Goal: Information Seeking & Learning: Find specific fact

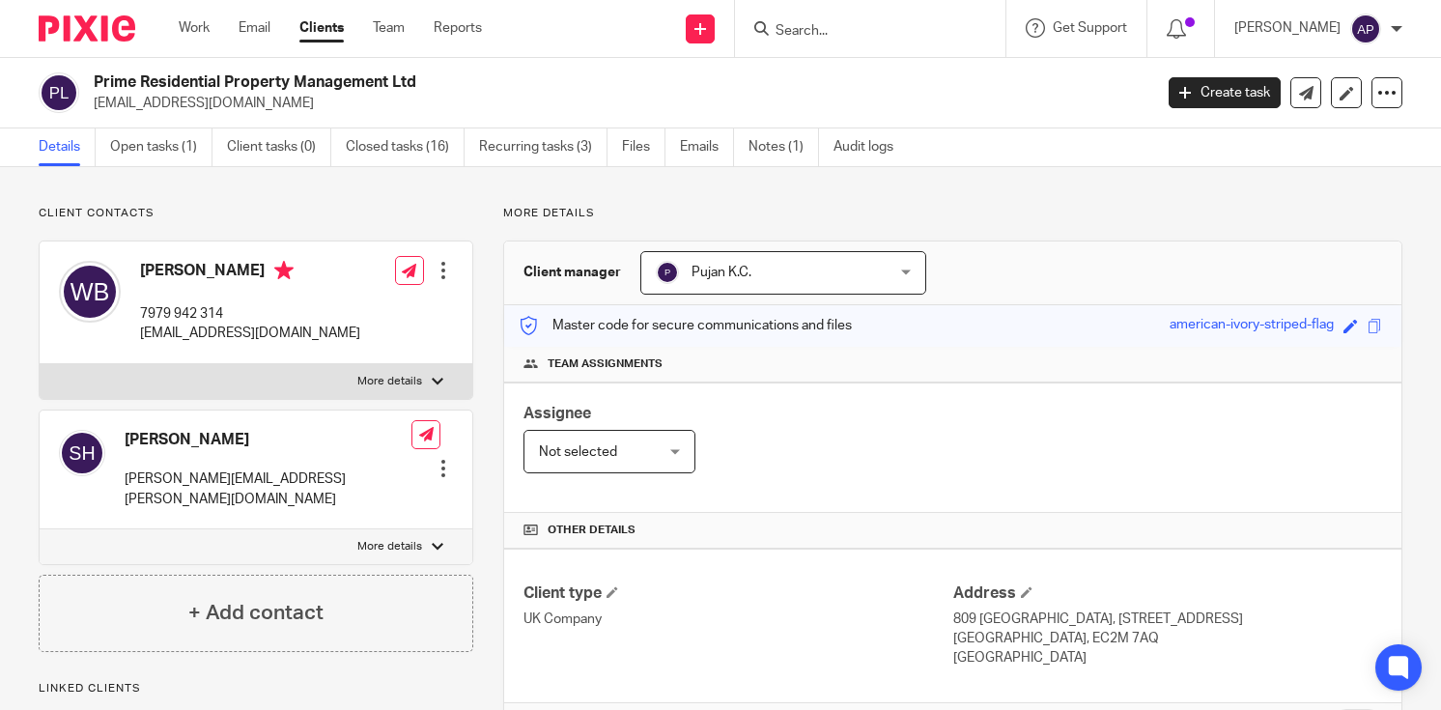
click at [810, 20] on form at bounding box center [877, 28] width 206 height 24
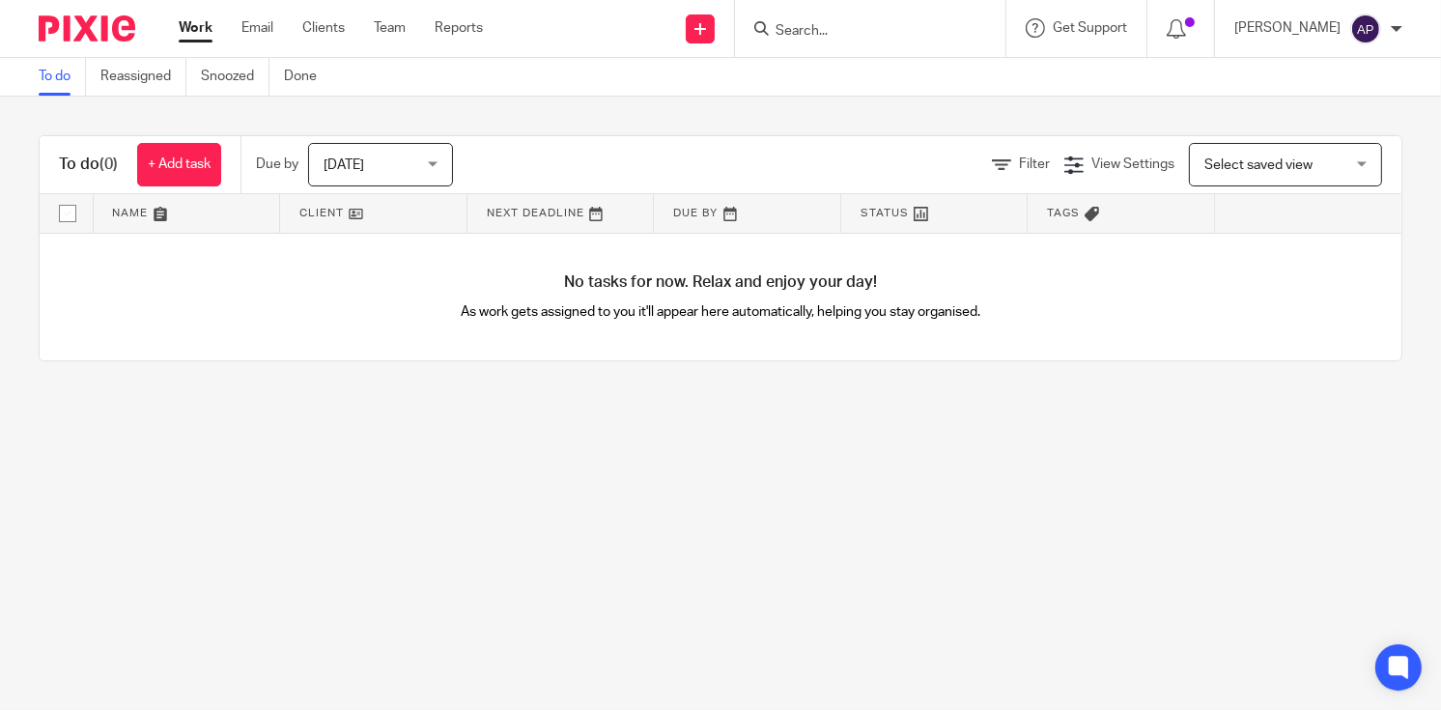
click at [810, 25] on input "Search" at bounding box center [861, 31] width 174 height 17
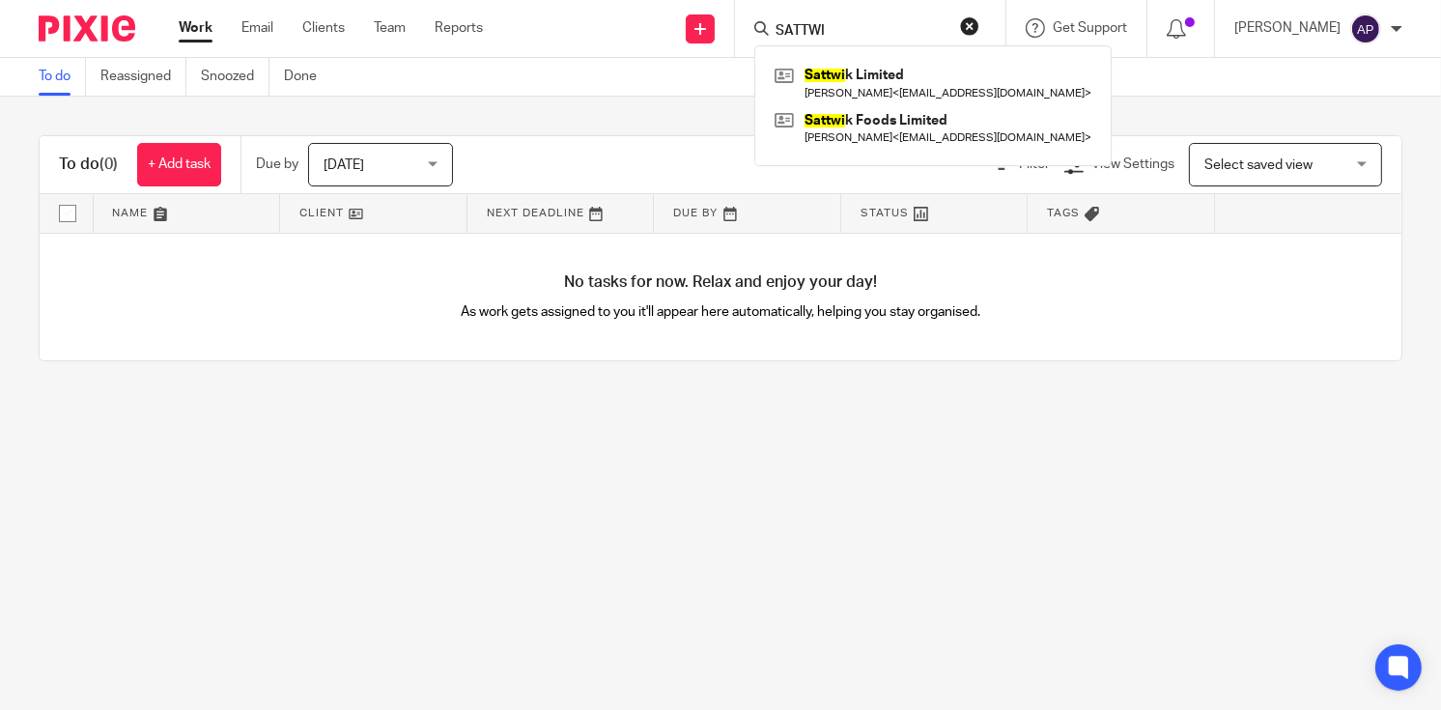
type input "SATTWI"
click at [948, 114] on link at bounding box center [933, 128] width 327 height 44
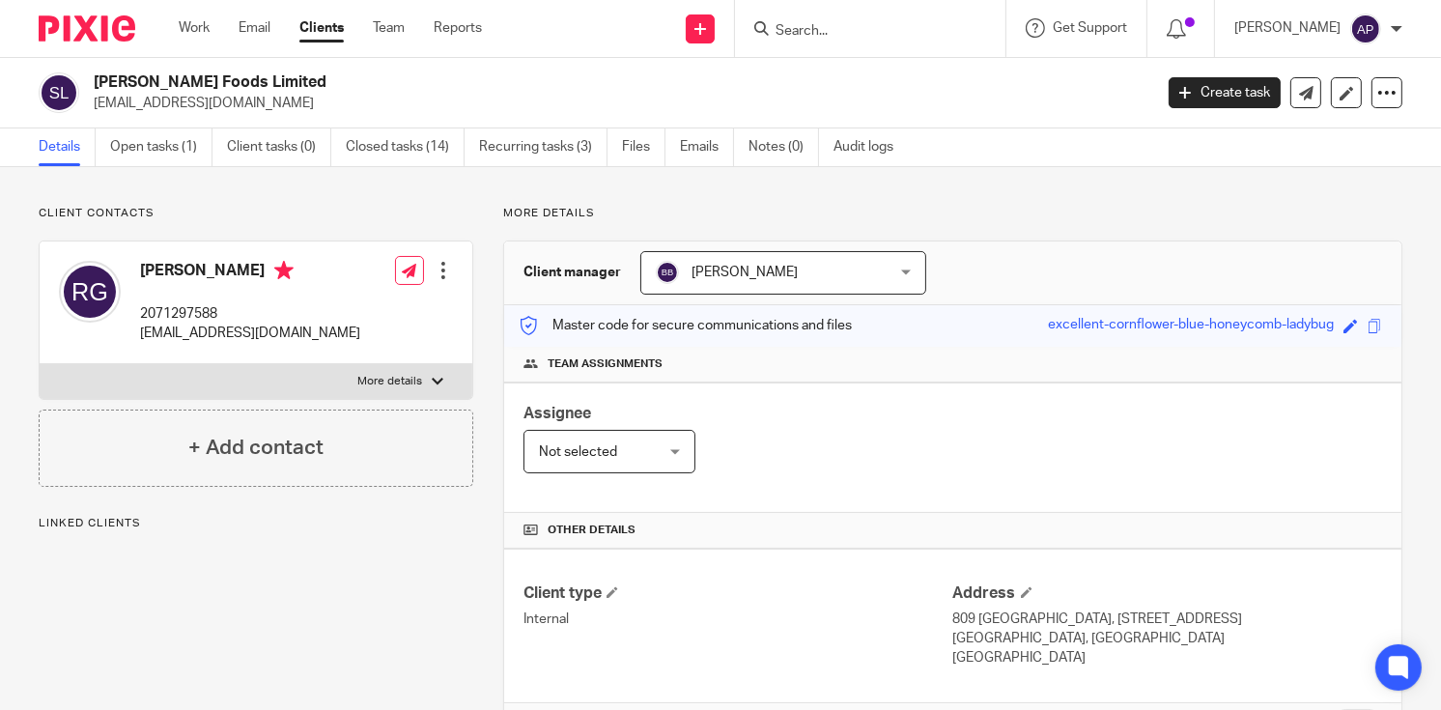
drag, startPoint x: 96, startPoint y: 82, endPoint x: 274, endPoint y: 81, distance: 178.7
click at [274, 81] on h2 "Sattwik Foods Limited" at bounding box center [512, 82] width 837 height 20
copy h2 "Sattwik Foods Limited"
click at [287, 97] on p "rajugajurel@aol.com" at bounding box center [617, 103] width 1046 height 19
click at [810, 31] on input "Search" at bounding box center [861, 31] width 174 height 17
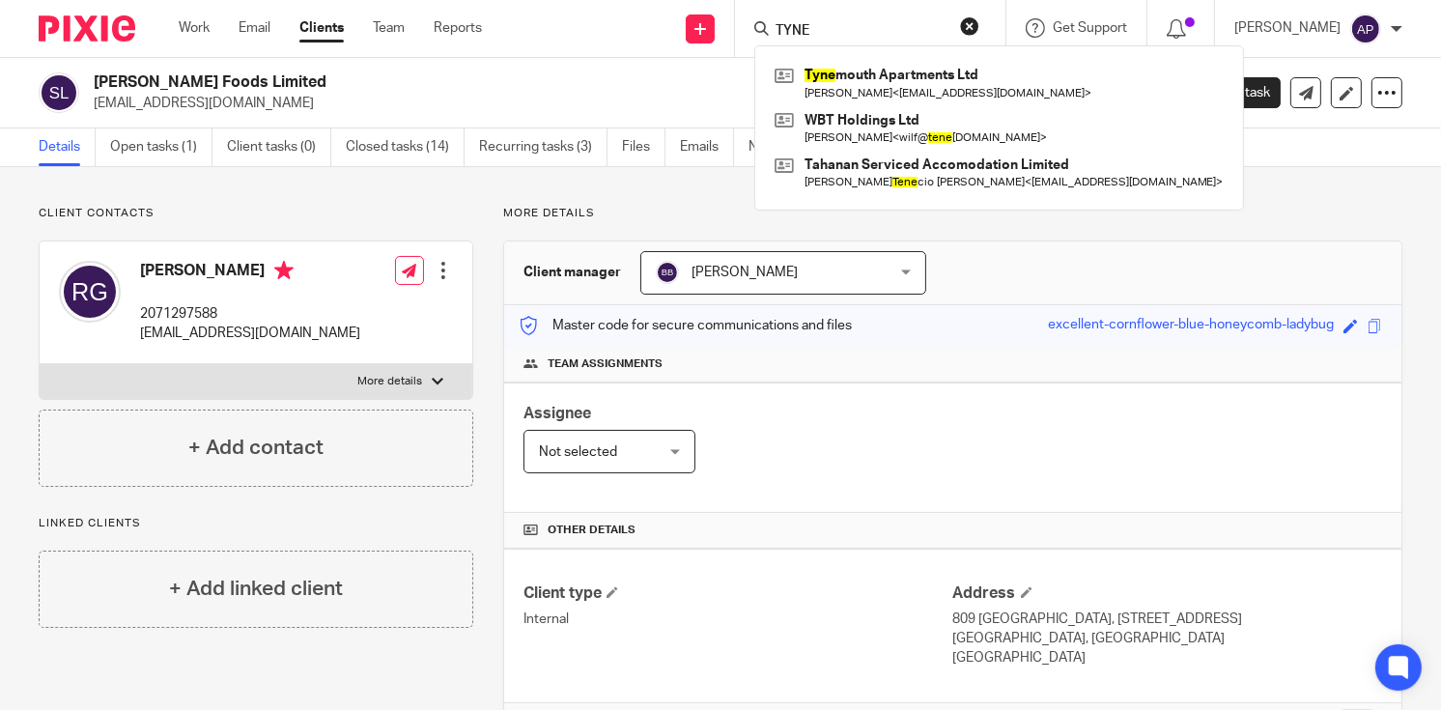
type input "TYNE"
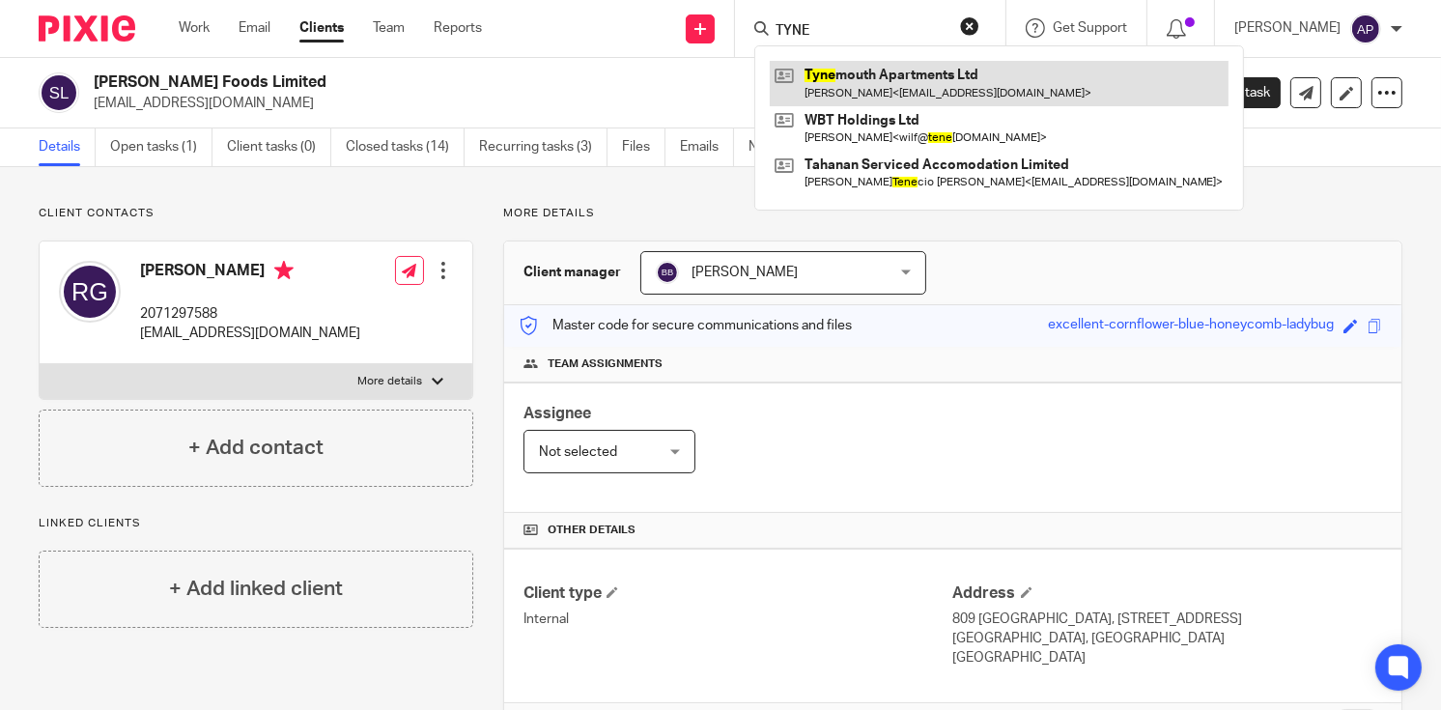
click at [910, 83] on link at bounding box center [999, 83] width 459 height 44
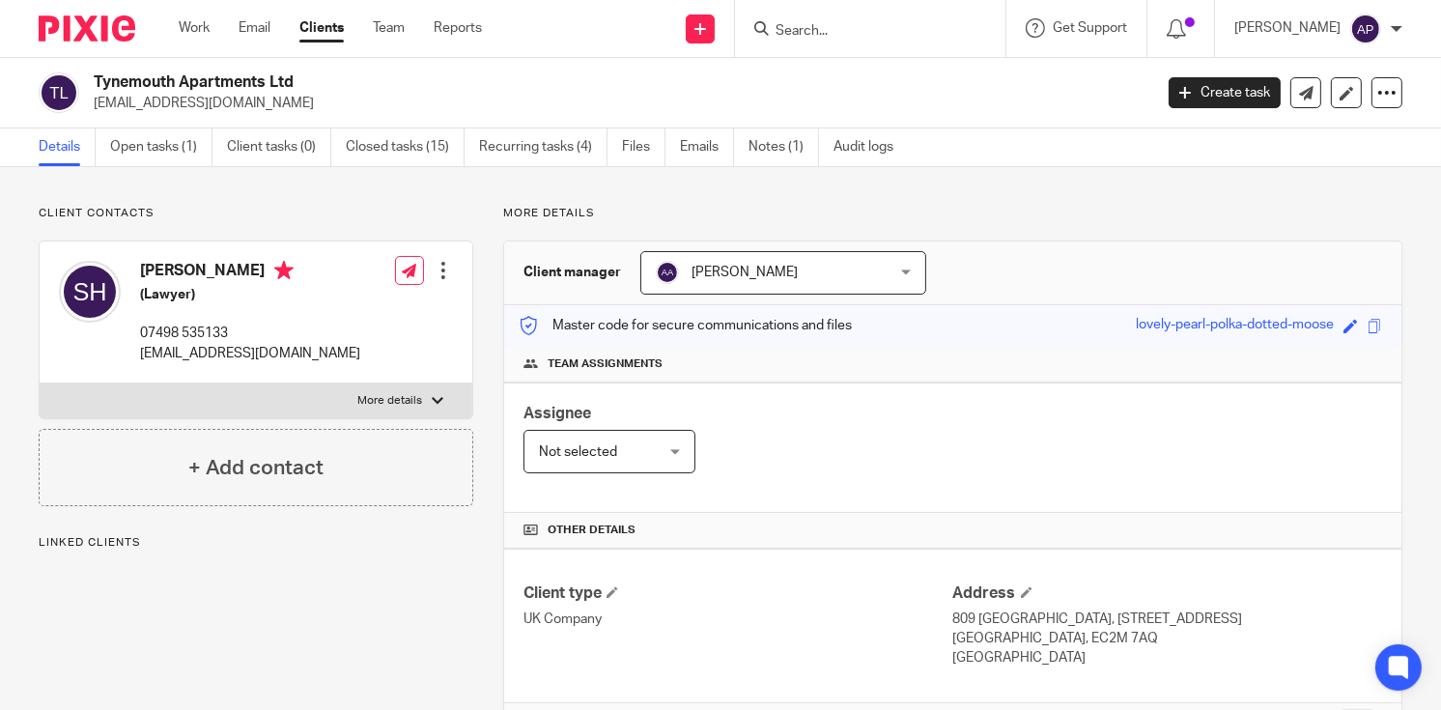
drag, startPoint x: 96, startPoint y: 78, endPoint x: 303, endPoint y: 79, distance: 207.7
click at [303, 79] on h2 "Tynemouth Apartments Ltd" at bounding box center [512, 82] width 837 height 20
copy h2 "Tynemouth Apartments Ltd"
click at [818, 27] on input "Search" at bounding box center [861, 31] width 174 height 17
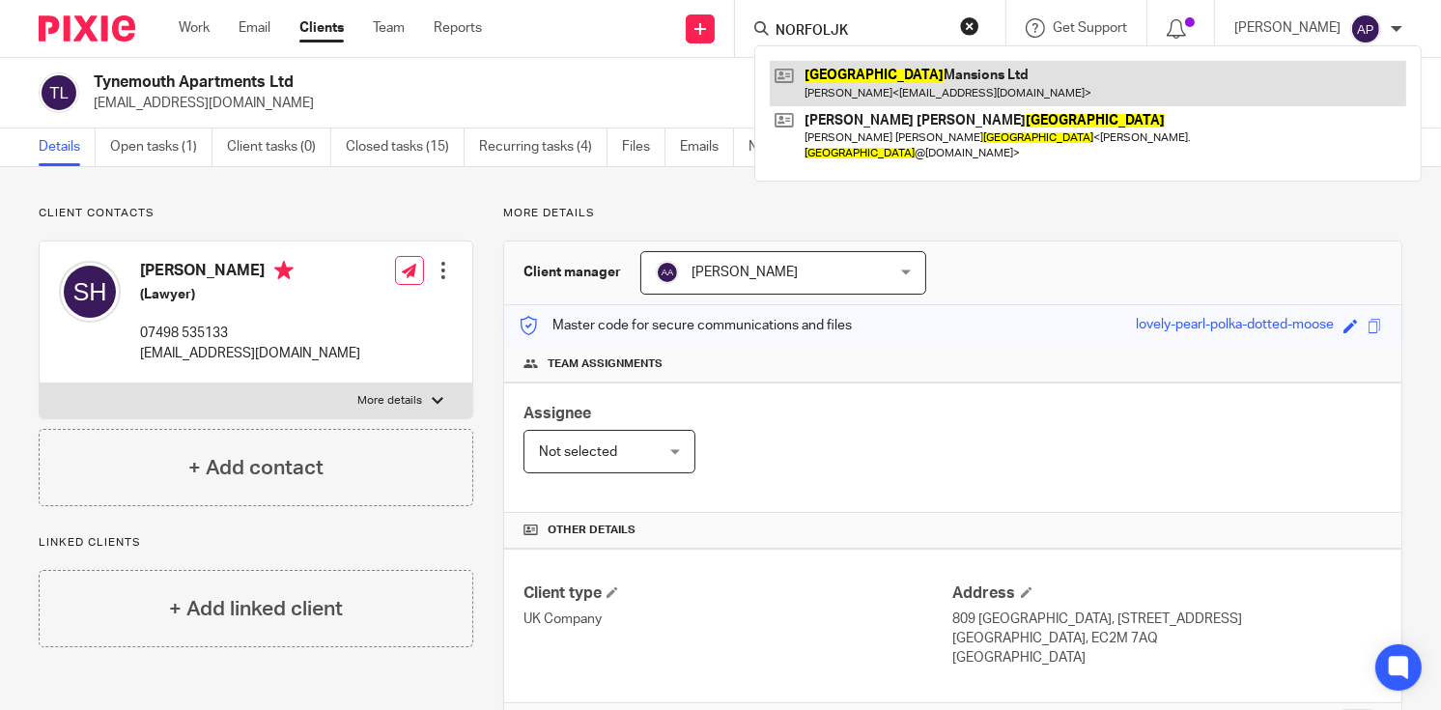
type input "NORFOLJK"
click at [958, 84] on link at bounding box center [1088, 83] width 637 height 44
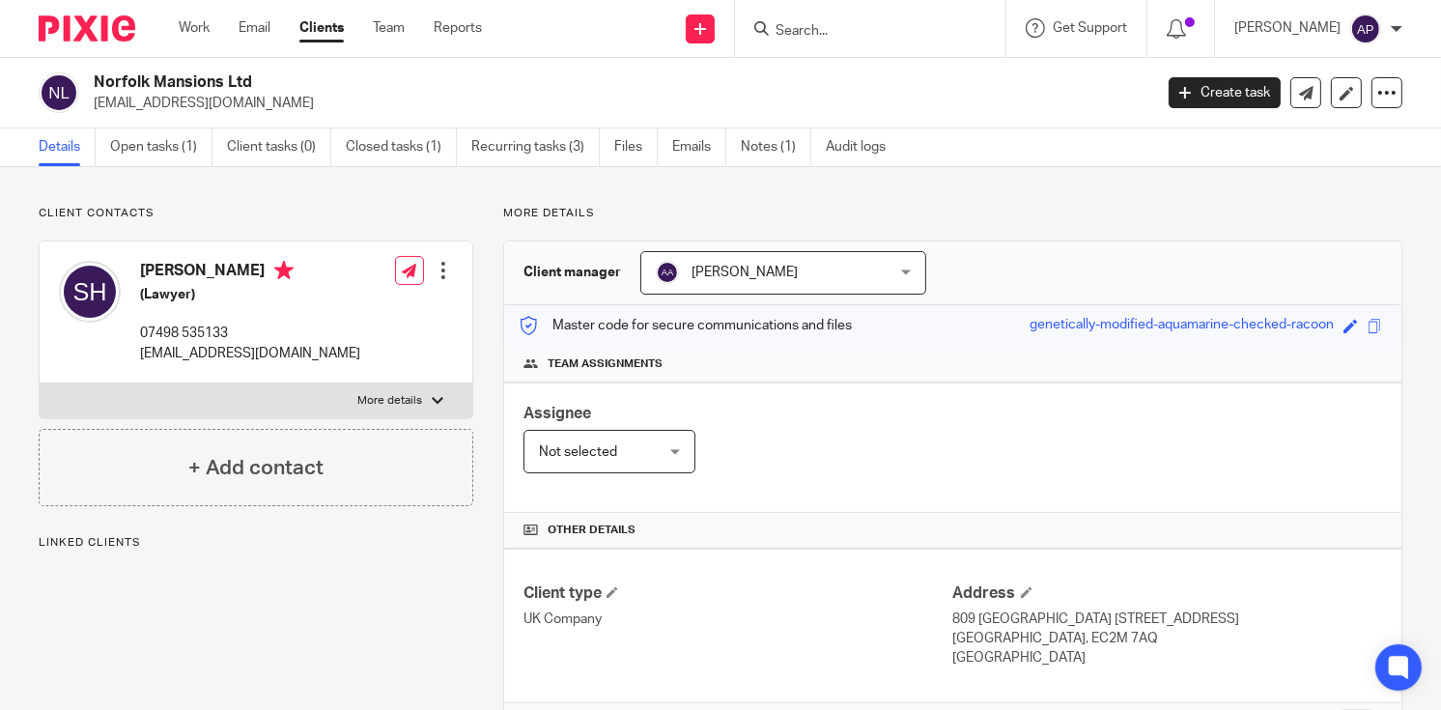
drag, startPoint x: 95, startPoint y: 79, endPoint x: 263, endPoint y: 80, distance: 168.1
click at [263, 80] on h2 "Norfolk Mansions Ltd" at bounding box center [512, 82] width 837 height 20
copy h2 "Norfolk Mansions Ltd"
click at [847, 38] on input "Search" at bounding box center [861, 31] width 174 height 17
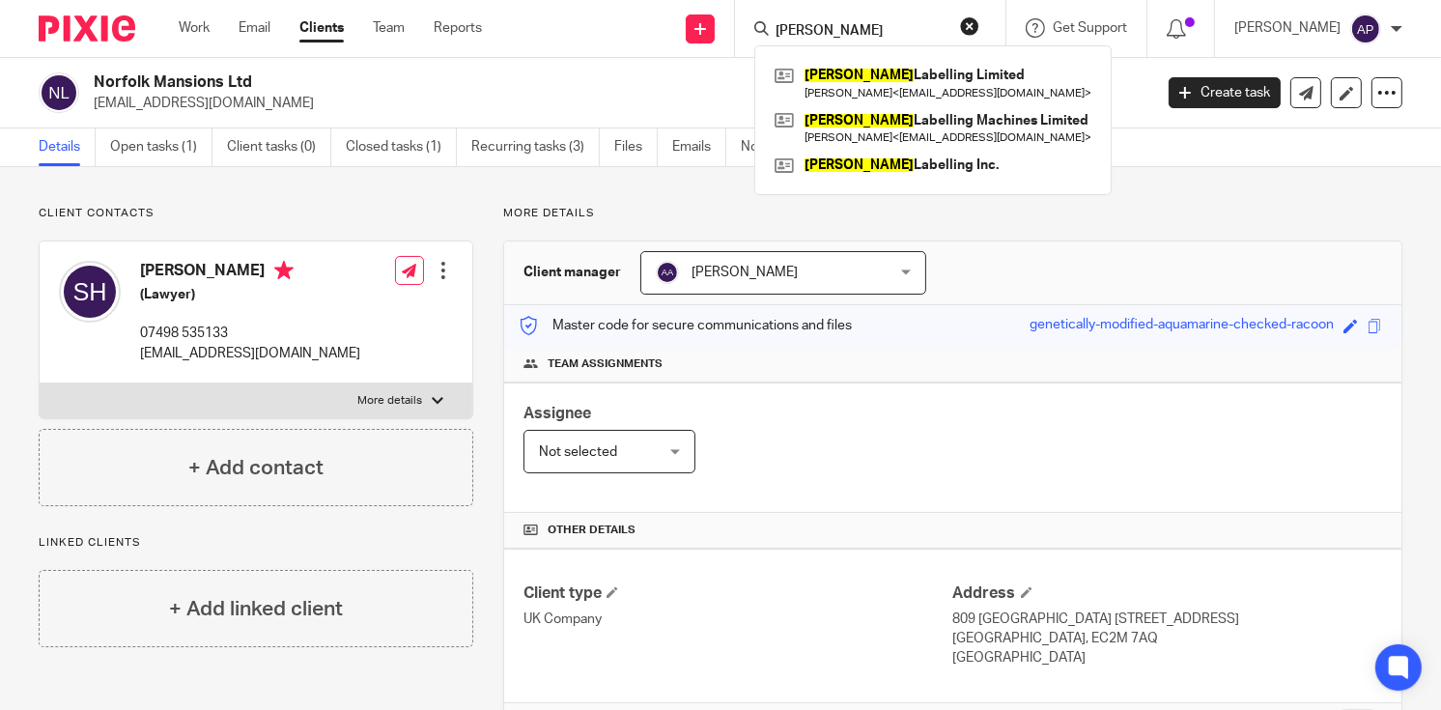
type input "NEWMAN"
click at [967, 128] on link at bounding box center [933, 128] width 327 height 44
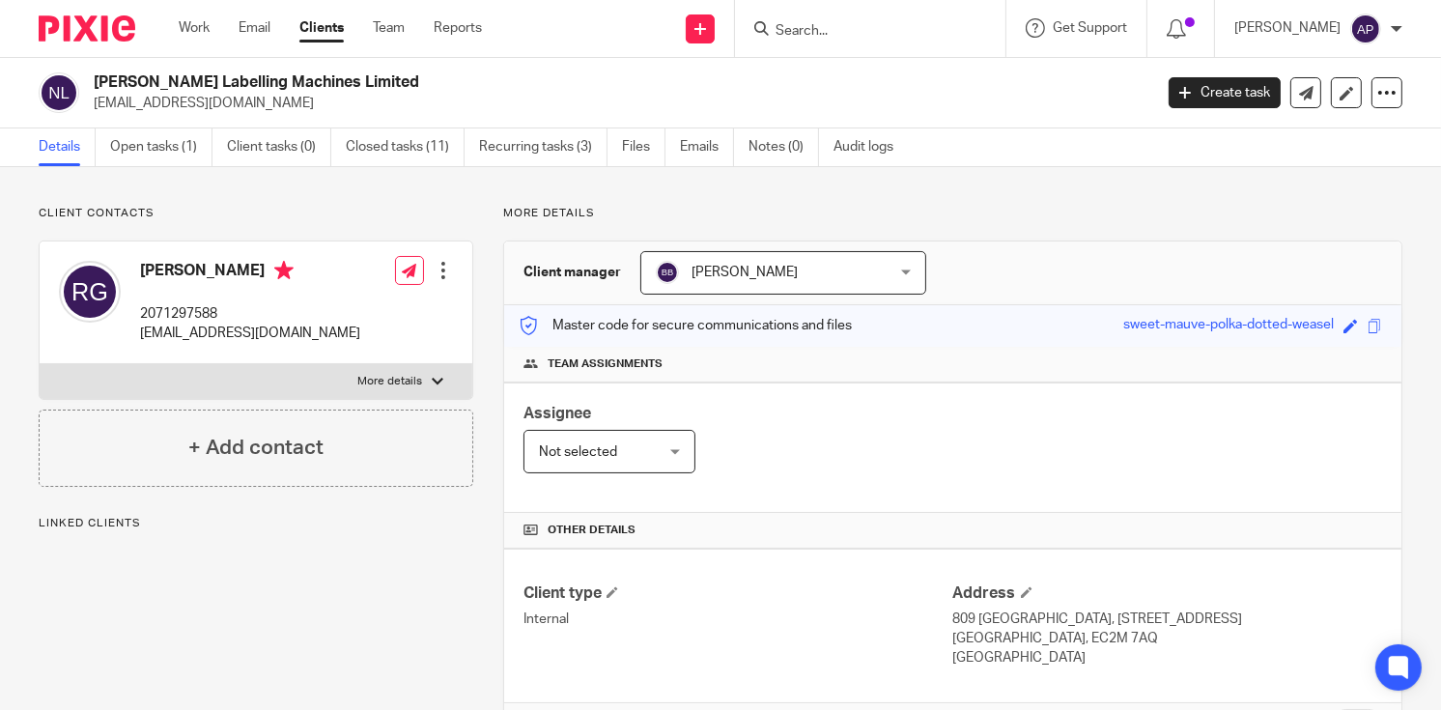
drag, startPoint x: 91, startPoint y: 79, endPoint x: 431, endPoint y: 78, distance: 340.1
click at [431, 78] on div "Newman Labelling Machines Limited rajugajurel@aol.com" at bounding box center [589, 92] width 1101 height 41
copy h2 "Newman Labelling Machines Limited"
click at [796, 31] on input "Search" at bounding box center [861, 31] width 174 height 17
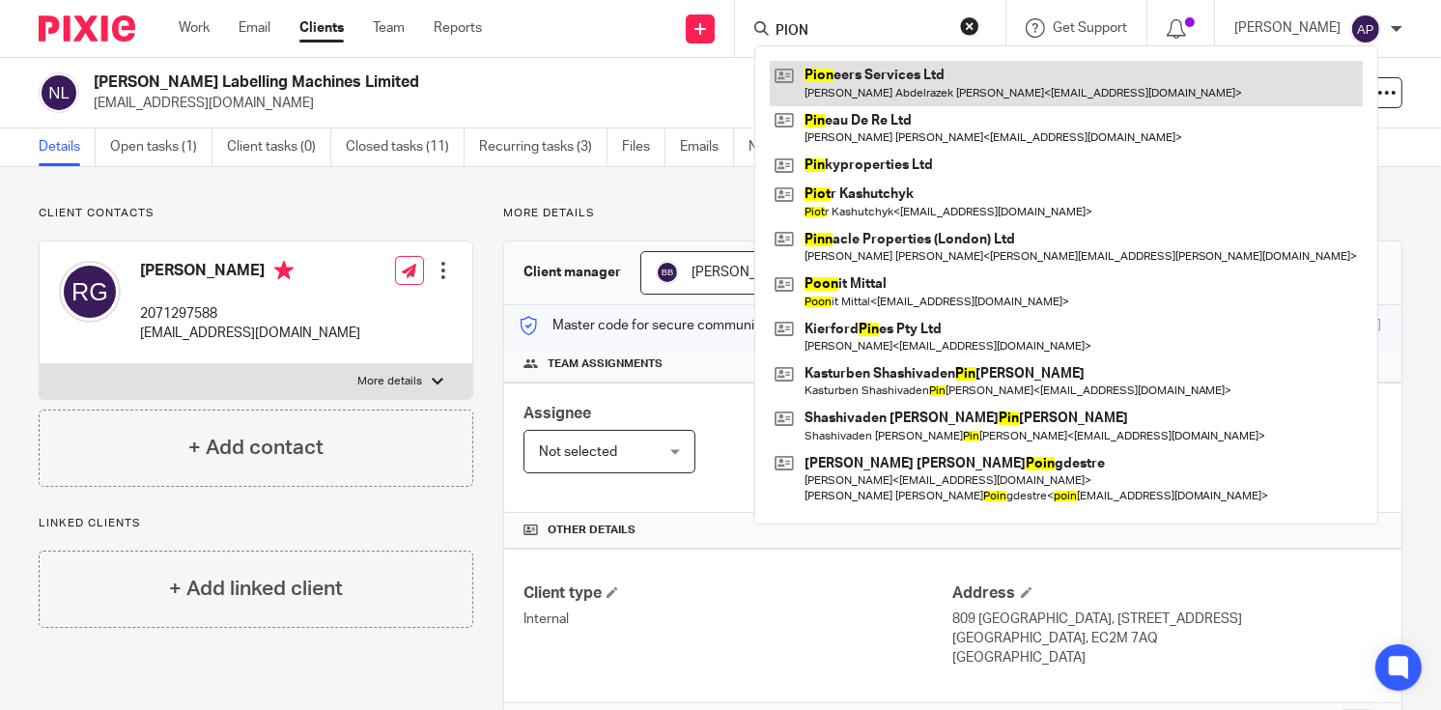
type input "PION"
click at [908, 76] on link at bounding box center [1066, 83] width 593 height 44
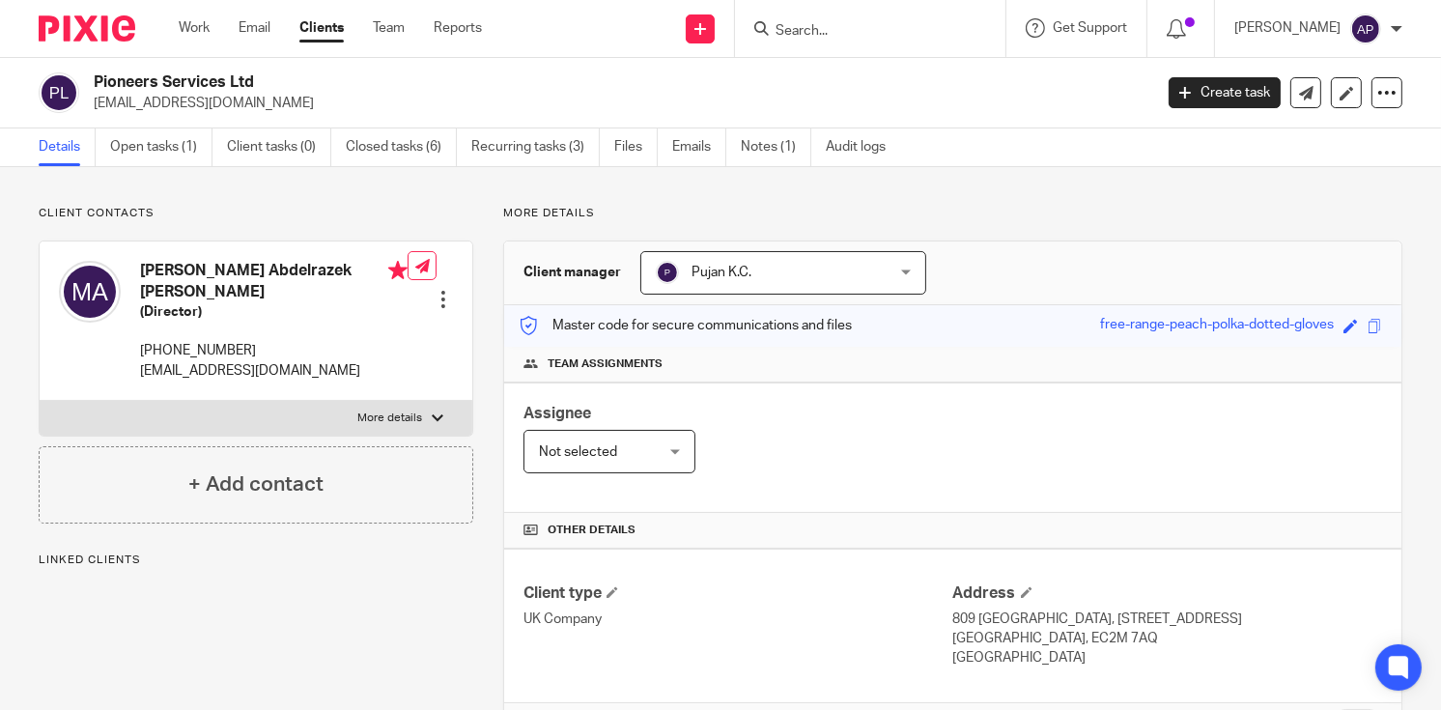
drag, startPoint x: 92, startPoint y: 79, endPoint x: 289, endPoint y: 79, distance: 197.1
click at [289, 79] on div "Pioneers Services Ltd moirazek@gmail.com" at bounding box center [589, 92] width 1101 height 41
copy h2 "Pioneers Services Ltd"
click at [811, 27] on input "Search" at bounding box center [861, 31] width 174 height 17
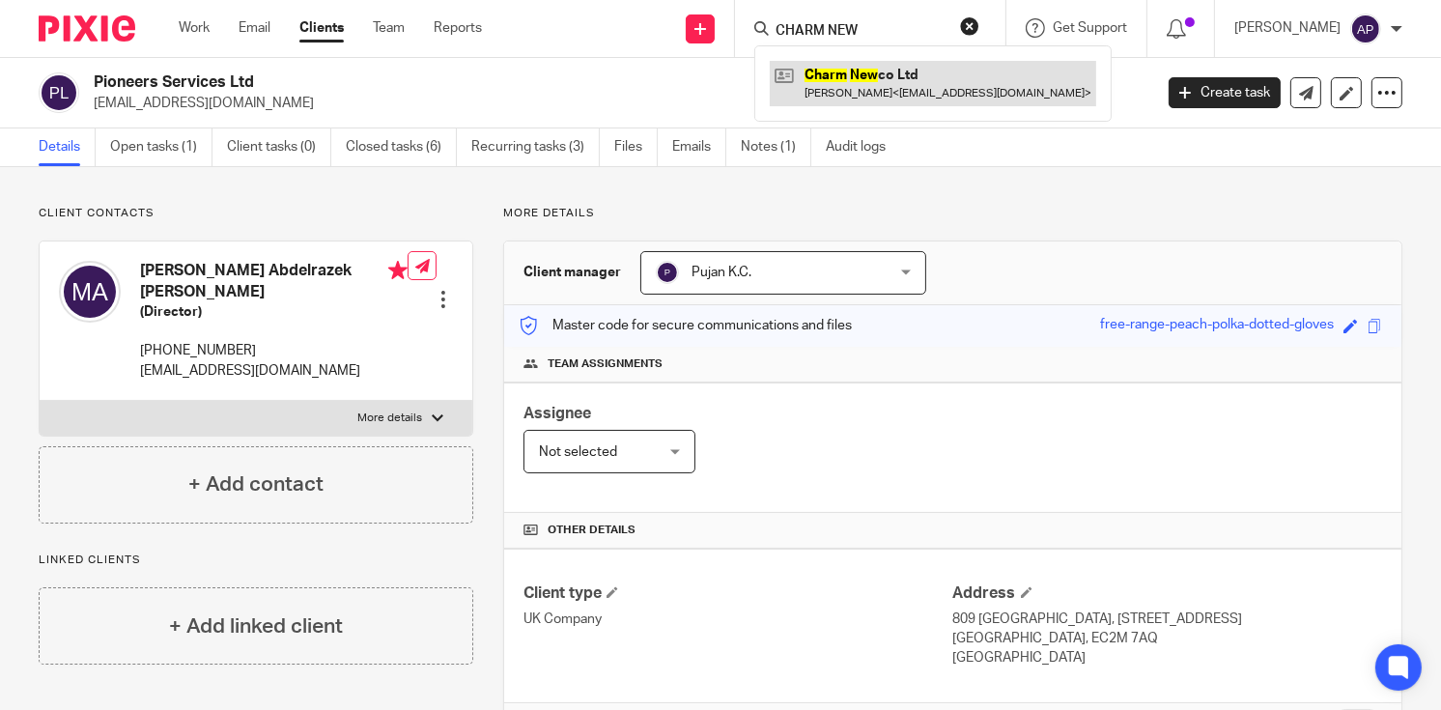
type input "CHARM NEW"
click at [938, 90] on link at bounding box center [933, 83] width 327 height 44
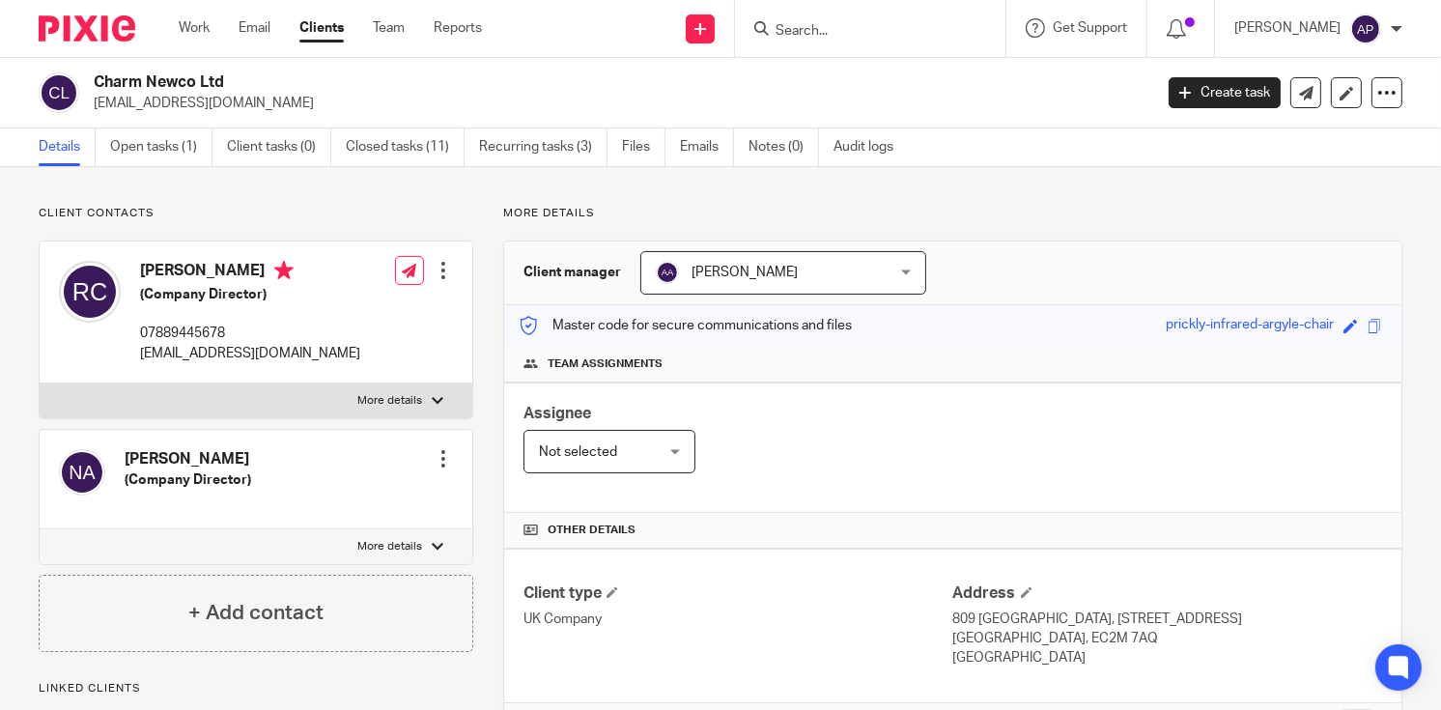
drag, startPoint x: 93, startPoint y: 76, endPoint x: 230, endPoint y: 76, distance: 137.2
click at [230, 76] on div "Charm Newco Ltd [EMAIL_ADDRESS][DOMAIN_NAME]" at bounding box center [589, 92] width 1101 height 41
copy h2 "Charm Newco Ltd"
click at [828, 35] on input "Search" at bounding box center [861, 31] width 174 height 17
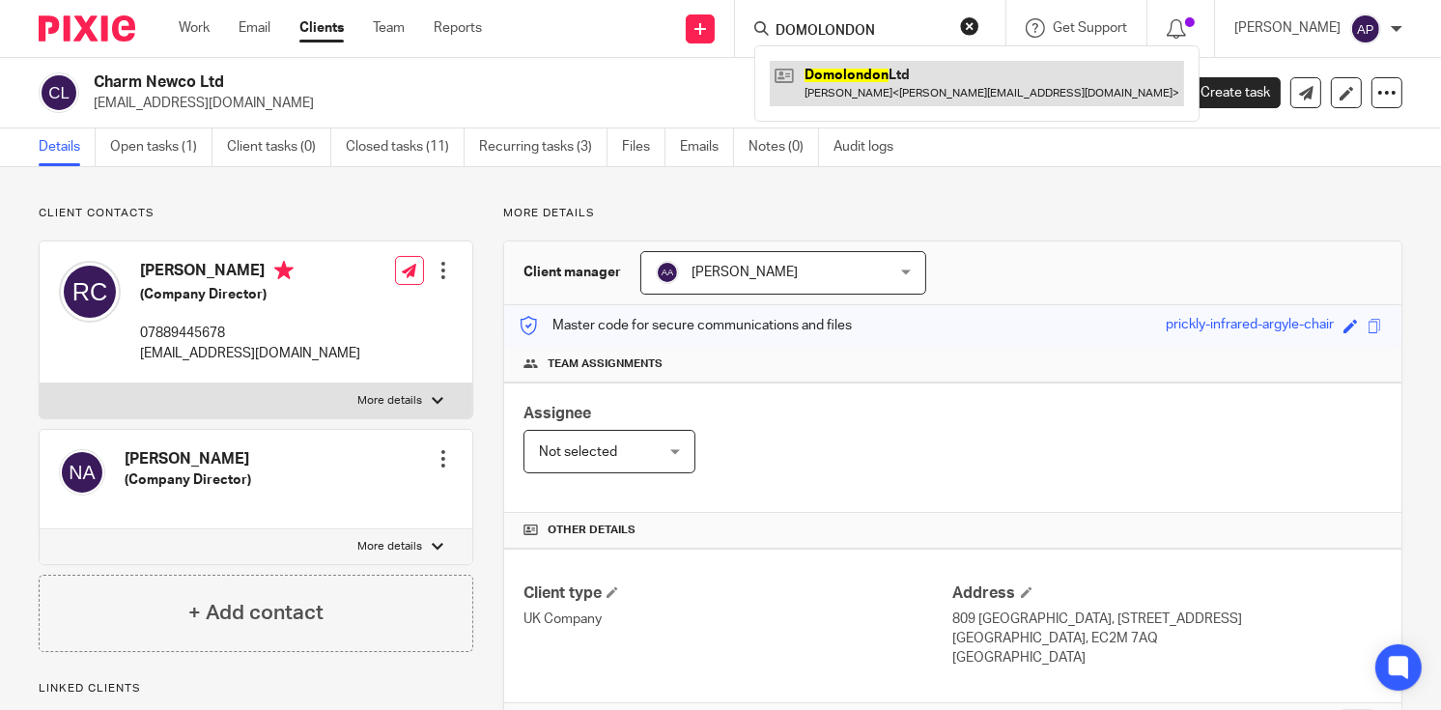
type input "DOMOLONDON"
click at [934, 90] on link at bounding box center [977, 83] width 414 height 44
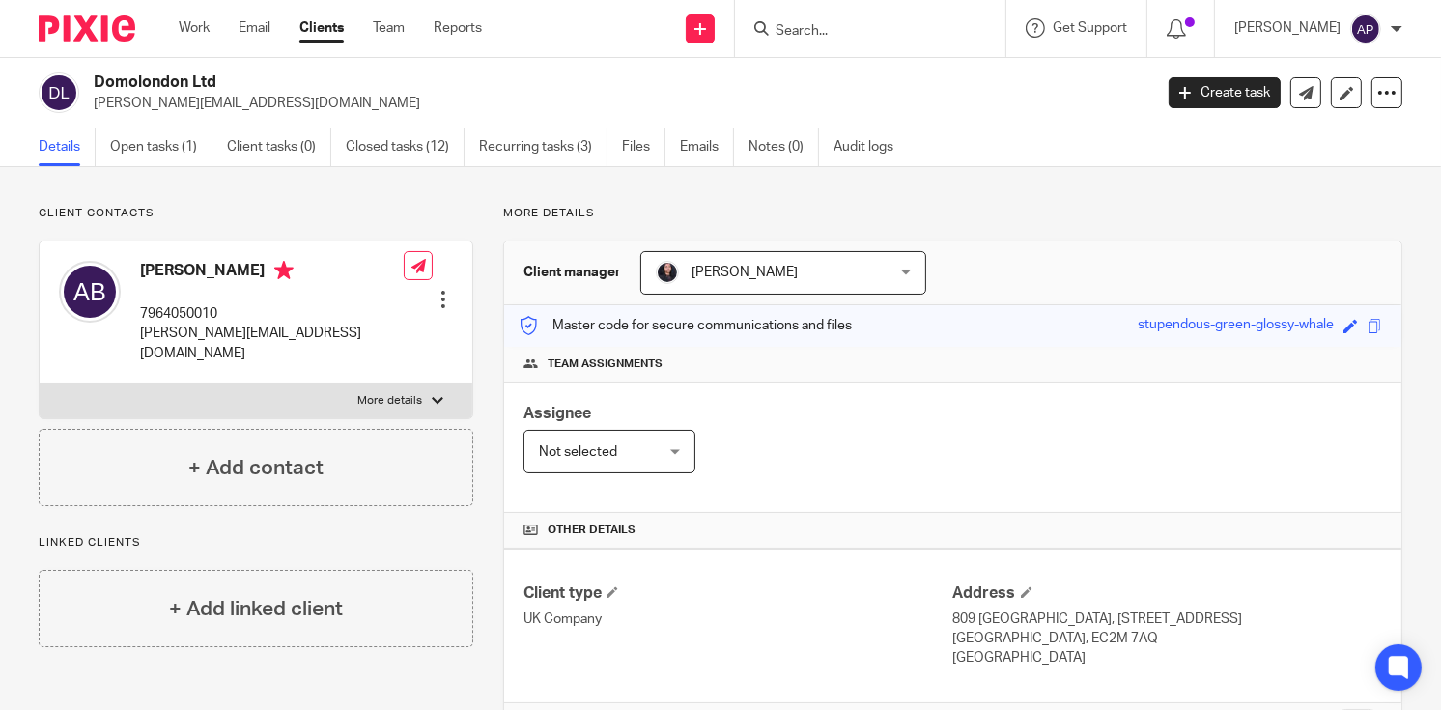
drag, startPoint x: 96, startPoint y: 81, endPoint x: 271, endPoint y: 80, distance: 175.8
click at [271, 80] on h2 "Domolondon Ltd" at bounding box center [512, 82] width 837 height 20
copy h2 "Domolondon Ltd"
click at [800, 30] on input "Search" at bounding box center [861, 31] width 174 height 17
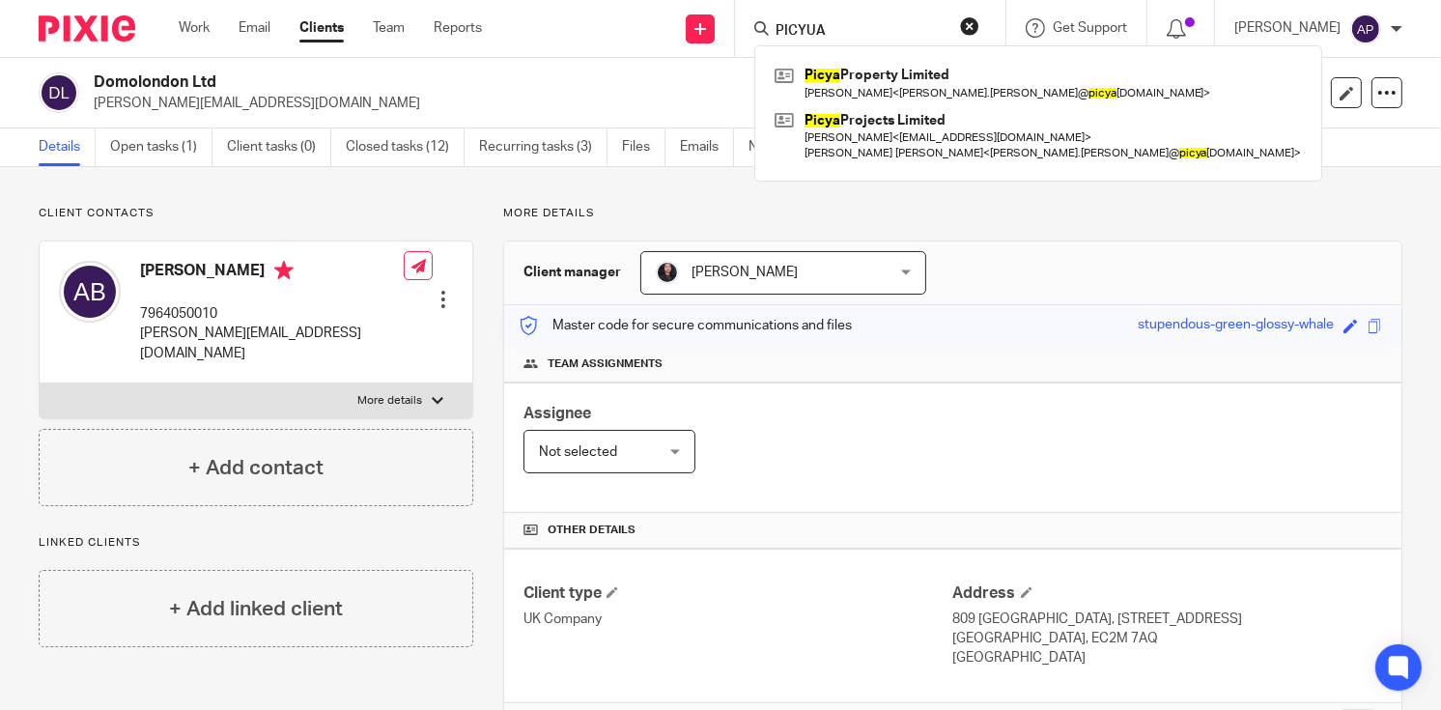
type input "PICYUA"
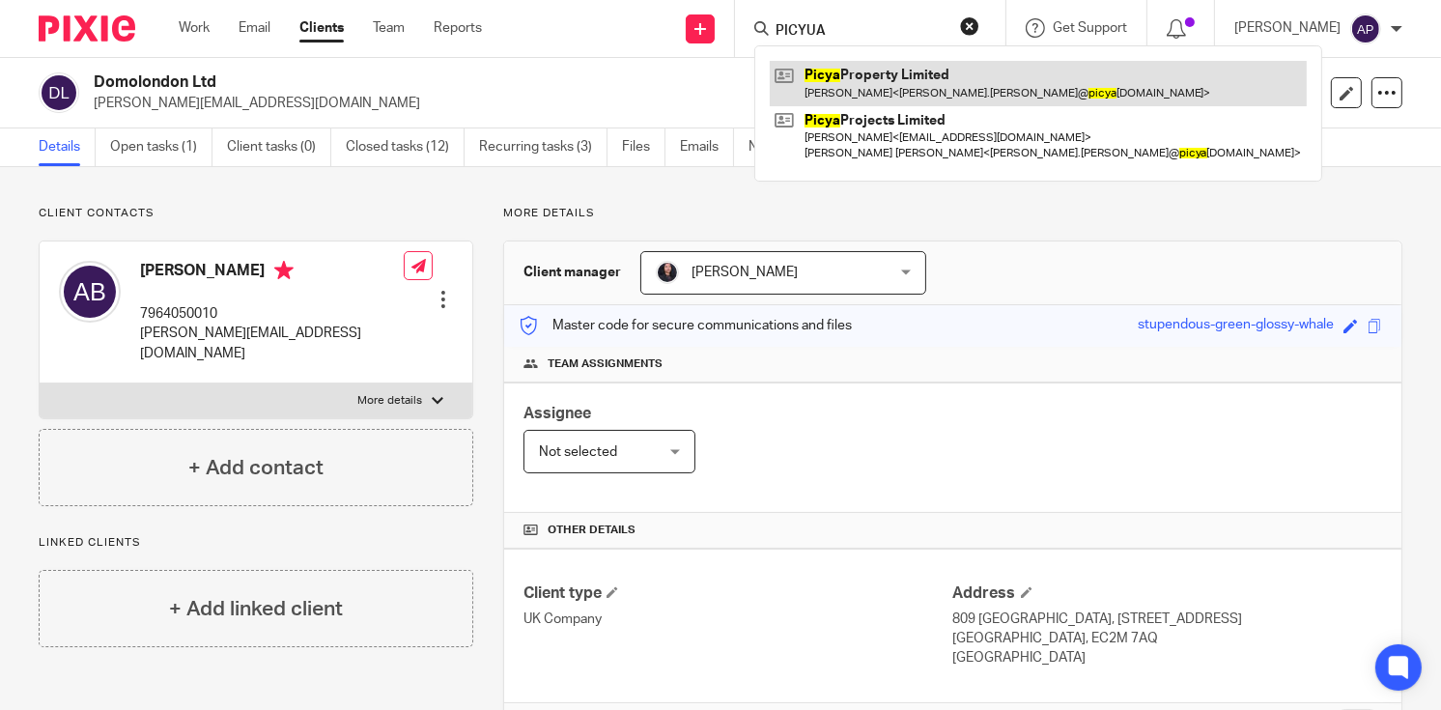
click at [878, 76] on link at bounding box center [1038, 83] width 537 height 44
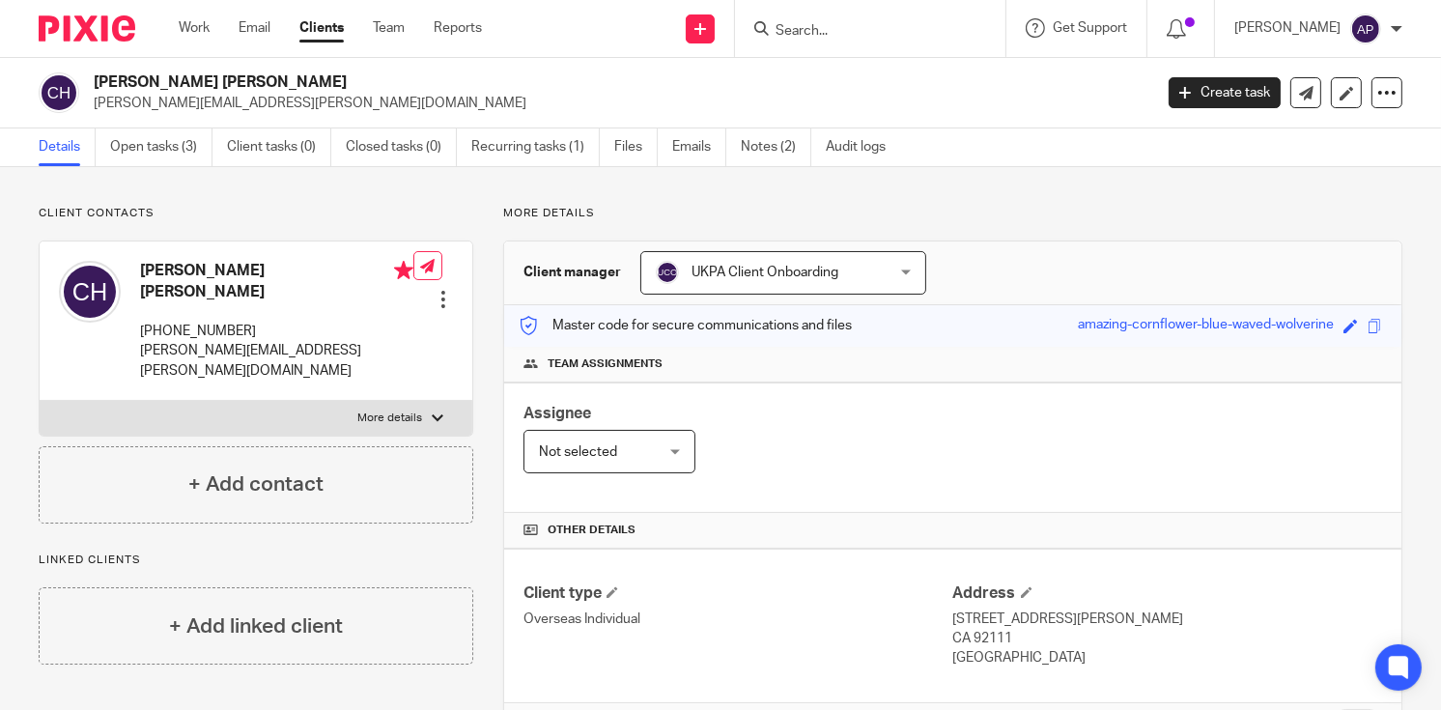
drag, startPoint x: 93, startPoint y: 78, endPoint x: 299, endPoint y: 81, distance: 205.8
click at [299, 81] on div "[PERSON_NAME] Hubbard [EMAIL_ADDRESS][PERSON_NAME][DOMAIN_NAME]" at bounding box center [589, 92] width 1101 height 41
copy h2 "[PERSON_NAME] [PERSON_NAME]"
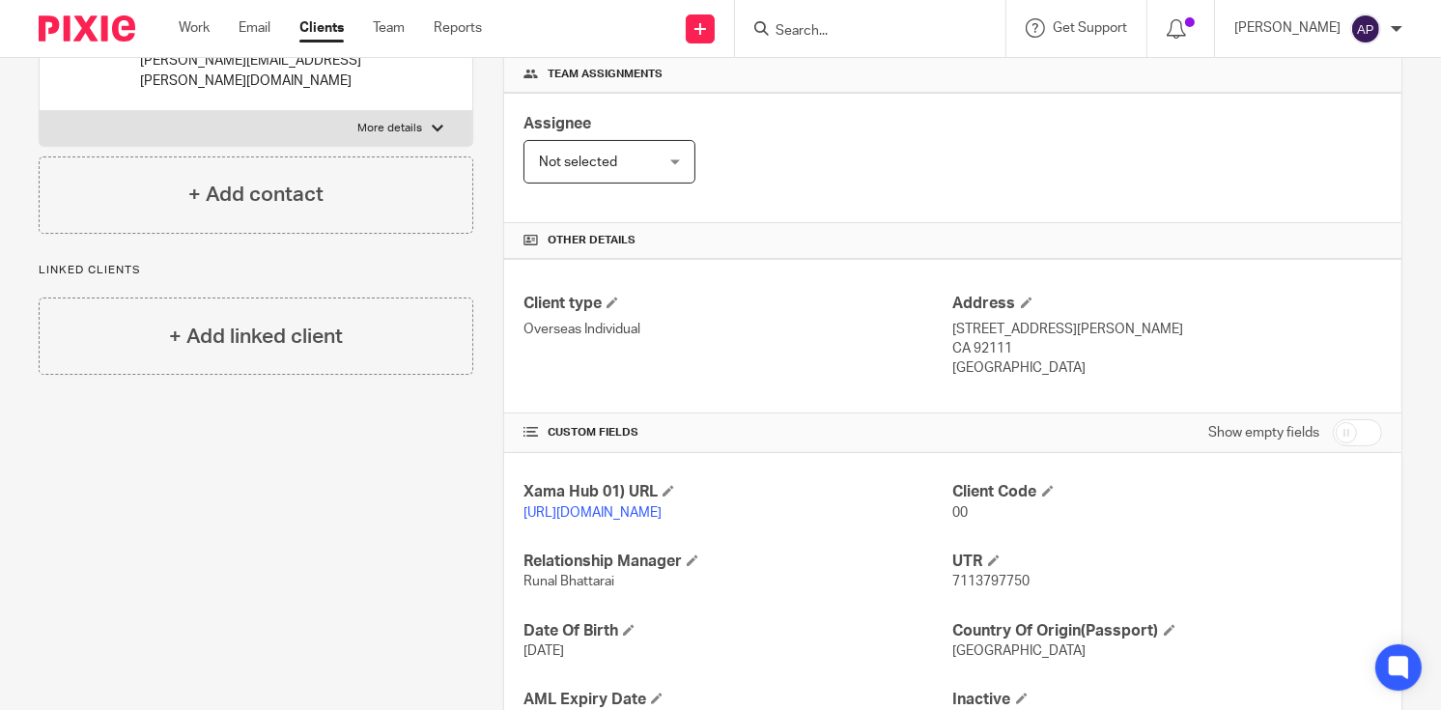
drag, startPoint x: 941, startPoint y: 325, endPoint x: 993, endPoint y: 325, distance: 52.2
click at [993, 325] on div "Client type Overseas Individual Address 4132 Mount Bigelow Way, San Diego CA 92…" at bounding box center [953, 336] width 898 height 155
drag, startPoint x: 993, startPoint y: 325, endPoint x: 1131, endPoint y: 294, distance: 141.6
click at [1131, 294] on h4 "Address" at bounding box center [1168, 304] width 429 height 20
click at [1082, 300] on h4 "Address" at bounding box center [1168, 304] width 429 height 20
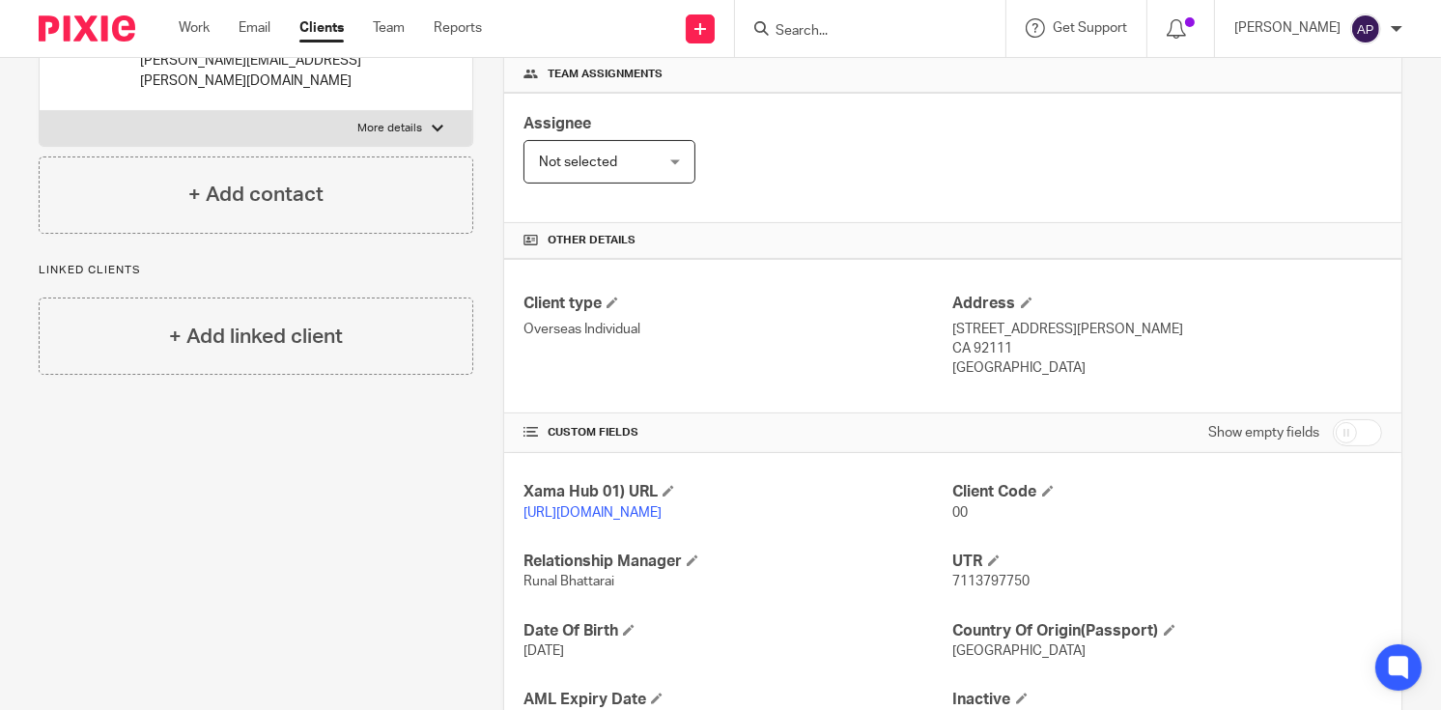
drag, startPoint x: 947, startPoint y: 325, endPoint x: 1096, endPoint y: 331, distance: 148.9
click at [1096, 331] on p "4132 Mount Bigelow Way, San Diego" at bounding box center [1168, 329] width 429 height 19
copy p "4132 Mount Bigelow Way"
drag, startPoint x: 1103, startPoint y: 325, endPoint x: 1167, endPoint y: 331, distance: 64.1
click at [1167, 331] on p "4132 Mount Bigelow Way, San Diego" at bounding box center [1168, 329] width 429 height 19
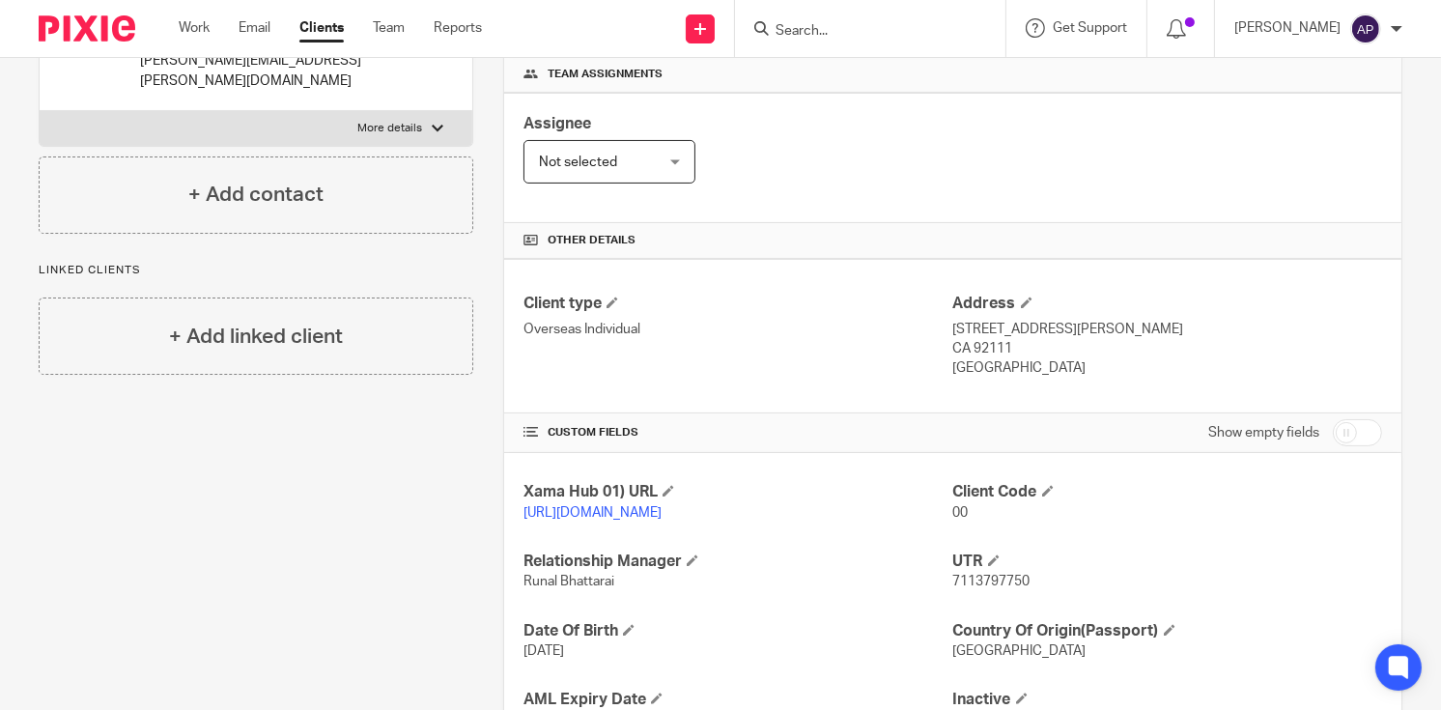
copy p "San Diego"
drag, startPoint x: 945, startPoint y: 361, endPoint x: 1041, endPoint y: 361, distance: 95.6
click at [1041, 361] on p "United States" at bounding box center [1168, 367] width 429 height 19
copy p "United States"
drag, startPoint x: 945, startPoint y: 345, endPoint x: 962, endPoint y: 344, distance: 17.4
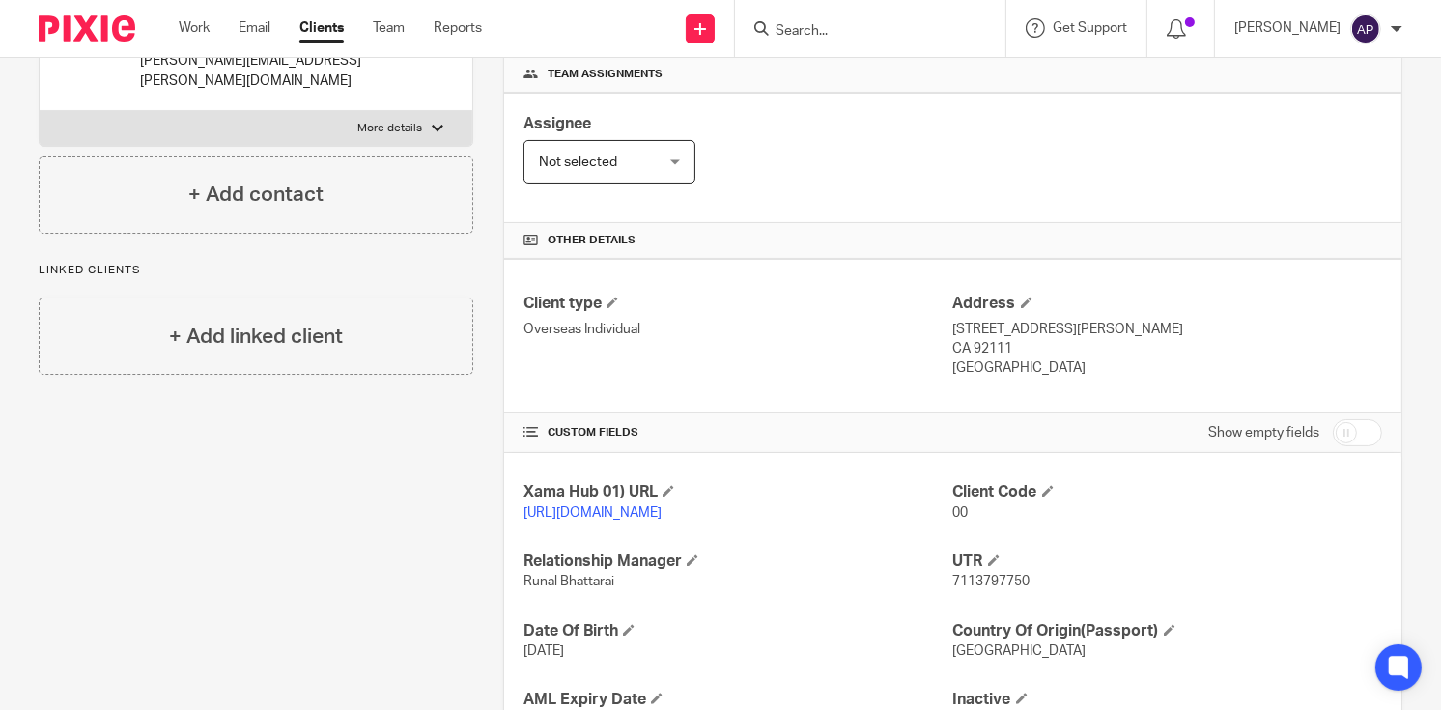
click at [962, 344] on p "CA 92111" at bounding box center [1168, 348] width 429 height 19
copy p "CA"
drag, startPoint x: 965, startPoint y: 343, endPoint x: 1010, endPoint y: 343, distance: 44.4
click at [1010, 343] on p "CA 92111" at bounding box center [1168, 348] width 429 height 19
copy p "92111"
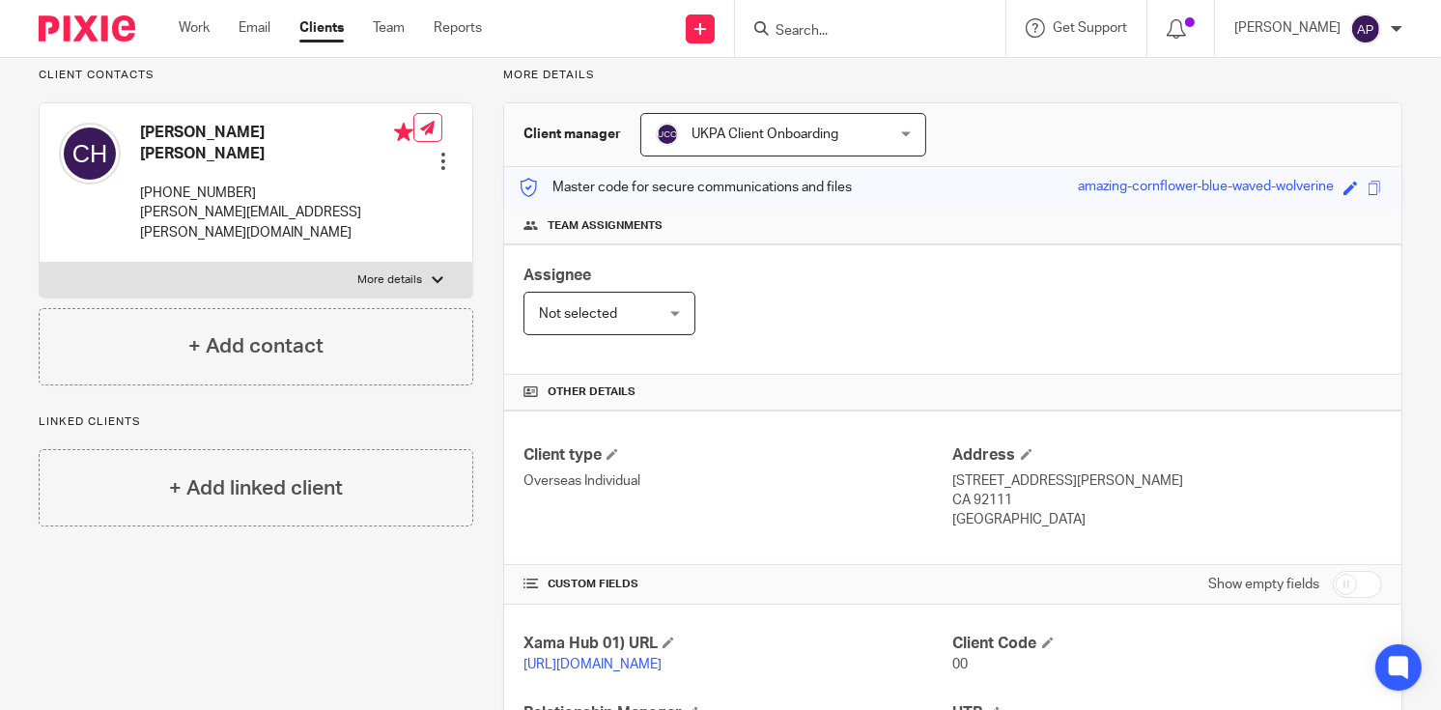
scroll to position [0, 0]
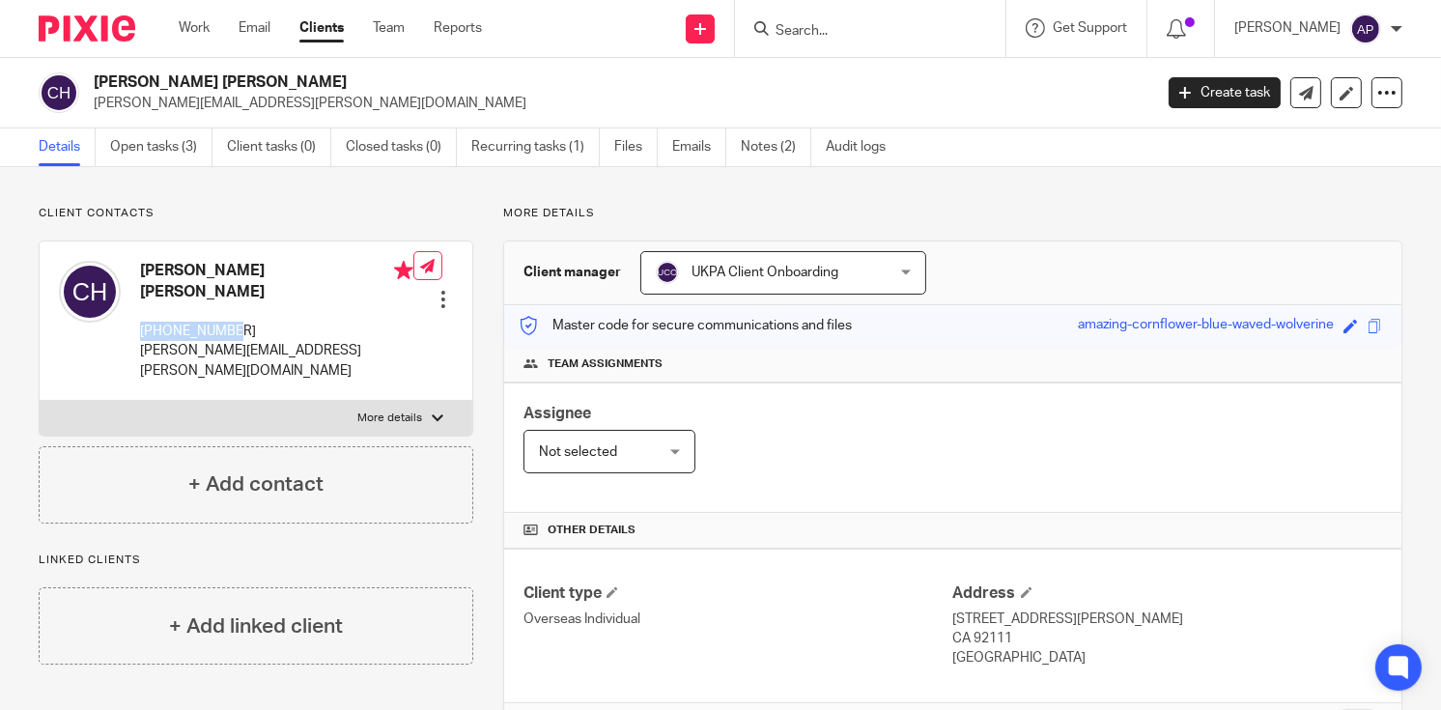
drag, startPoint x: 140, startPoint y: 310, endPoint x: 257, endPoint y: 308, distance: 116.9
click at [255, 322] on p "+18586635189" at bounding box center [276, 331] width 273 height 19
copy p "+18586635189"
drag, startPoint x: 95, startPoint y: 77, endPoint x: 280, endPoint y: 77, distance: 185.5
click at [280, 77] on h2 "Clinton De Witt Hubbard" at bounding box center [512, 82] width 837 height 20
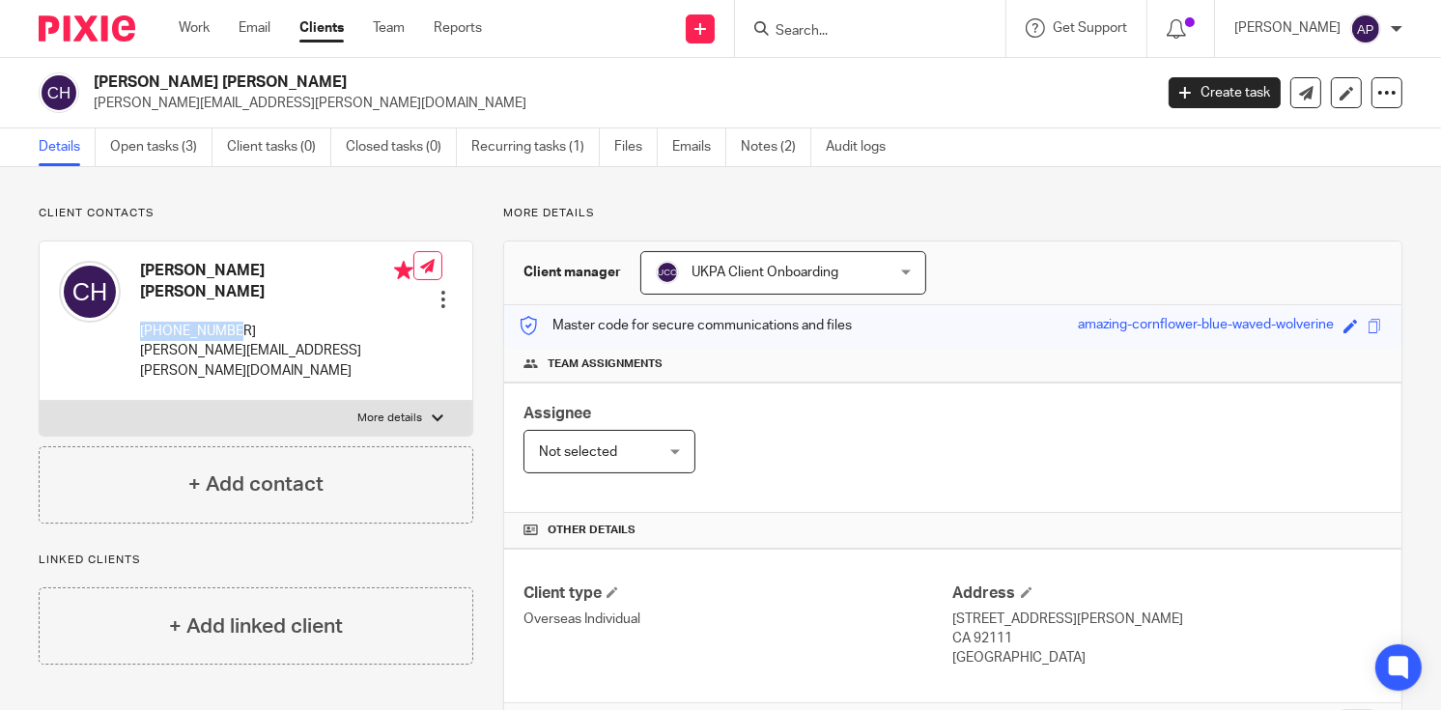
copy h2 "Clinton De Witt Hubbard"
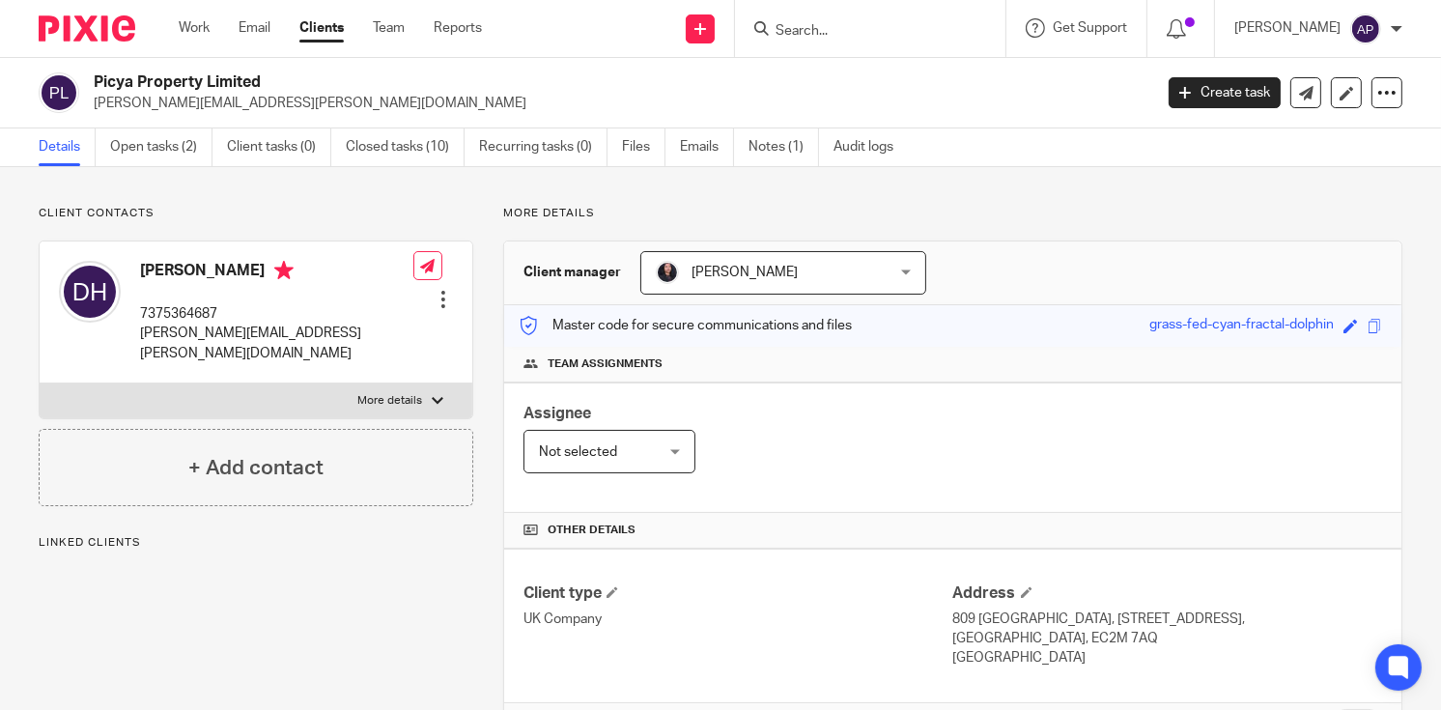
drag, startPoint x: 95, startPoint y: 77, endPoint x: 293, endPoint y: 77, distance: 198.1
click at [293, 77] on h2 "Picya Property Limited" at bounding box center [512, 82] width 837 height 20
copy h2 "Picya Property Limited"
click at [840, 25] on input "Search" at bounding box center [861, 31] width 174 height 17
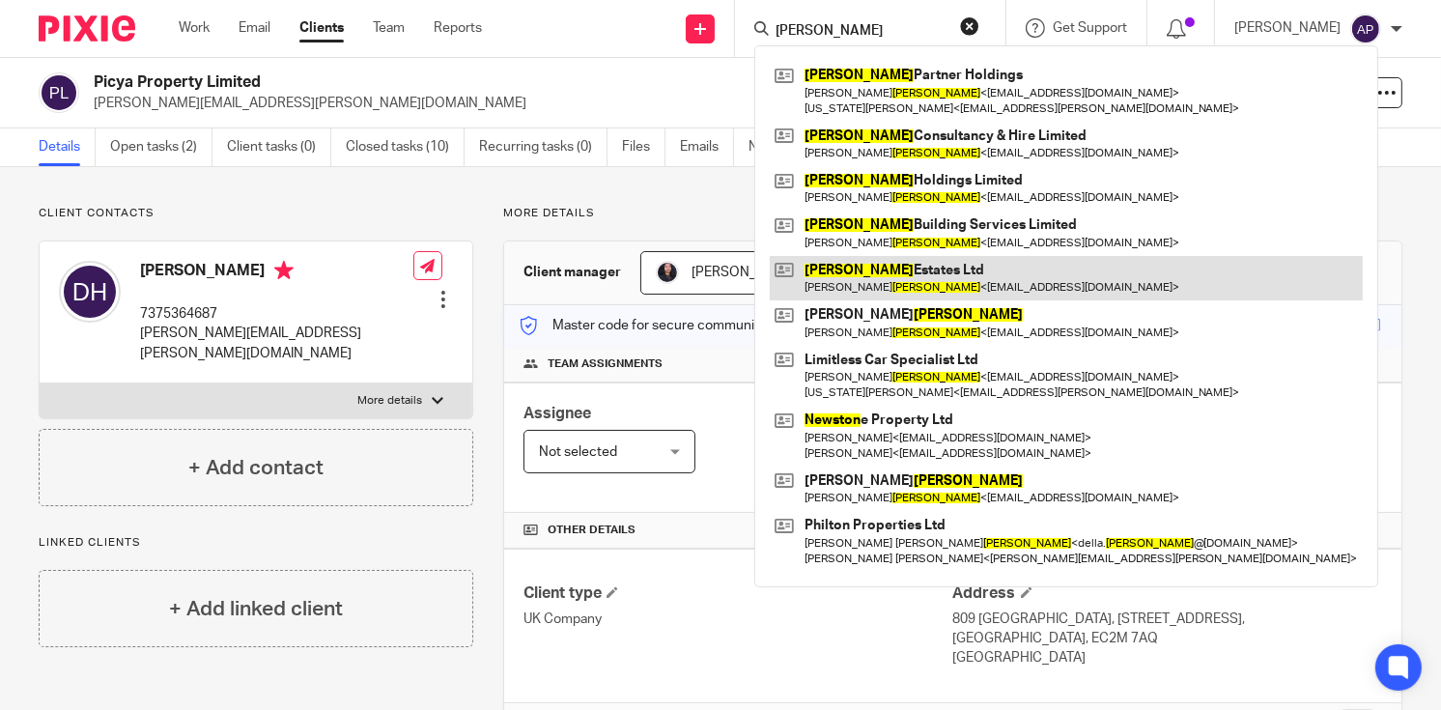
type input "NEWSON"
click at [931, 287] on link at bounding box center [1066, 278] width 593 height 44
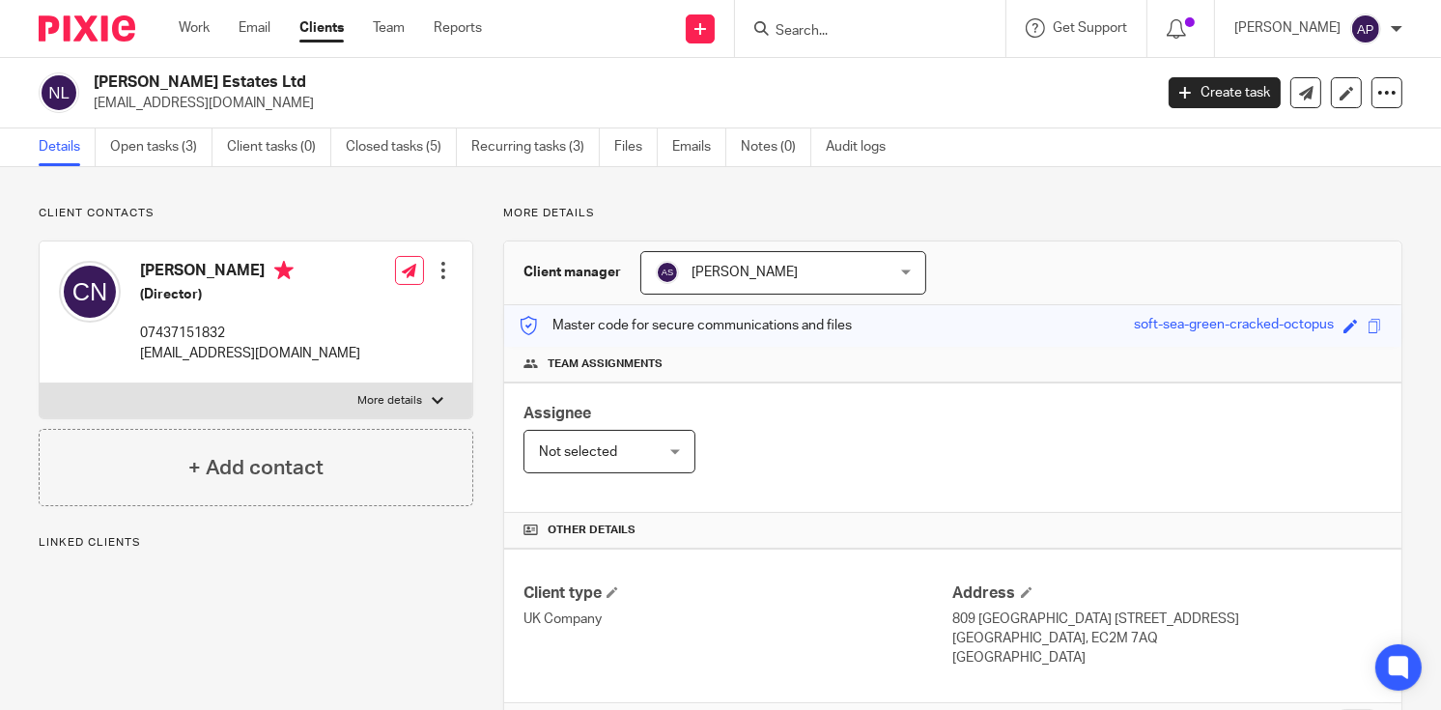
drag, startPoint x: 95, startPoint y: 75, endPoint x: 249, endPoint y: 75, distance: 154.6
click at [249, 75] on h2 "[PERSON_NAME] Estates Ltd" at bounding box center [512, 82] width 837 height 20
copy h2 "[PERSON_NAME] Estates Ltd"
click at [815, 35] on input "Search" at bounding box center [861, 31] width 174 height 17
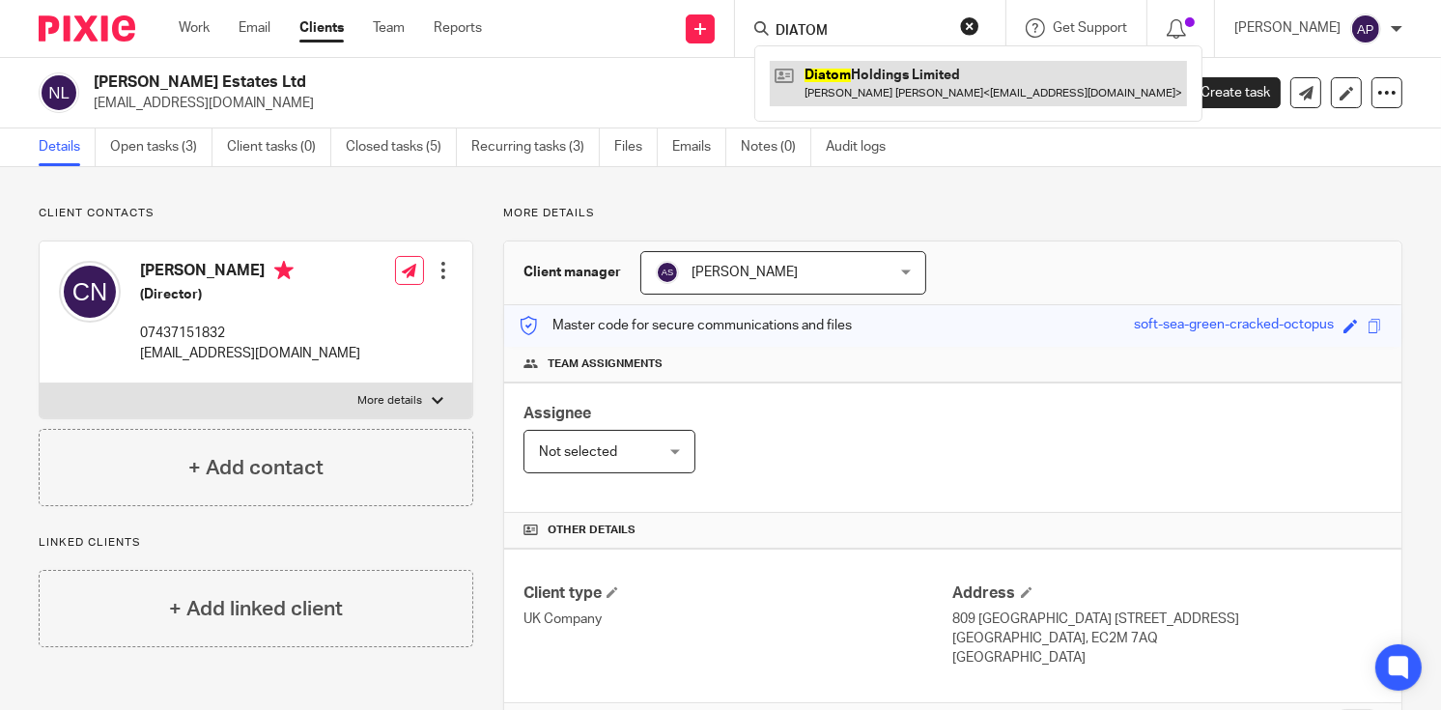
type input "DIATOM"
click at [903, 77] on link at bounding box center [978, 83] width 417 height 44
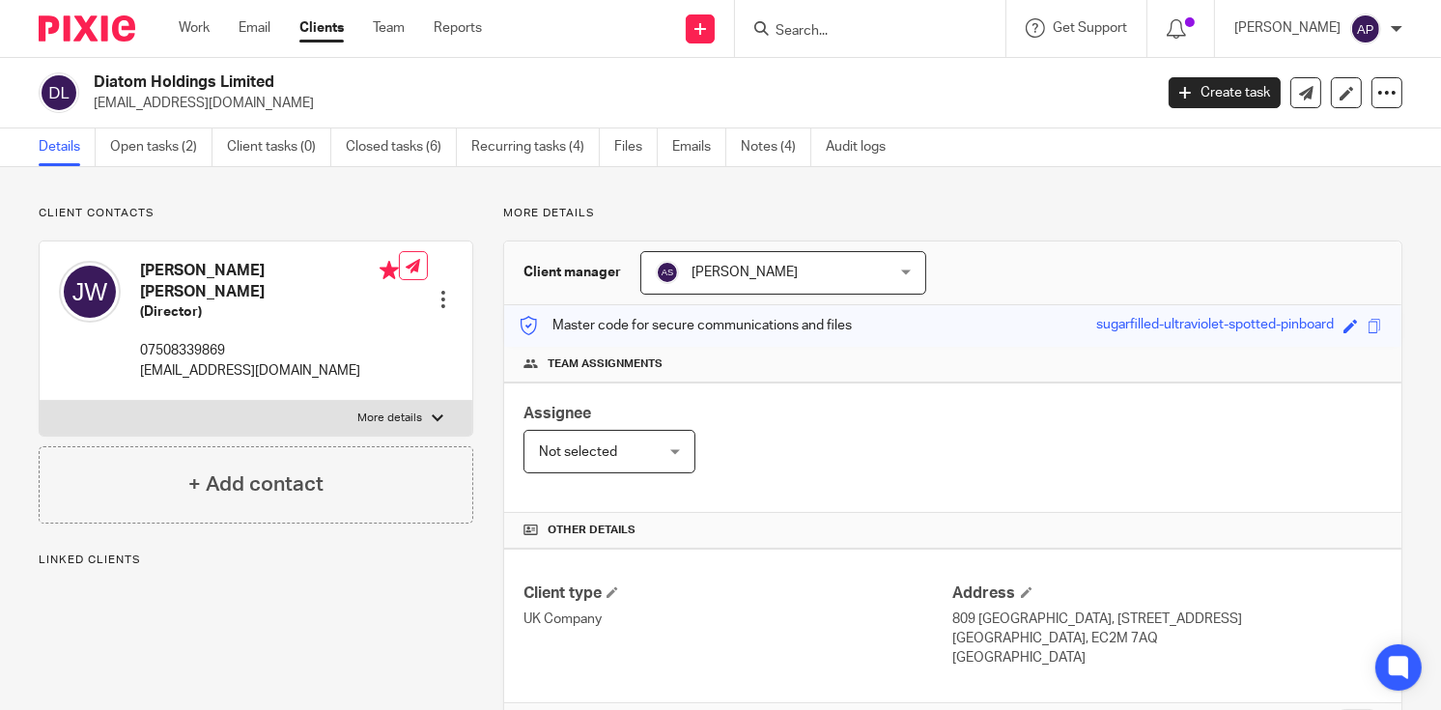
drag, startPoint x: 93, startPoint y: 78, endPoint x: 329, endPoint y: 80, distance: 236.7
click at [329, 80] on div "Diatom Holdings Limited [EMAIL_ADDRESS][DOMAIN_NAME]" at bounding box center [589, 92] width 1101 height 41
copy h2 "Diatom Holdings Limited"
click at [852, 28] on input "Search" at bounding box center [861, 31] width 174 height 17
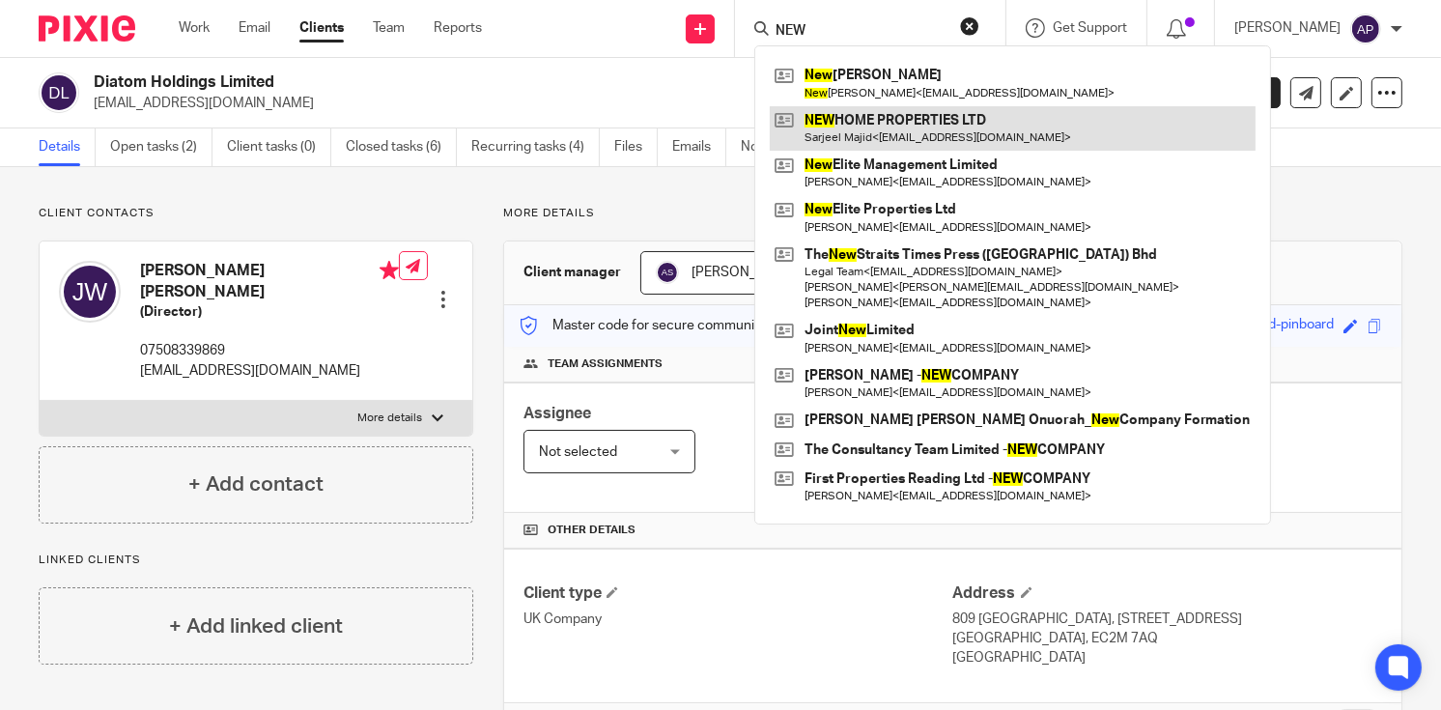
type input "NEW"
click at [948, 125] on link at bounding box center [1013, 128] width 486 height 44
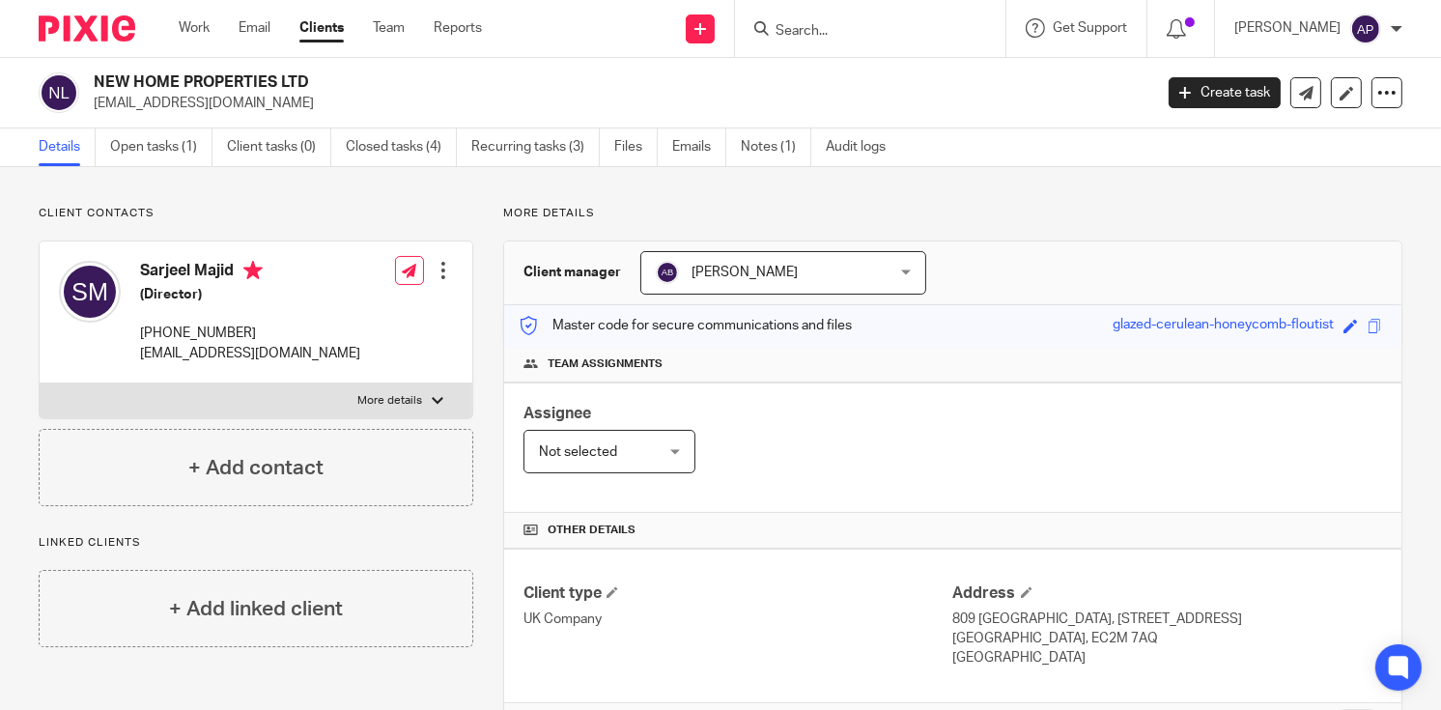
drag, startPoint x: 96, startPoint y: 77, endPoint x: 322, endPoint y: 76, distance: 226.1
click at [322, 76] on h2 "NEW HOME PROPERTIES LTD" at bounding box center [512, 82] width 837 height 20
copy h2 "NEW HOME PROPERTIES LTD"
click at [820, 23] on input "Search" at bounding box center [861, 31] width 174 height 17
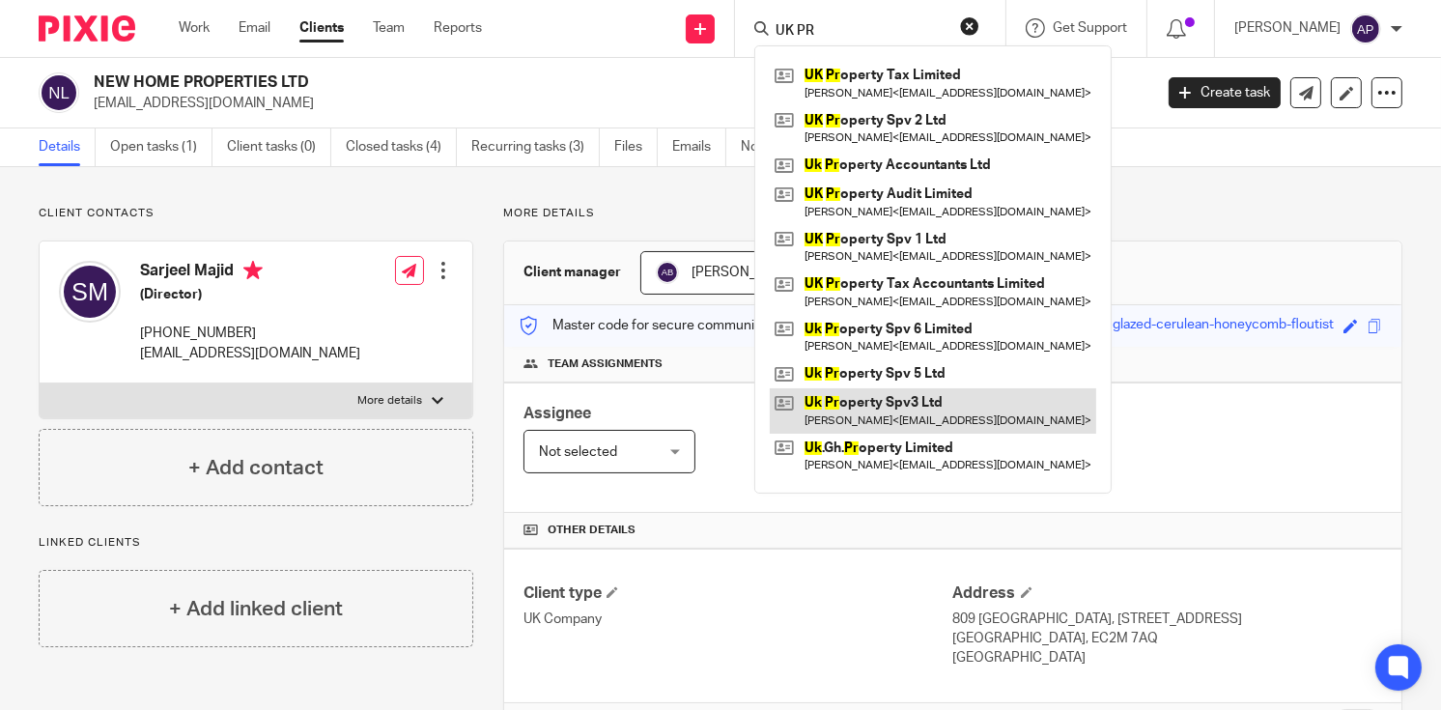
type input "UK PR"
click at [929, 407] on link at bounding box center [933, 410] width 327 height 44
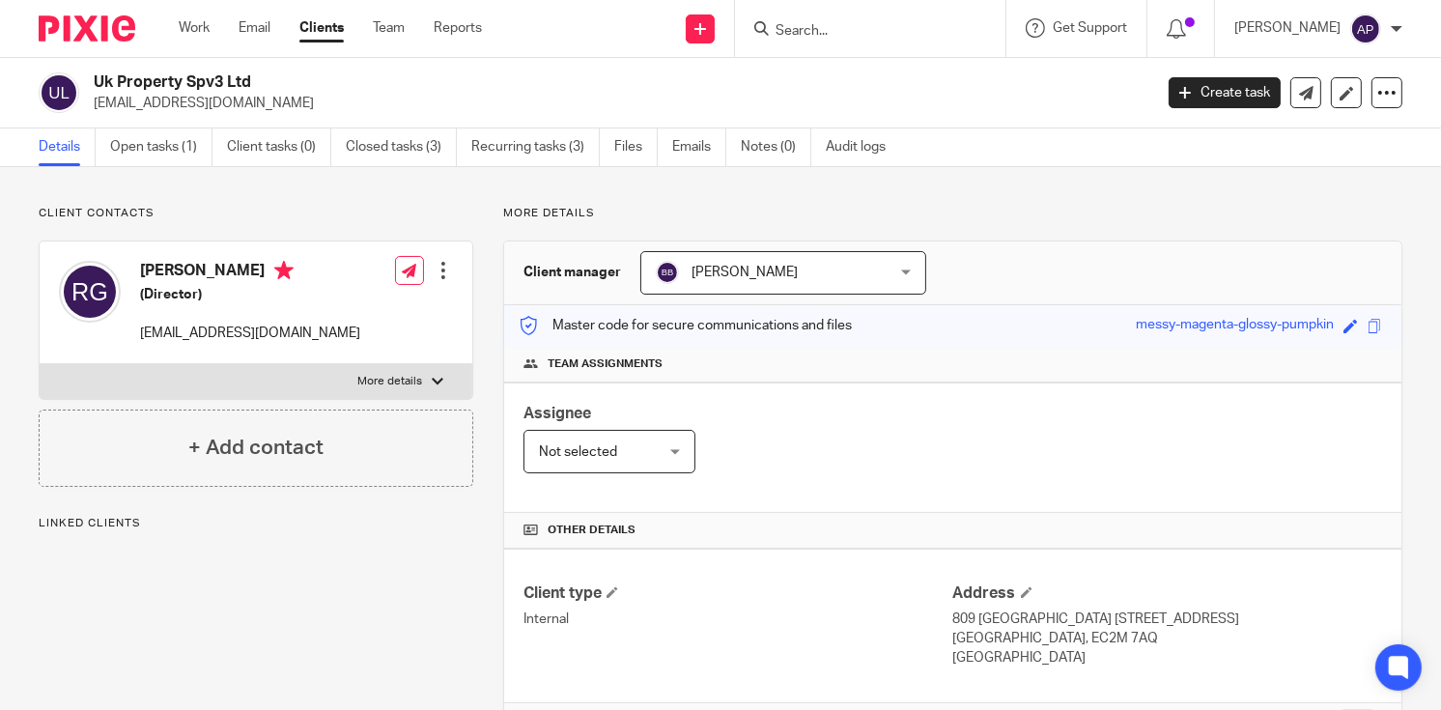
click at [260, 78] on h2 "Uk Property Spv3 Ltd" at bounding box center [512, 82] width 837 height 20
click at [824, 39] on input "Search" at bounding box center [861, 31] width 174 height 17
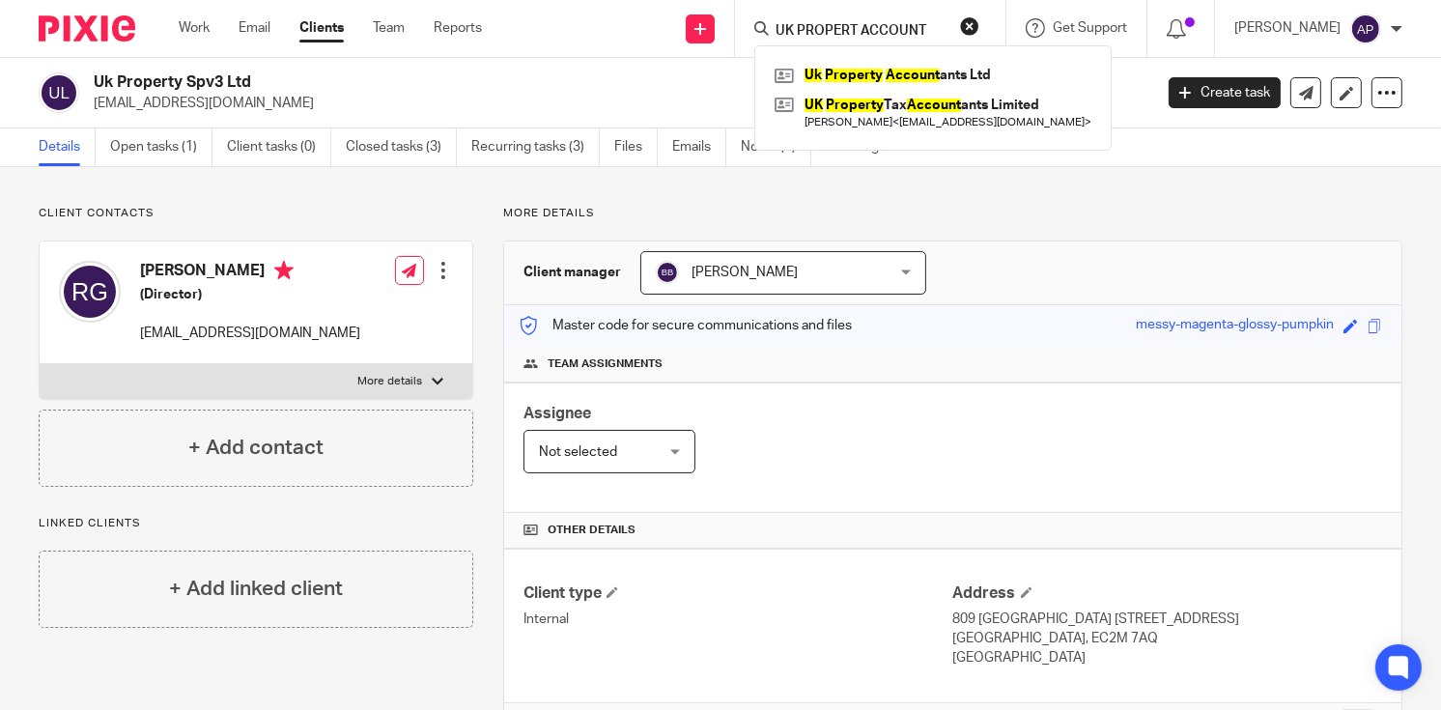
type input "UK PROPERT ACCOUNT"
click at [918, 59] on div "Uk Property Account ants Ltd UK Property Tax Account ants Limited [PERSON_NAME]…" at bounding box center [933, 97] width 357 height 105
click at [927, 66] on link at bounding box center [933, 75] width 327 height 29
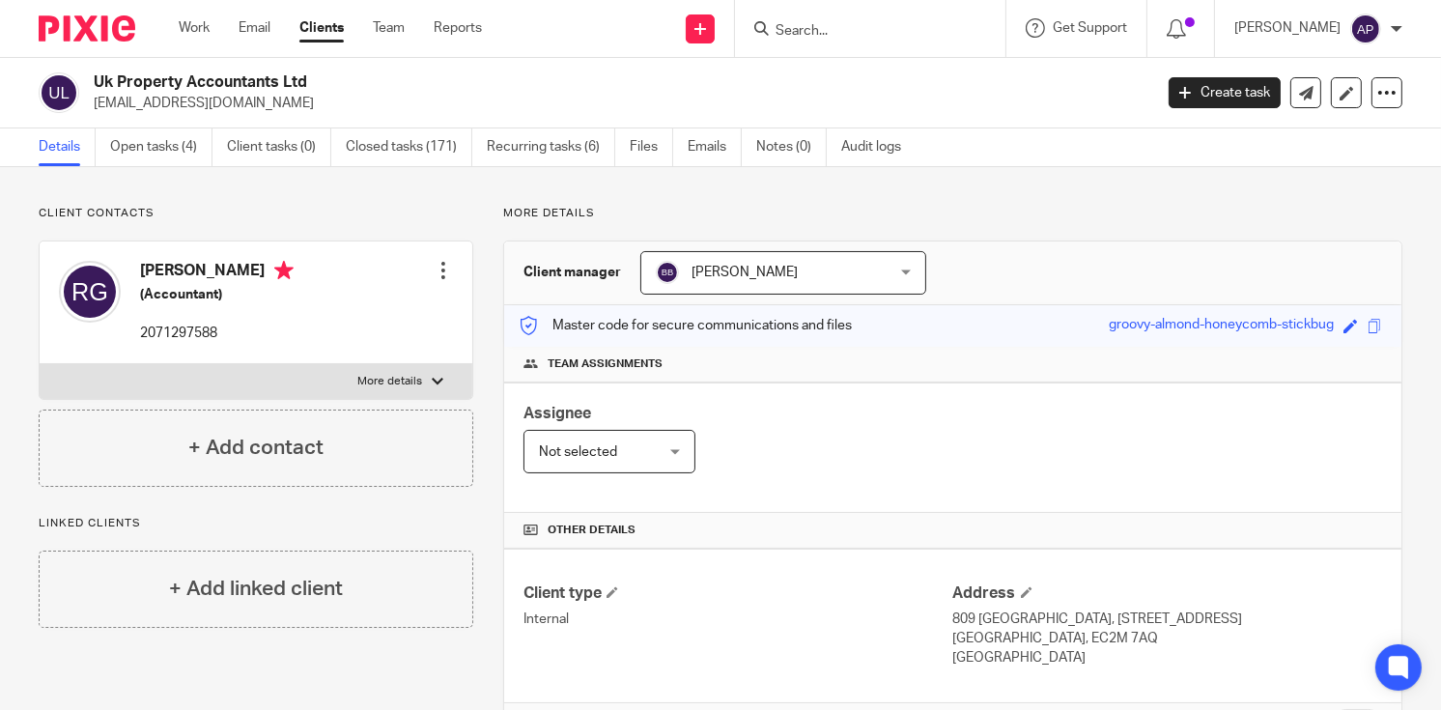
click at [813, 28] on input "Search" at bounding box center [861, 31] width 174 height 17
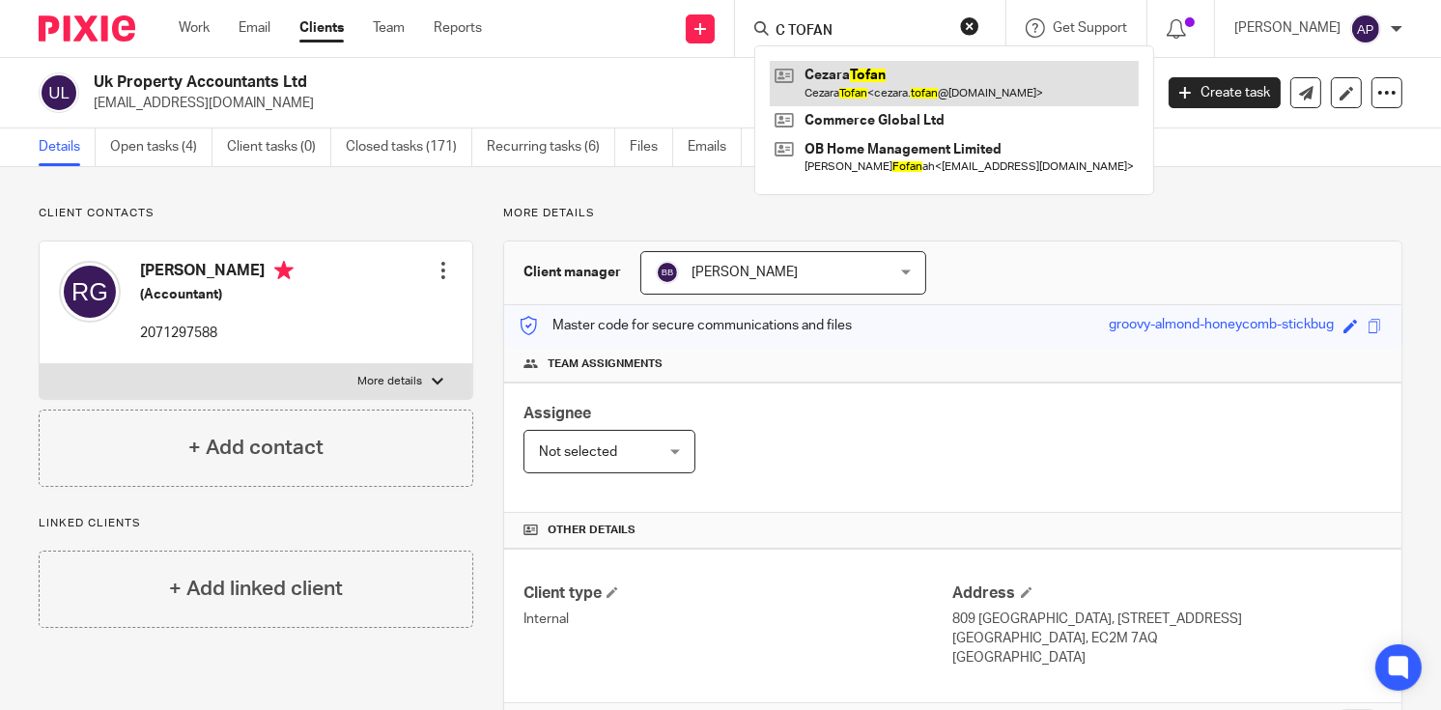
type input "C TOFAN"
click at [872, 91] on link at bounding box center [954, 83] width 369 height 44
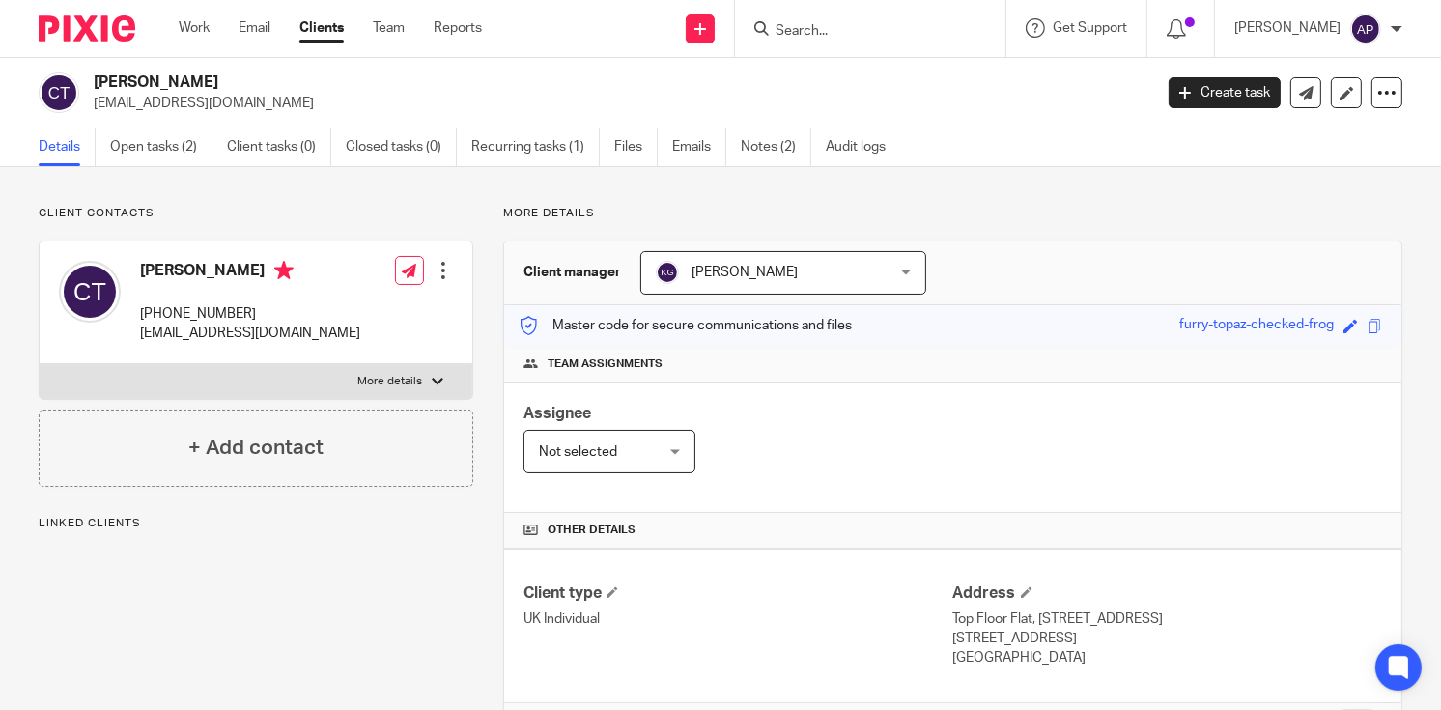
drag, startPoint x: 0, startPoint y: 0, endPoint x: 198, endPoint y: 76, distance: 212.3
click at [198, 76] on div "[PERSON_NAME] [EMAIL_ADDRESS][DOMAIN_NAME]" at bounding box center [589, 92] width 1101 height 41
copy h2 "[PERSON_NAME]"
click at [807, 30] on input "Search" at bounding box center [861, 31] width 174 height 17
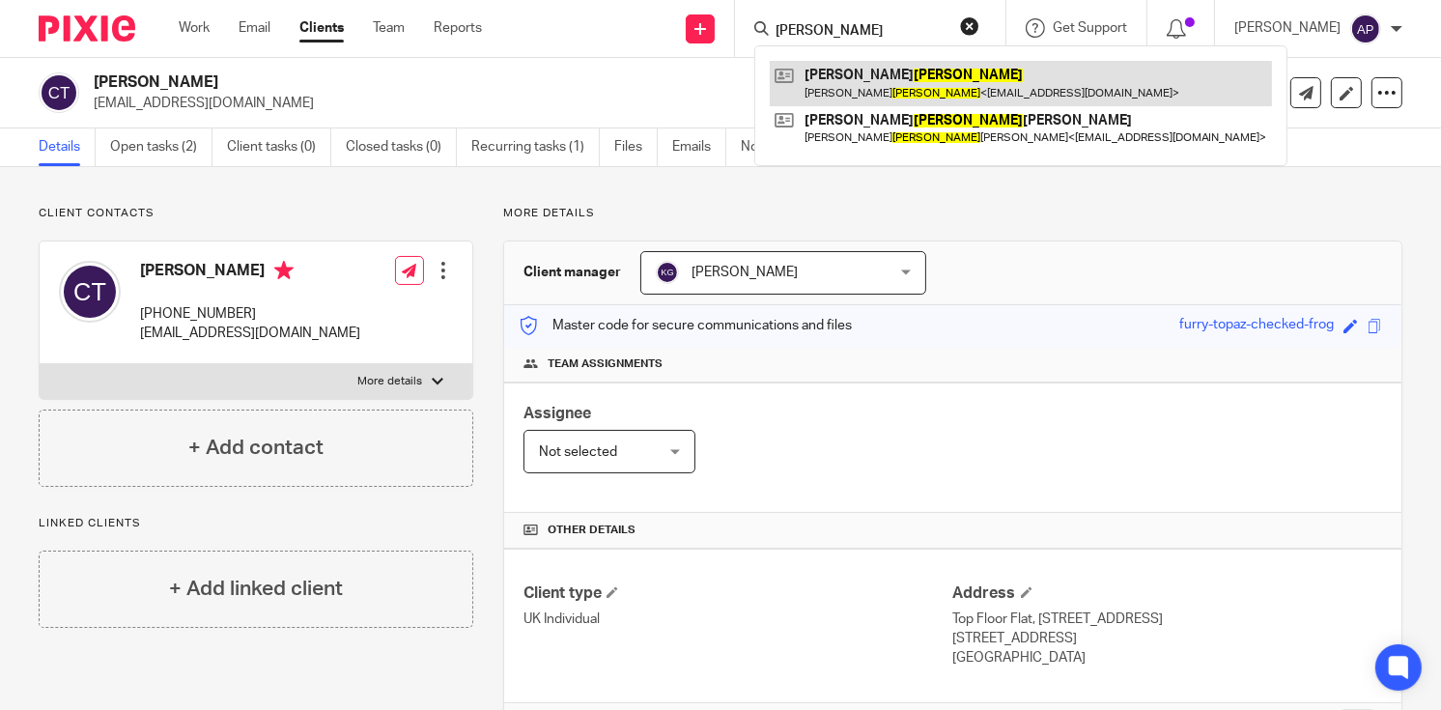
type input "MOLINARI"
click at [908, 74] on link at bounding box center [1021, 83] width 502 height 44
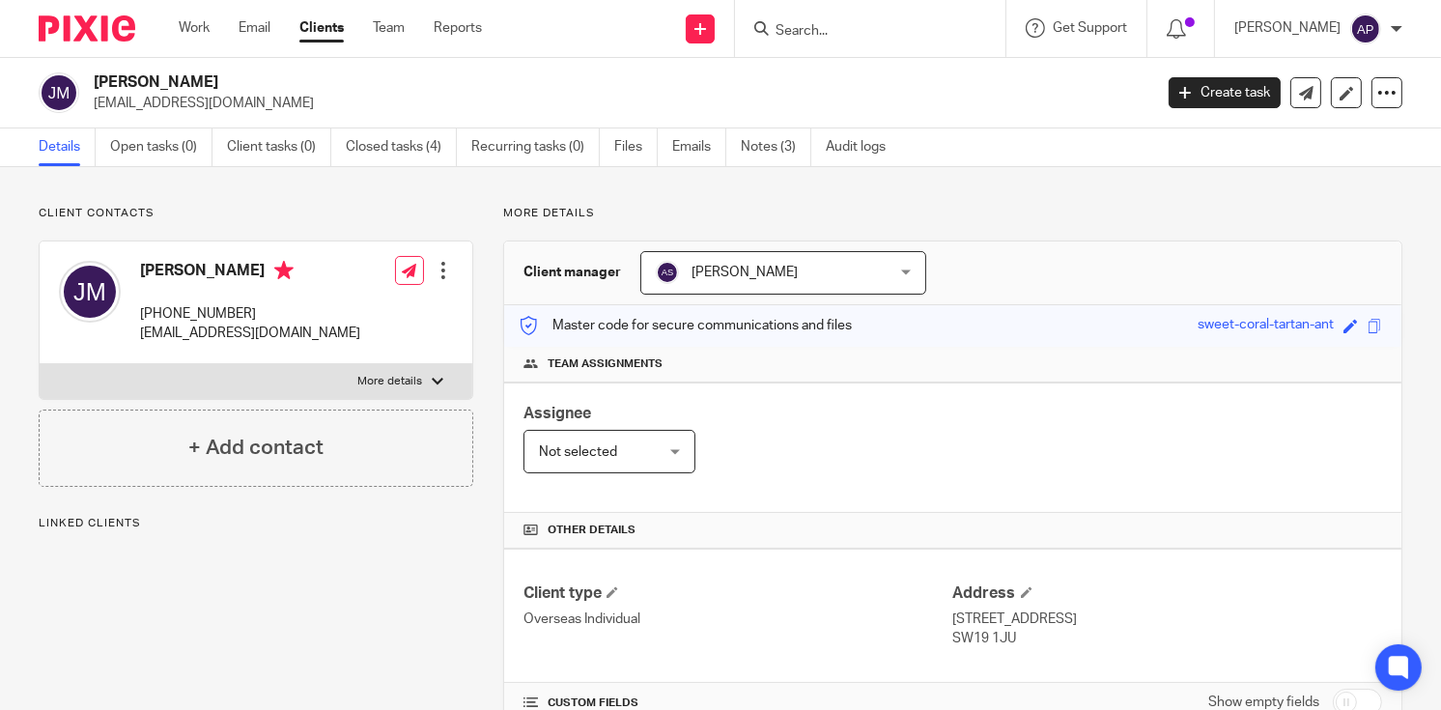
drag, startPoint x: 90, startPoint y: 78, endPoint x: 290, endPoint y: 76, distance: 200.0
click at [290, 76] on div "[PERSON_NAME] [EMAIL_ADDRESS][DOMAIN_NAME]" at bounding box center [589, 92] width 1101 height 41
copy h2 "[PERSON_NAME]"
click at [817, 26] on input "Search" at bounding box center [861, 31] width 174 height 17
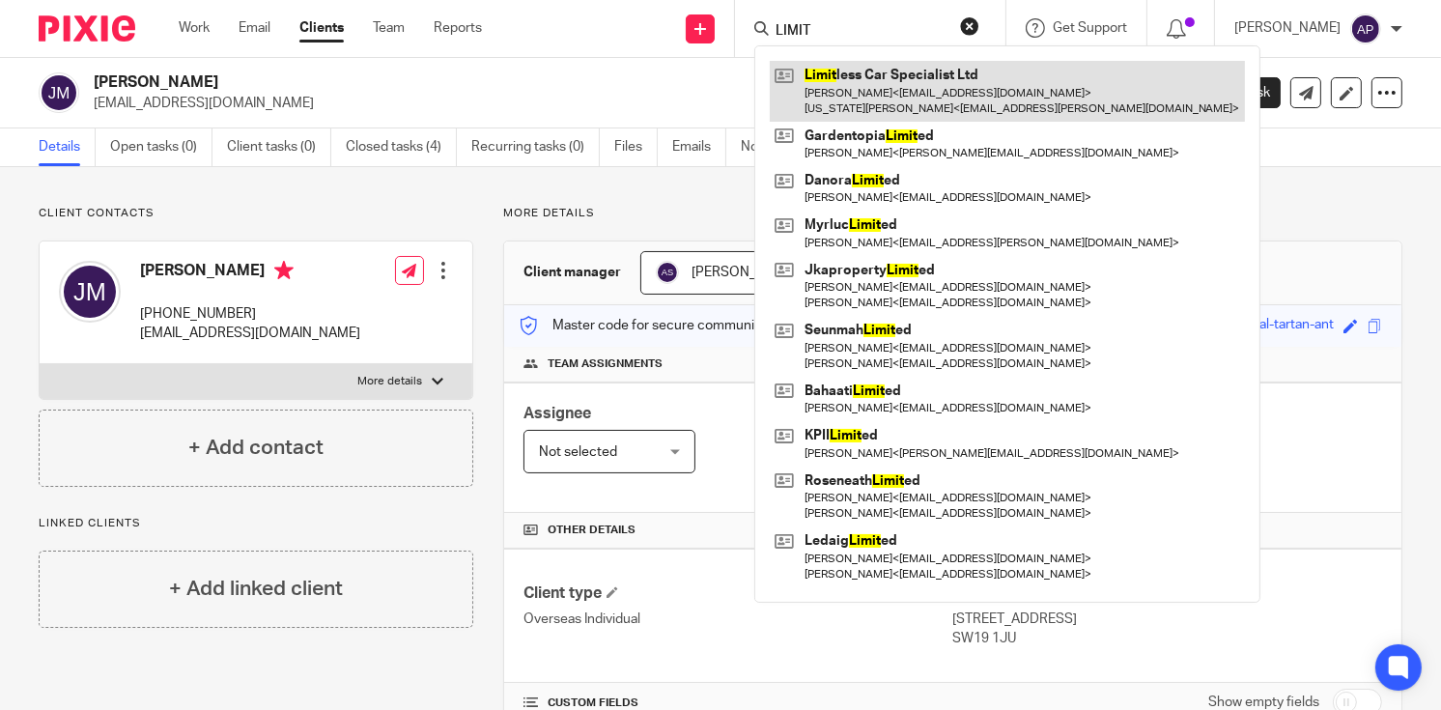
type input "LIMIT"
click at [886, 91] on link at bounding box center [1007, 91] width 475 height 60
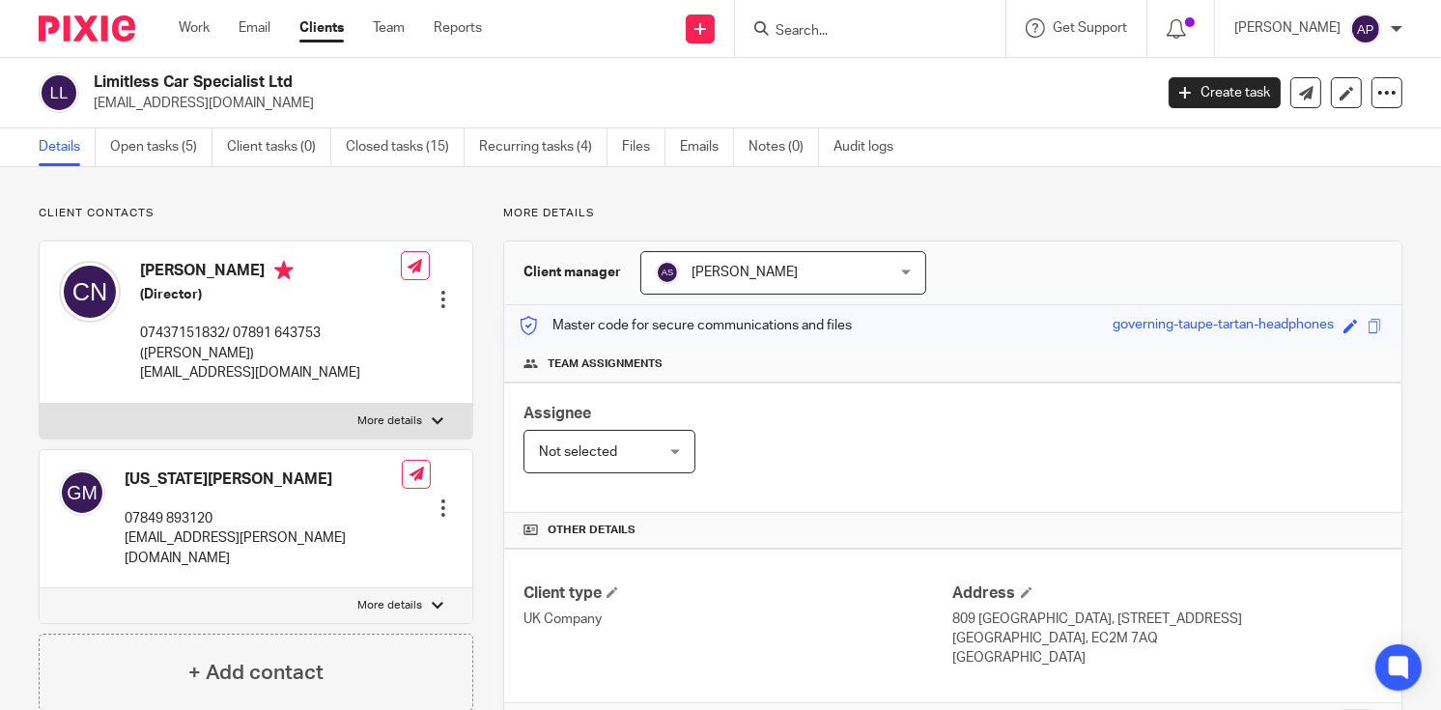
drag, startPoint x: 89, startPoint y: 77, endPoint x: 310, endPoint y: 77, distance: 221.2
click at [310, 77] on div "Limitless Car Specialist Ltd [EMAIL_ADDRESS][DOMAIN_NAME]" at bounding box center [589, 92] width 1101 height 41
copy h2 "Limitless Car Specialist Ltd"
click at [834, 33] on input "Search" at bounding box center [861, 31] width 174 height 17
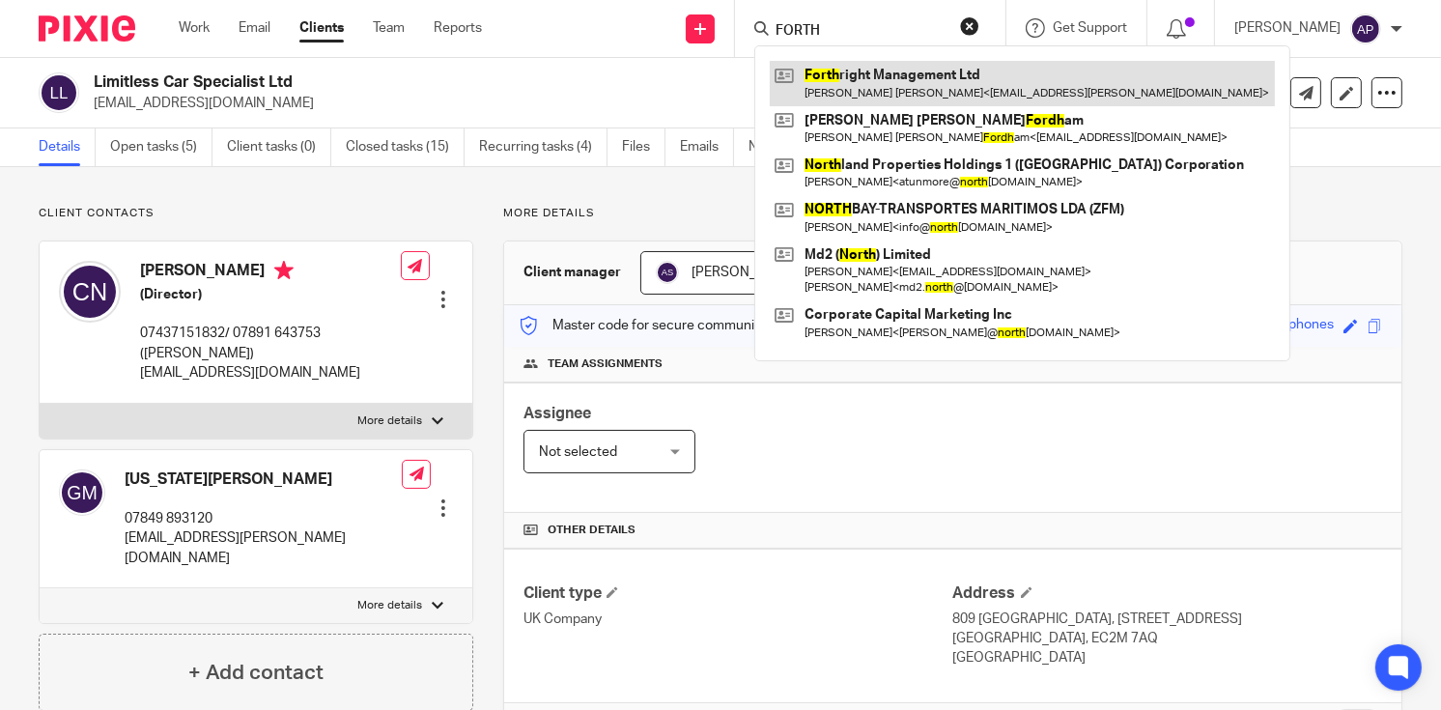
type input "FORTH"
click at [827, 70] on link at bounding box center [1022, 83] width 505 height 44
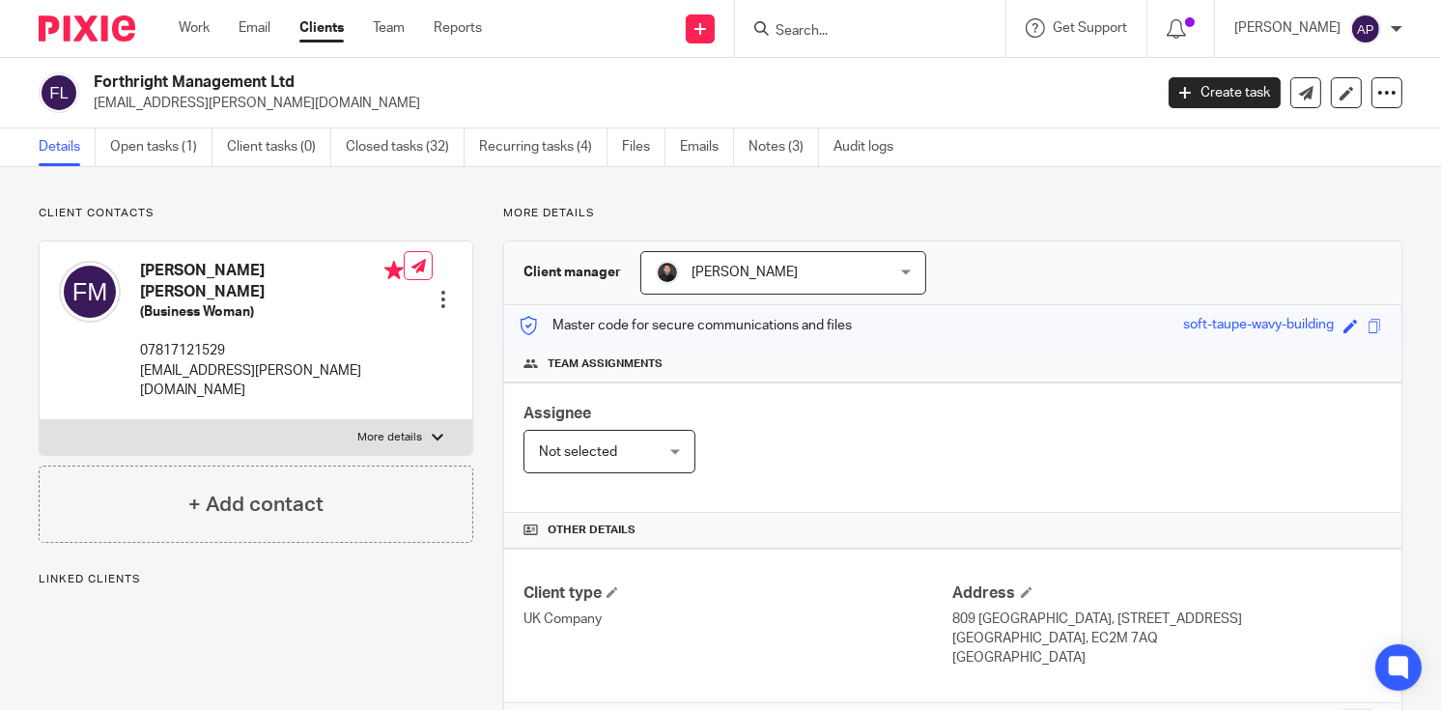
drag, startPoint x: 91, startPoint y: 77, endPoint x: 316, endPoint y: 79, distance: 225.1
click at [316, 79] on div "Forthright Management Ltd [EMAIL_ADDRESS][PERSON_NAME][DOMAIN_NAME]" at bounding box center [589, 92] width 1101 height 41
copy h2 "Forthright Management Ltd"
click at [807, 25] on input "Search" at bounding box center [861, 31] width 174 height 17
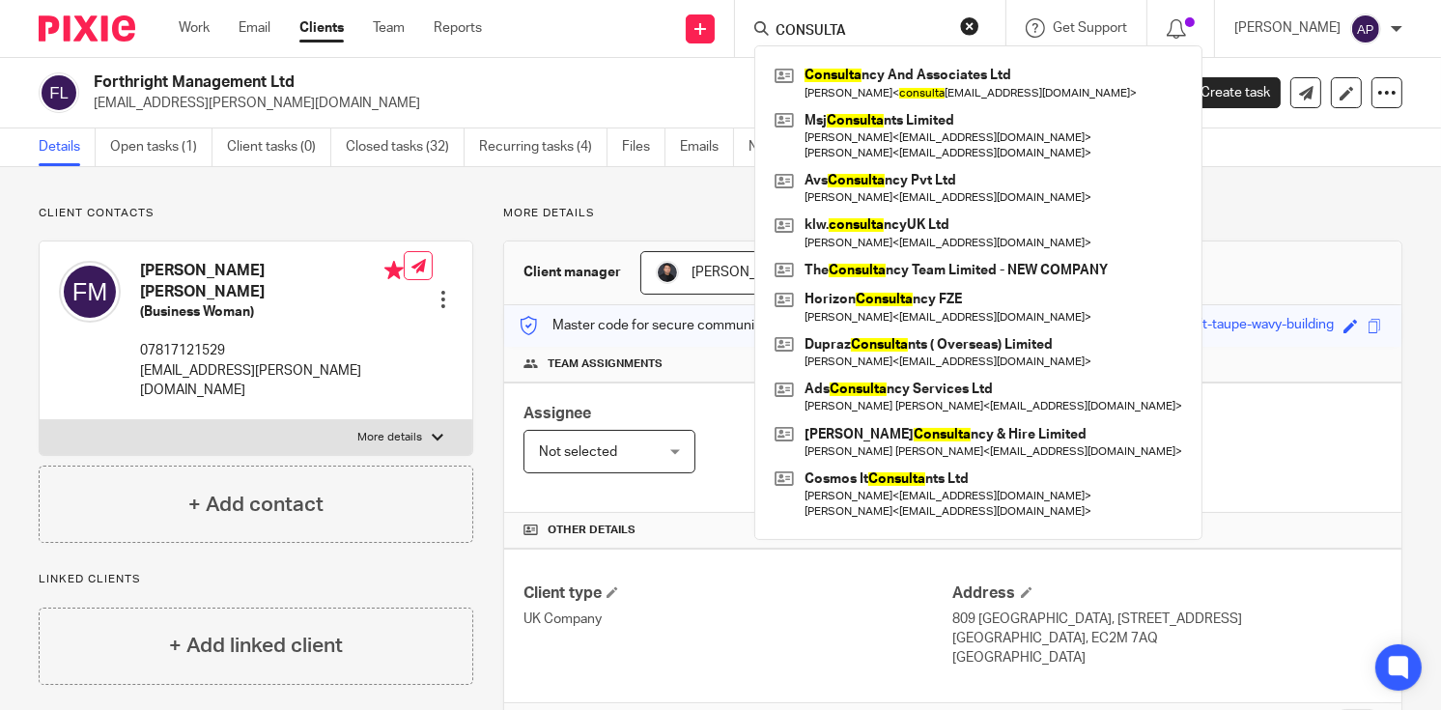
type input "CONSULTA"
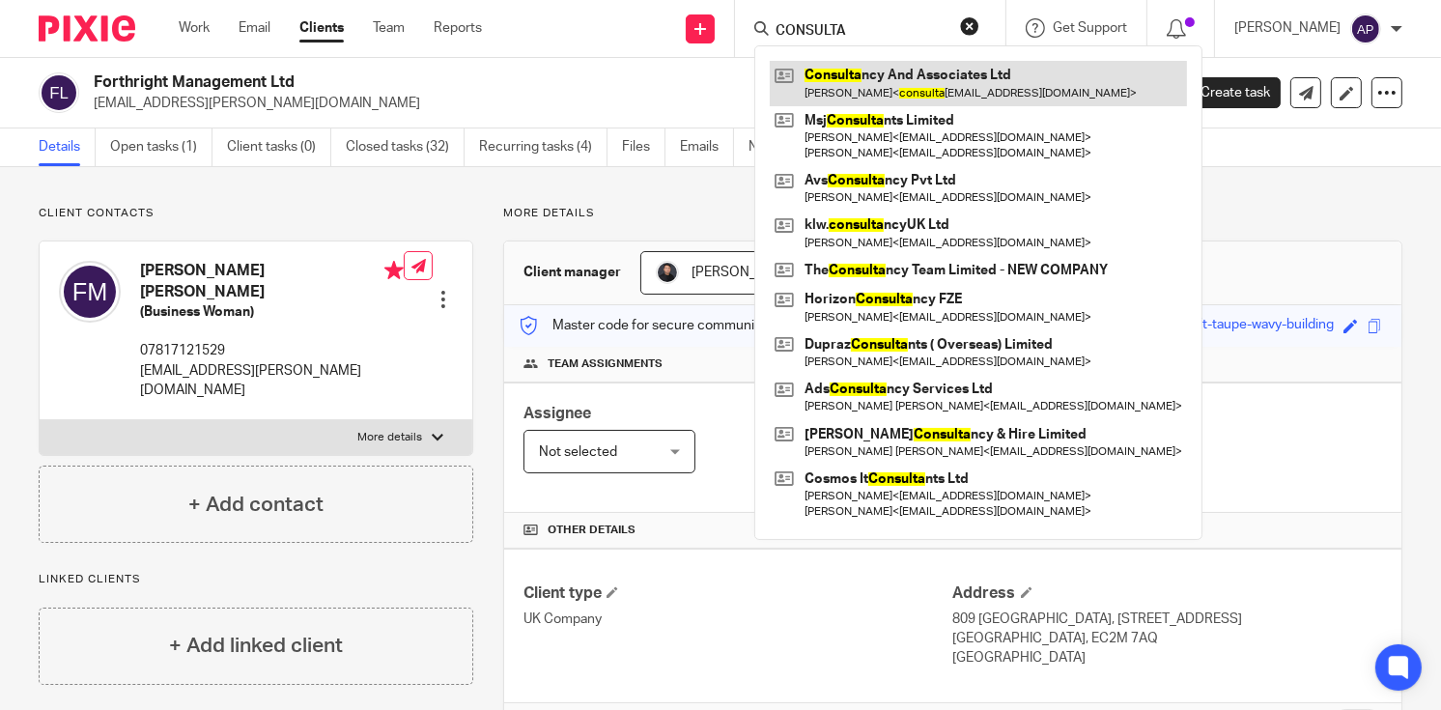
click at [894, 80] on link at bounding box center [978, 83] width 417 height 44
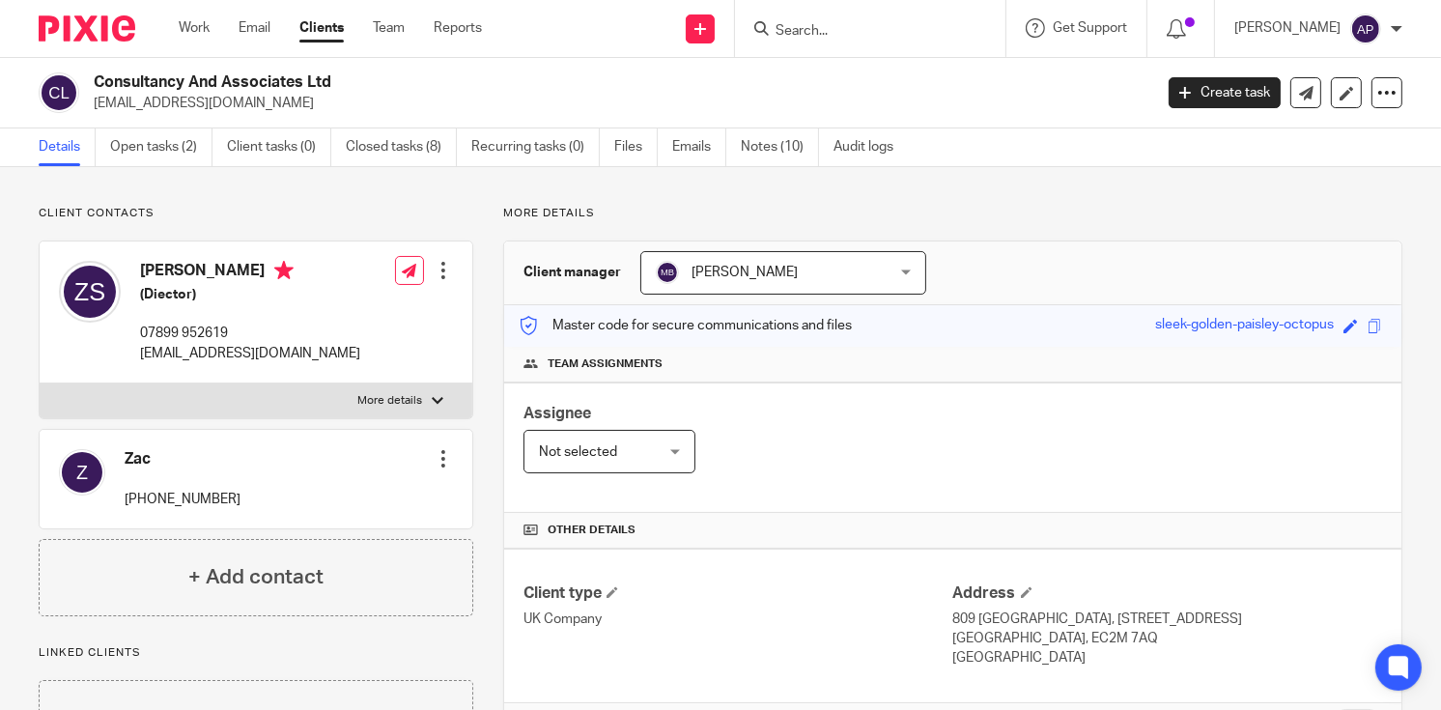
drag, startPoint x: 95, startPoint y: 78, endPoint x: 357, endPoint y: 78, distance: 262.8
click at [357, 78] on h2 "Consultancy And Associates Ltd" at bounding box center [512, 82] width 837 height 20
click at [820, 25] on input "Search" at bounding box center [861, 31] width 174 height 17
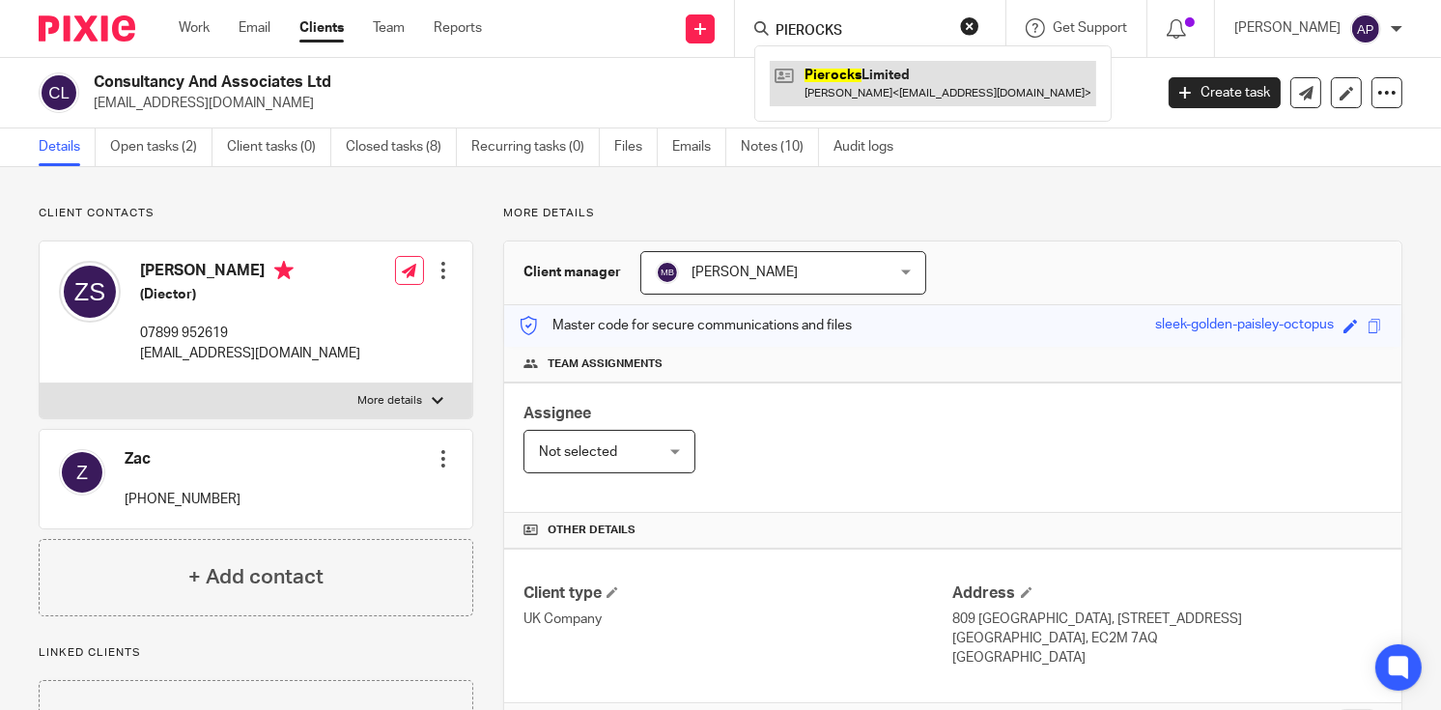
type input "PIEROCKS"
click at [933, 89] on link at bounding box center [933, 83] width 327 height 44
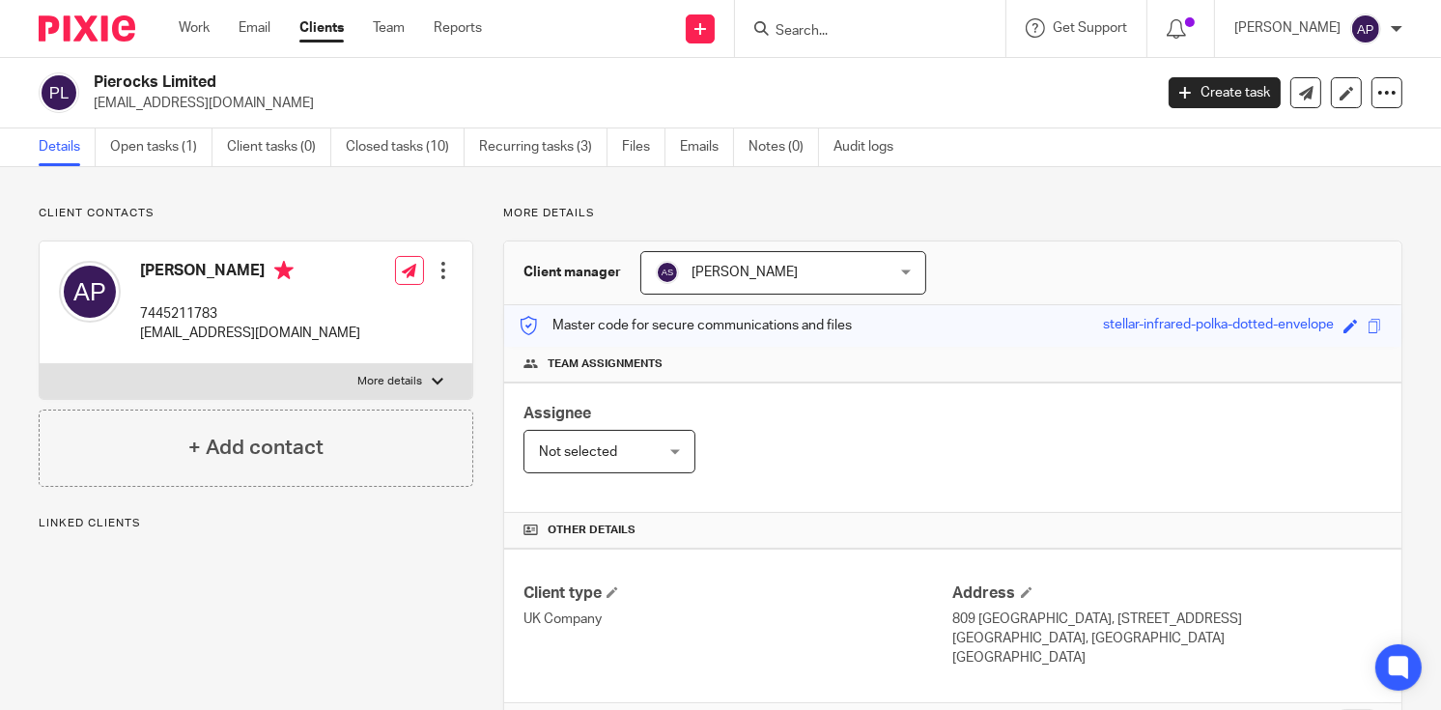
drag, startPoint x: 93, startPoint y: 79, endPoint x: 252, endPoint y: 81, distance: 159.4
click at [252, 81] on h2 "Pierocks Limited" at bounding box center [512, 82] width 837 height 20
copy h2 "Pierocks Limited"
click at [799, 25] on input "Search" at bounding box center [861, 31] width 174 height 17
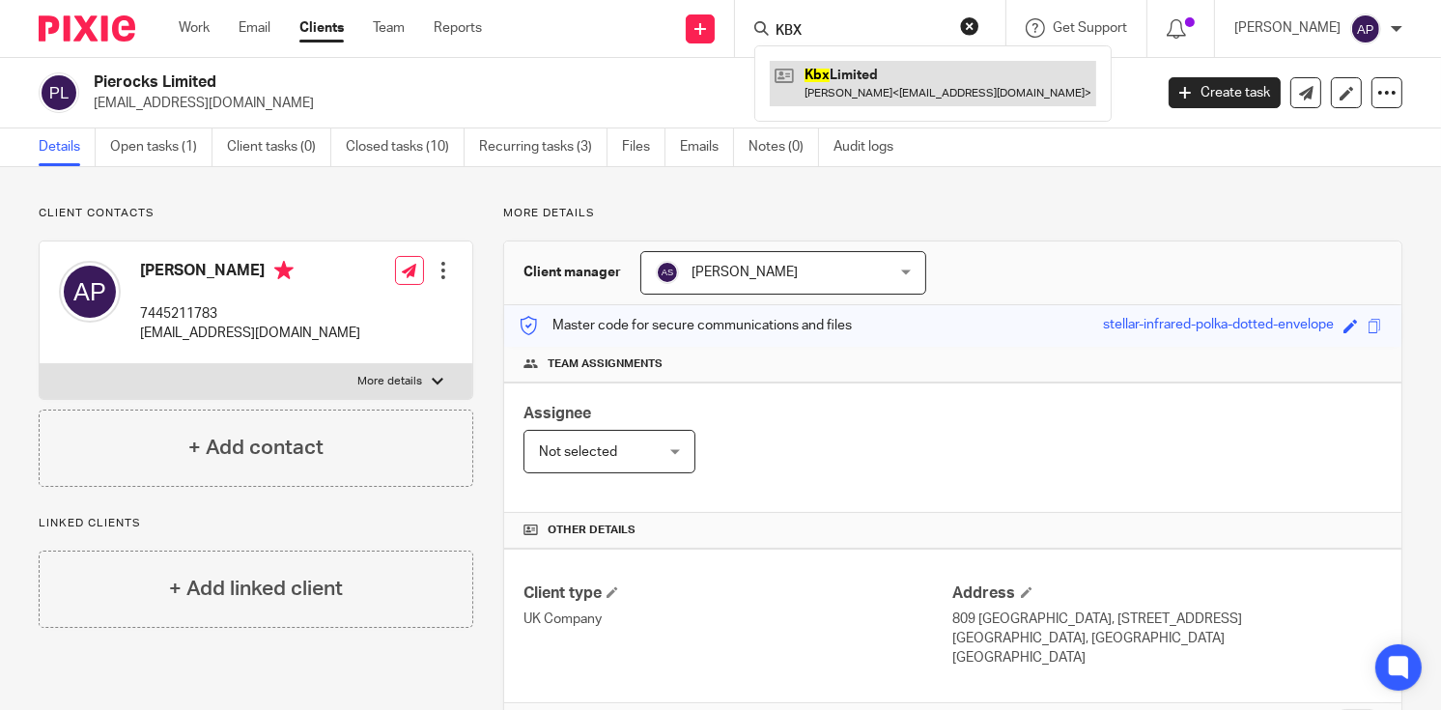
type input "KBX"
click at [927, 72] on link at bounding box center [933, 83] width 327 height 44
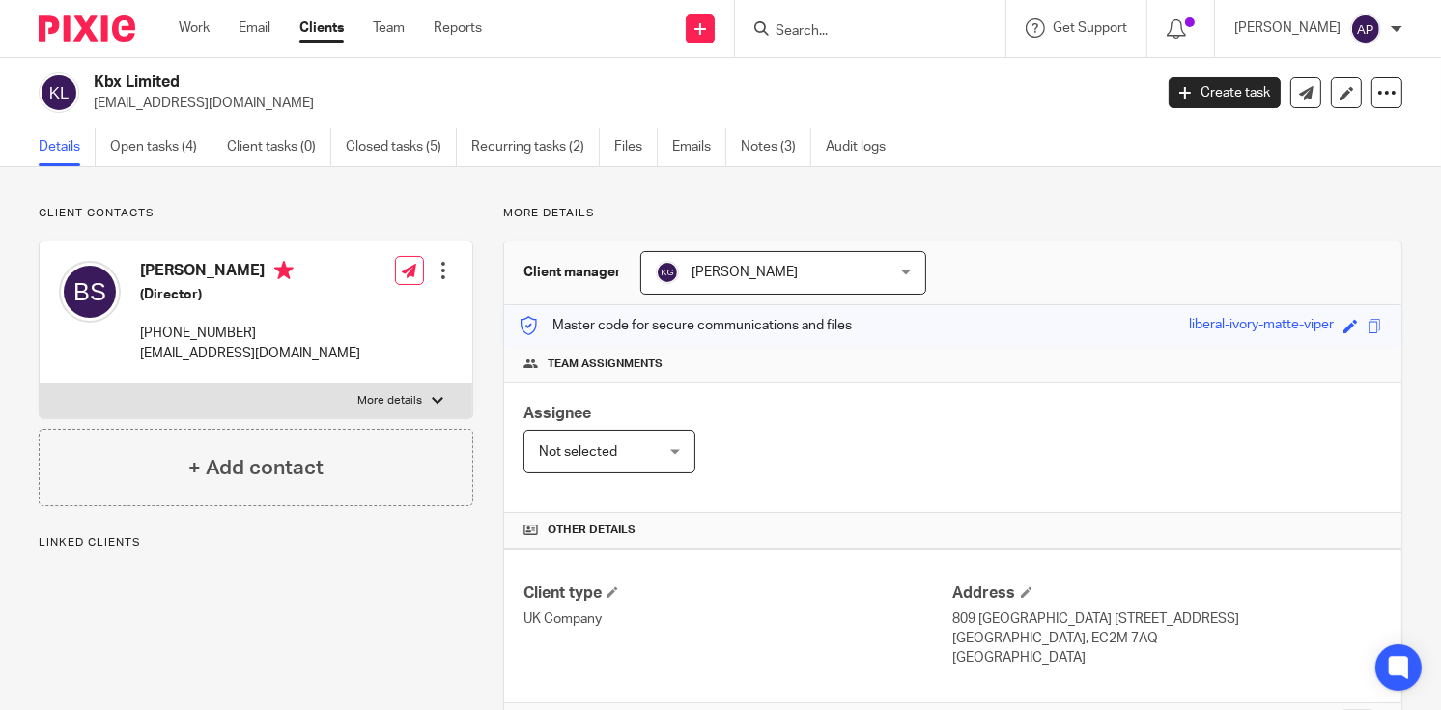
click at [192, 76] on h2 "Kbx Limited" at bounding box center [512, 82] width 837 height 20
drag, startPoint x: 91, startPoint y: 100, endPoint x: 287, endPoint y: 104, distance: 196.2
click at [287, 105] on div "Kbx Limited inter888national@gmail.com" at bounding box center [589, 92] width 1101 height 41
copy p "inter888national@gmail.com"
click at [184, 270] on h4 "Balbinder Singh" at bounding box center [250, 273] width 220 height 24
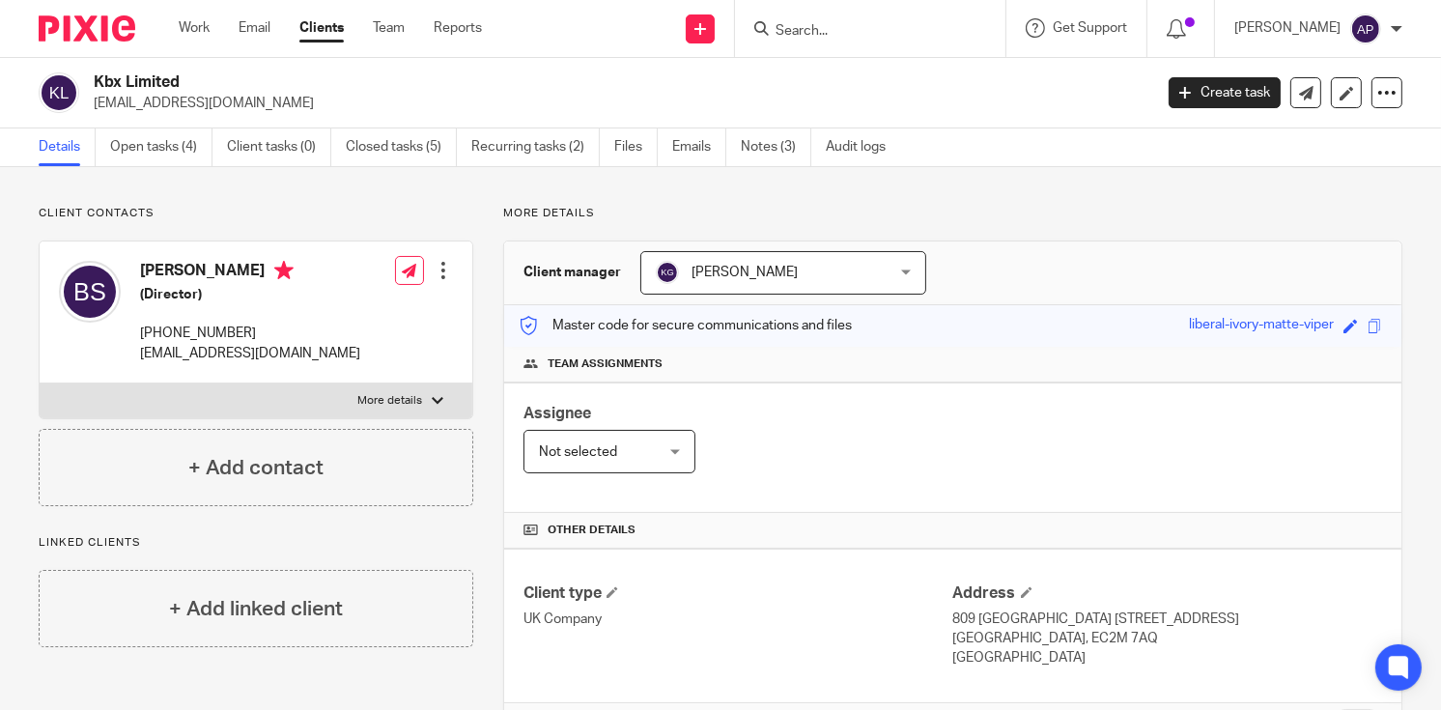
click at [184, 270] on h4 "Balbinder Singh" at bounding box center [250, 273] width 220 height 24
copy h4 "Balbinder"
click at [806, 32] on input "Search" at bounding box center [861, 31] width 174 height 17
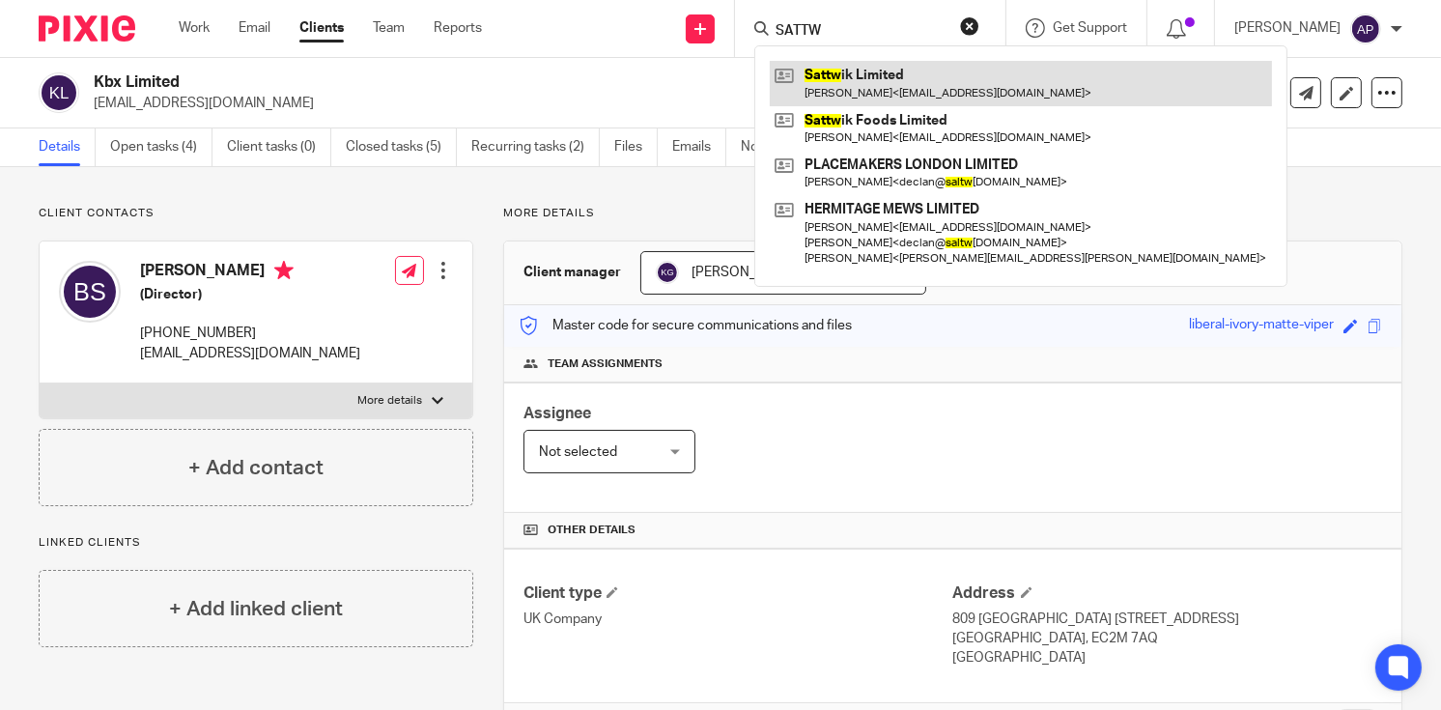
type input "SATTW"
click at [924, 84] on link at bounding box center [1021, 83] width 502 height 44
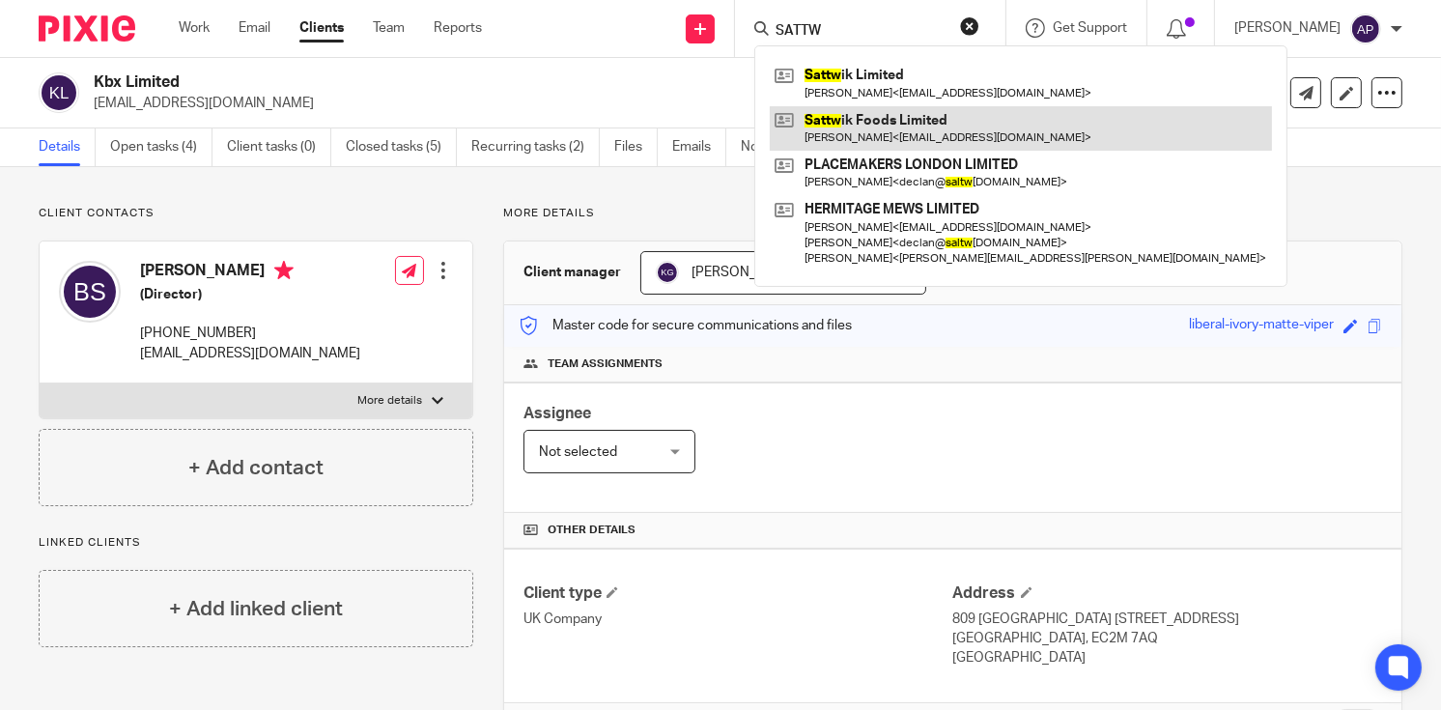
click at [910, 114] on link at bounding box center [1021, 128] width 502 height 44
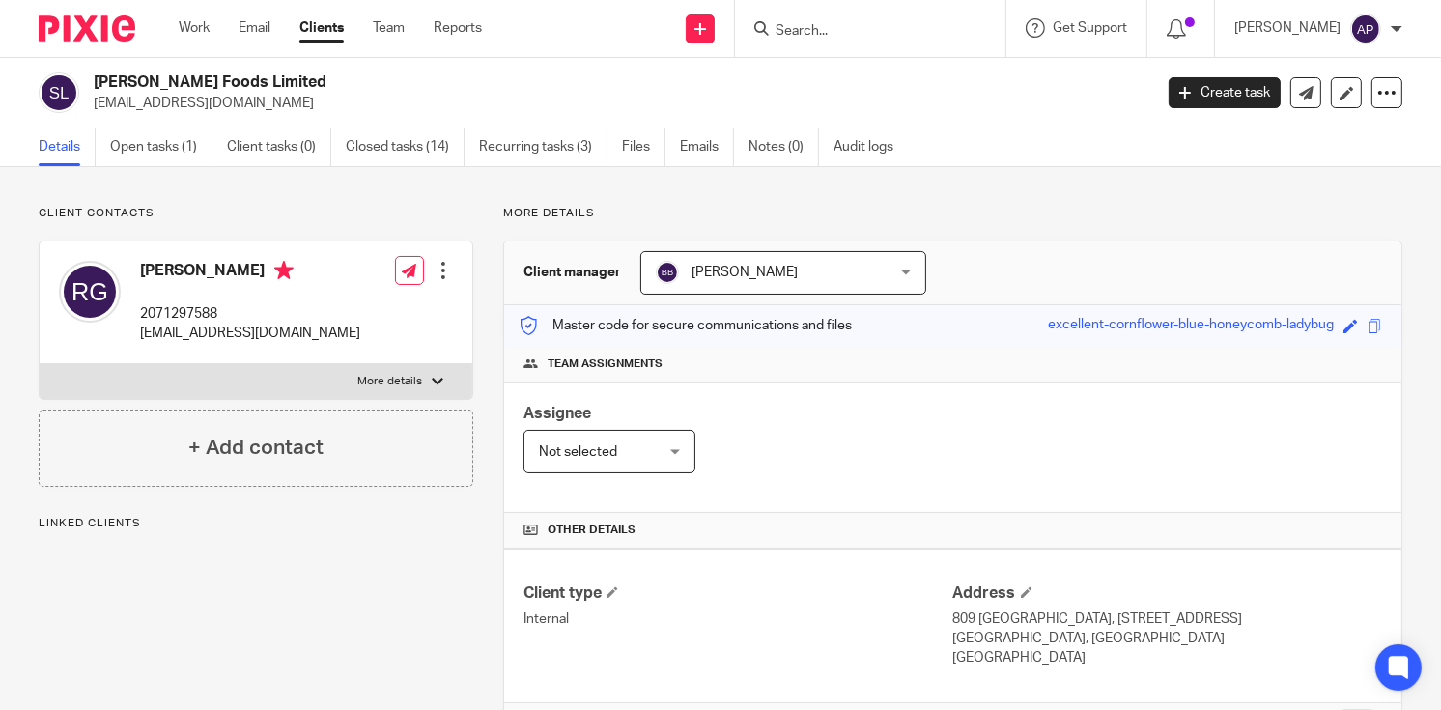
drag, startPoint x: 93, startPoint y: 77, endPoint x: 265, endPoint y: 77, distance: 172.0
click at [265, 77] on h2 "Sattwik Foods Limited" at bounding box center [512, 82] width 837 height 20
copy h2 "Sattwik Foods Limited"
click at [807, 25] on input "Search" at bounding box center [861, 31] width 174 height 17
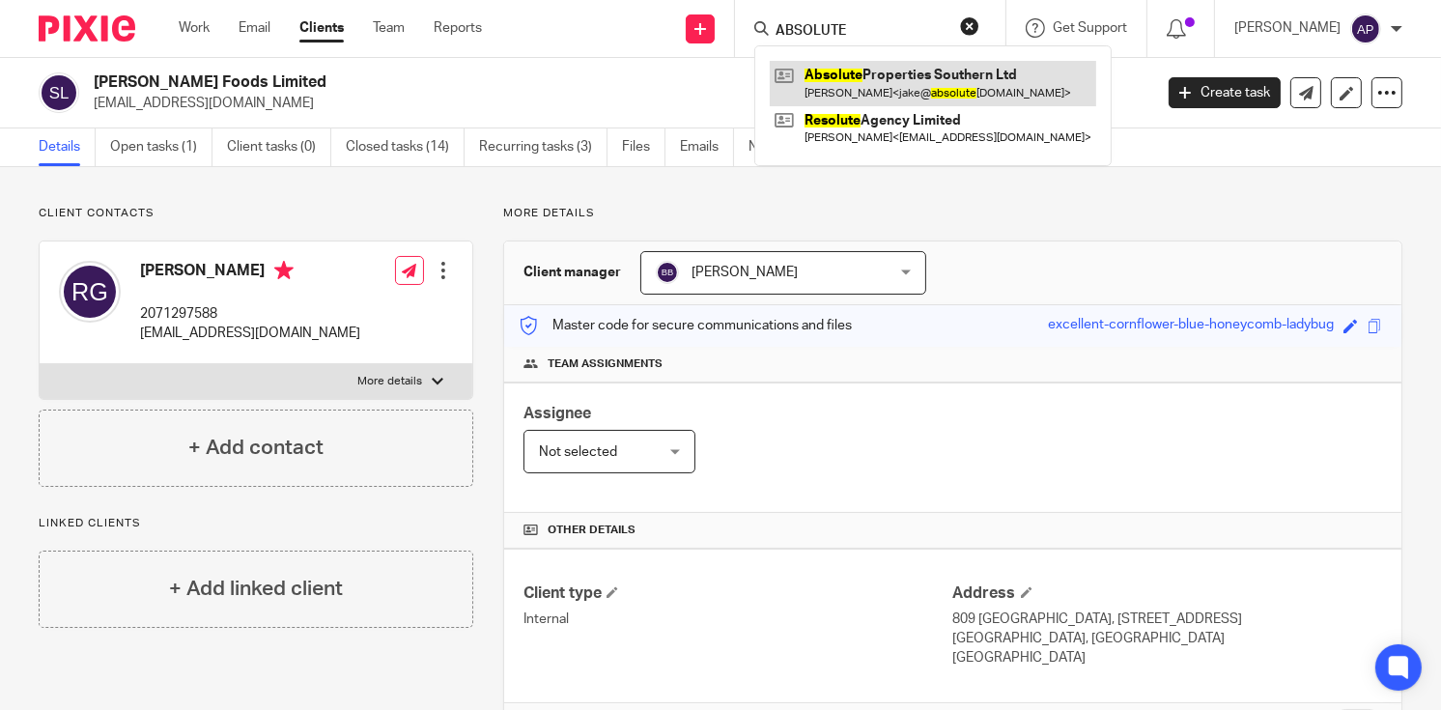
type input "ABSOLUTE"
click at [898, 63] on link at bounding box center [933, 83] width 327 height 44
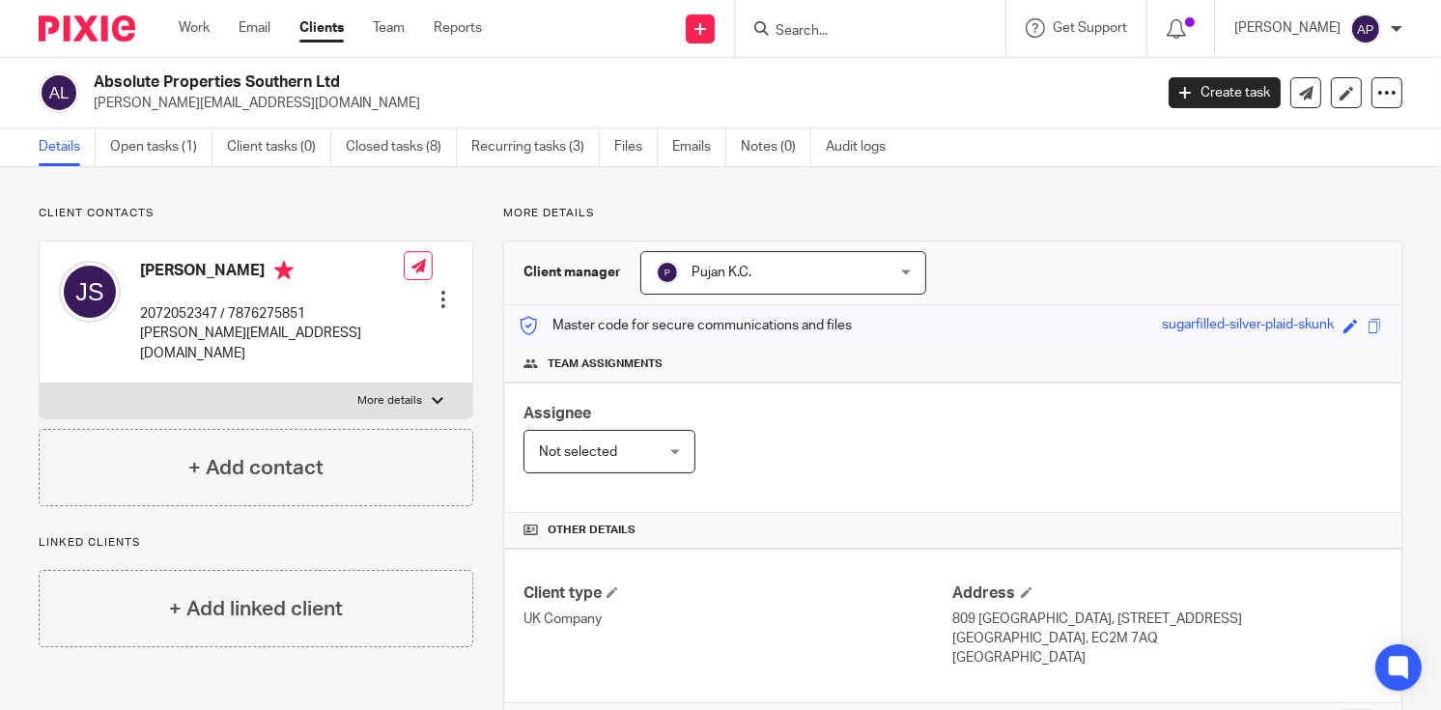
drag, startPoint x: 94, startPoint y: 80, endPoint x: 355, endPoint y: 77, distance: 260.9
click at [355, 77] on h2 "Absolute Properties Southern Ltd" at bounding box center [512, 82] width 837 height 20
copy h2 "Absolute Properties Southern Ltd"
drag, startPoint x: 92, startPoint y: 104, endPoint x: 244, endPoint y: 108, distance: 152.7
click at [244, 108] on div "Absolute Properties Southern Ltd [PERSON_NAME][EMAIL_ADDRESS][DOMAIN_NAME]" at bounding box center [589, 92] width 1101 height 41
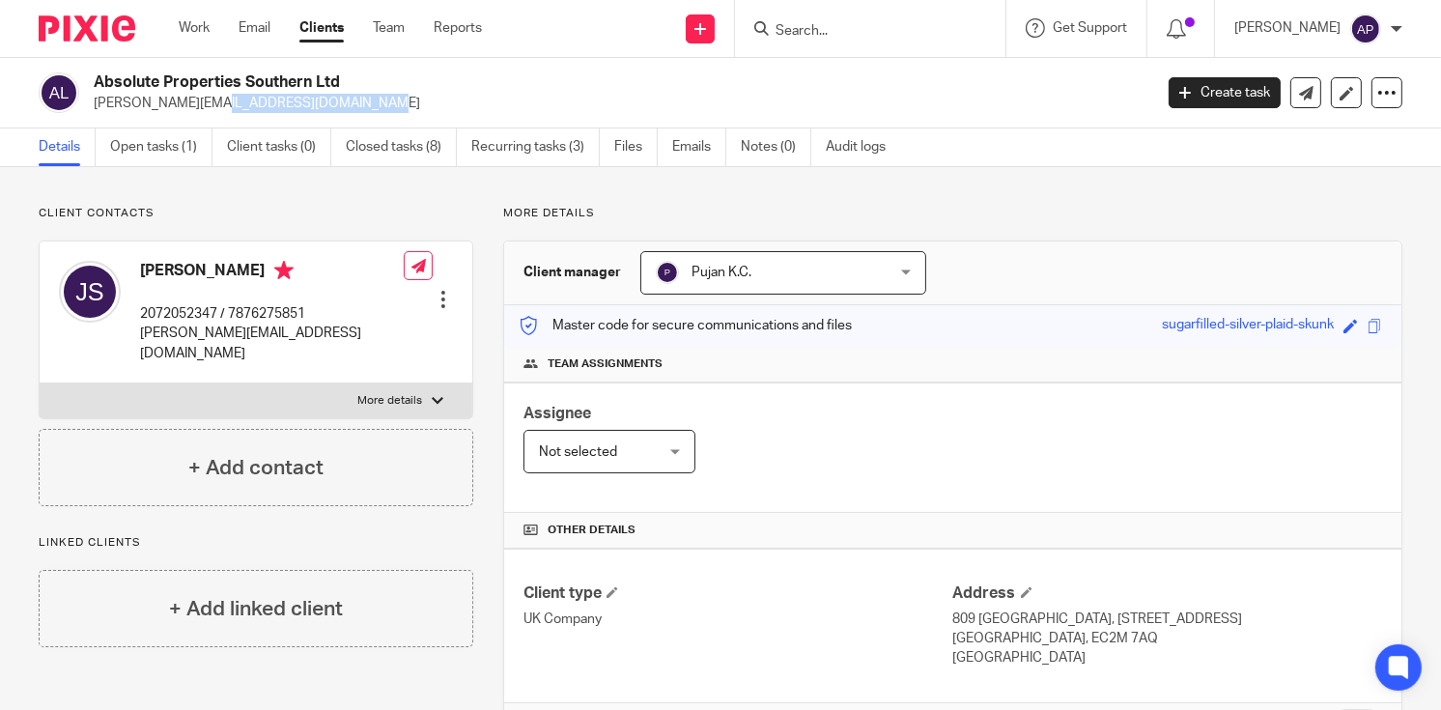
copy p "[PERSON_NAME][EMAIL_ADDRESS][DOMAIN_NAME]"
click at [162, 266] on h4 "[PERSON_NAME]" at bounding box center [272, 273] width 264 height 24
copy h4 "[PERSON_NAME]"
click at [832, 29] on input "Search" at bounding box center [861, 31] width 174 height 17
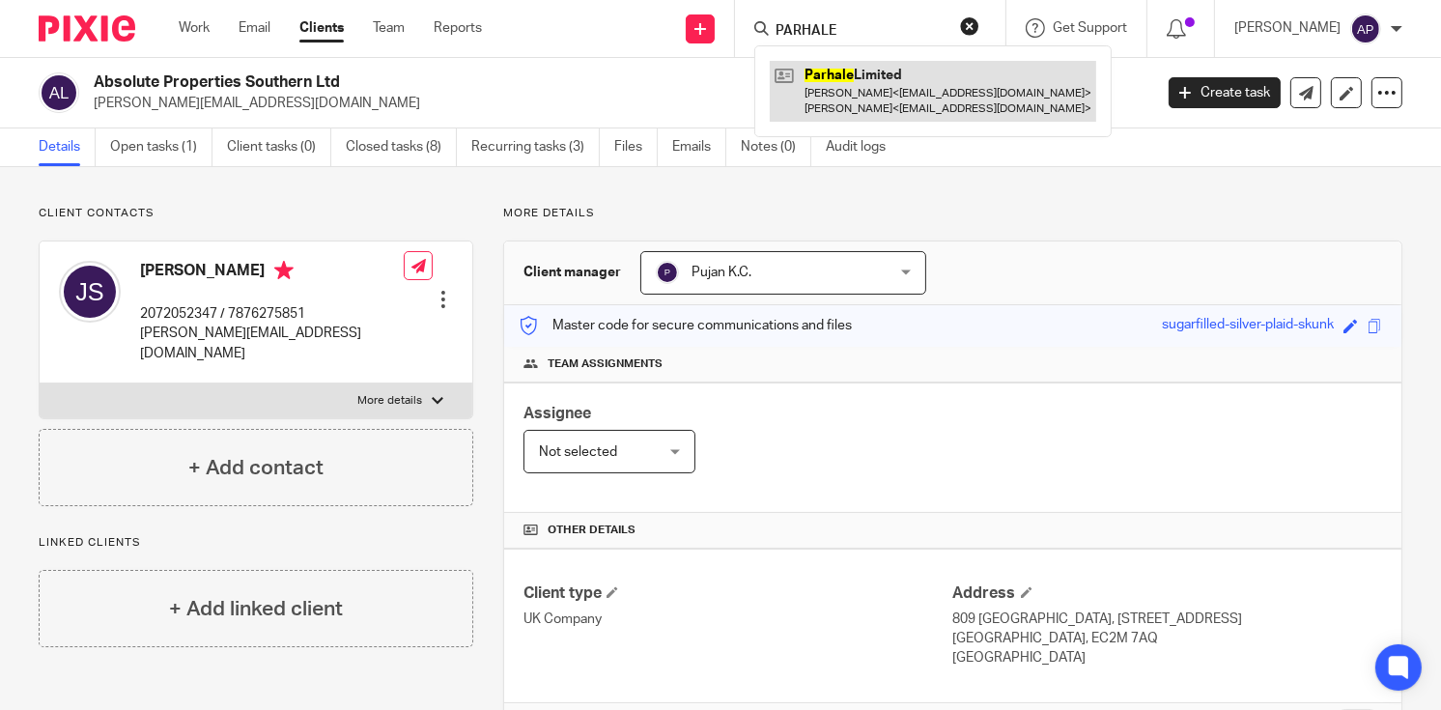
type input "PARHALE"
click at [930, 96] on link at bounding box center [933, 91] width 327 height 60
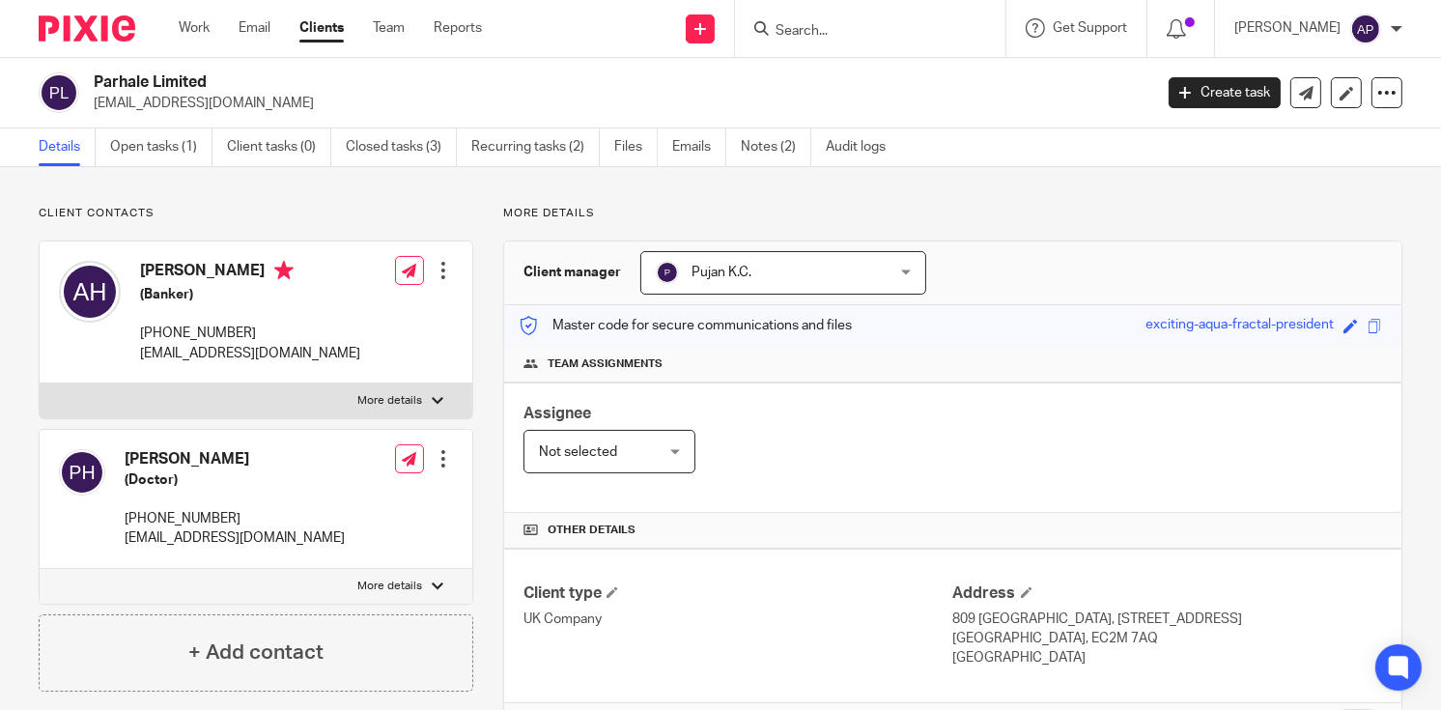
drag, startPoint x: 93, startPoint y: 78, endPoint x: 217, endPoint y: 78, distance: 124.6
click at [217, 78] on h2 "Parhale Limited" at bounding box center [512, 82] width 837 height 20
copy h2 "Parhale Limited"
drag, startPoint x: 90, startPoint y: 100, endPoint x: 106, endPoint y: 98, distance: 16.7
click at [106, 98] on div "Parhale Limited humeau.alexandre@gmail.com" at bounding box center [589, 92] width 1101 height 41
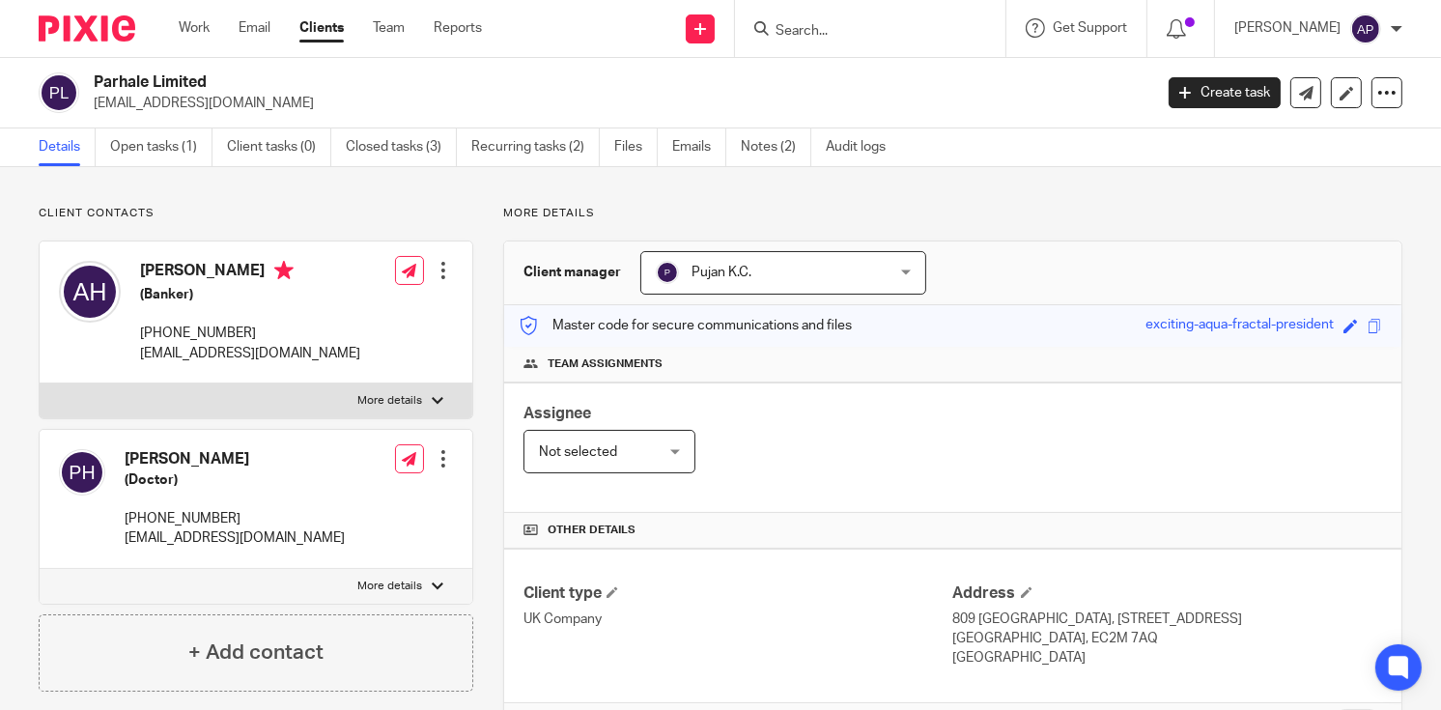
click at [285, 103] on p "humeau.alexandre@gmail.com" at bounding box center [617, 103] width 1046 height 19
drag, startPoint x: 94, startPoint y: 100, endPoint x: 282, endPoint y: 100, distance: 188.4
click at [282, 100] on p "humeau.alexandre@gmail.com" at bounding box center [617, 103] width 1046 height 19
copy p "humeau.alexandre@gmail.com"
click at [167, 267] on h4 "Alexandre Humeau" at bounding box center [250, 273] width 220 height 24
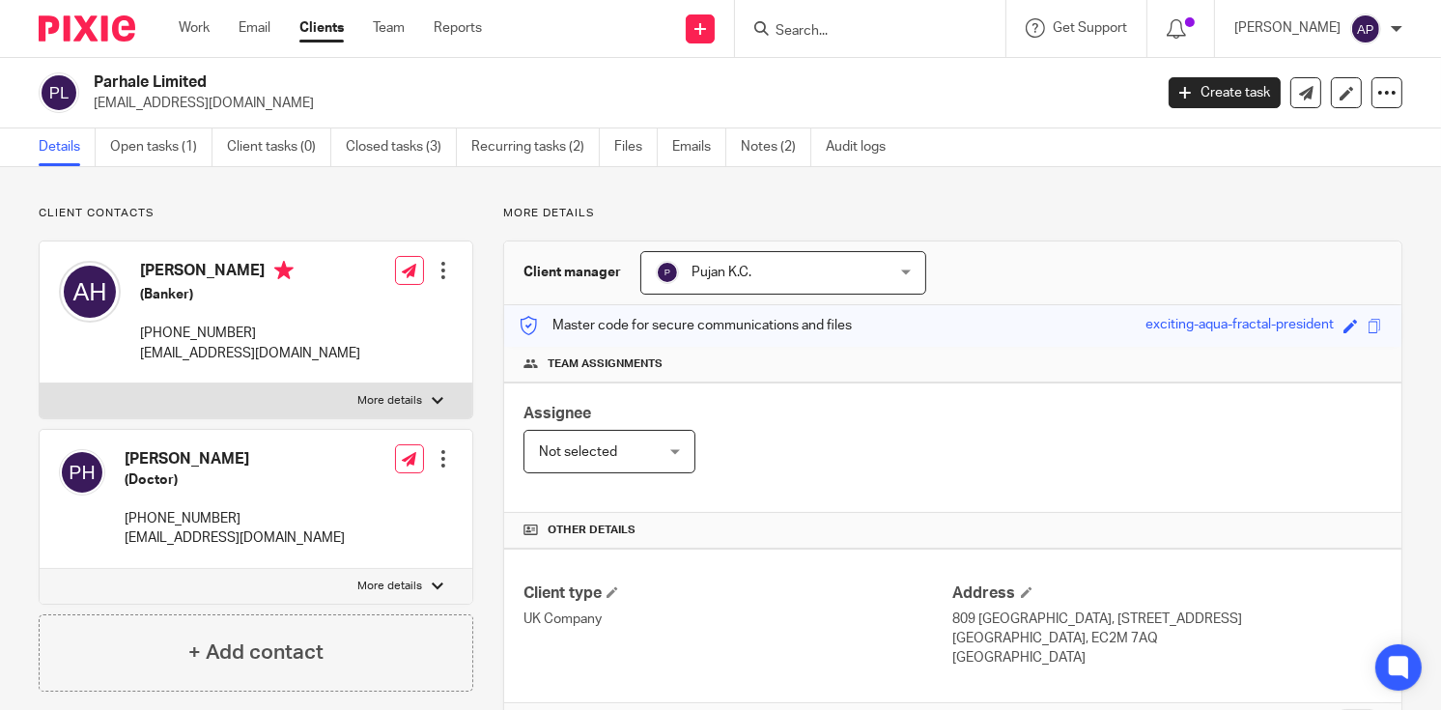
click at [167, 267] on h4 "Alexandre Humeau" at bounding box center [250, 273] width 220 height 24
copy h4 "Alexandre"
click at [848, 34] on input "Search" at bounding box center [861, 31] width 174 height 17
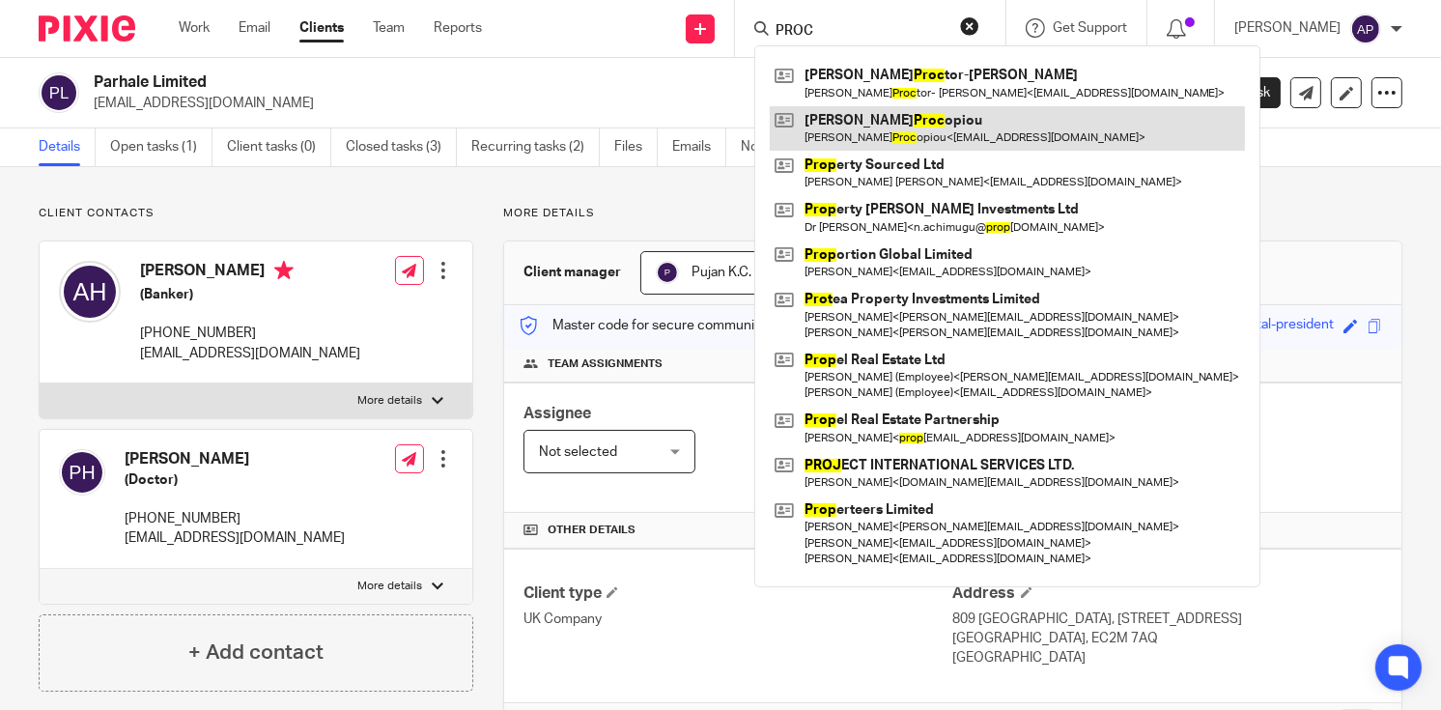
type input "PROC"
click at [908, 125] on link at bounding box center [1007, 128] width 475 height 44
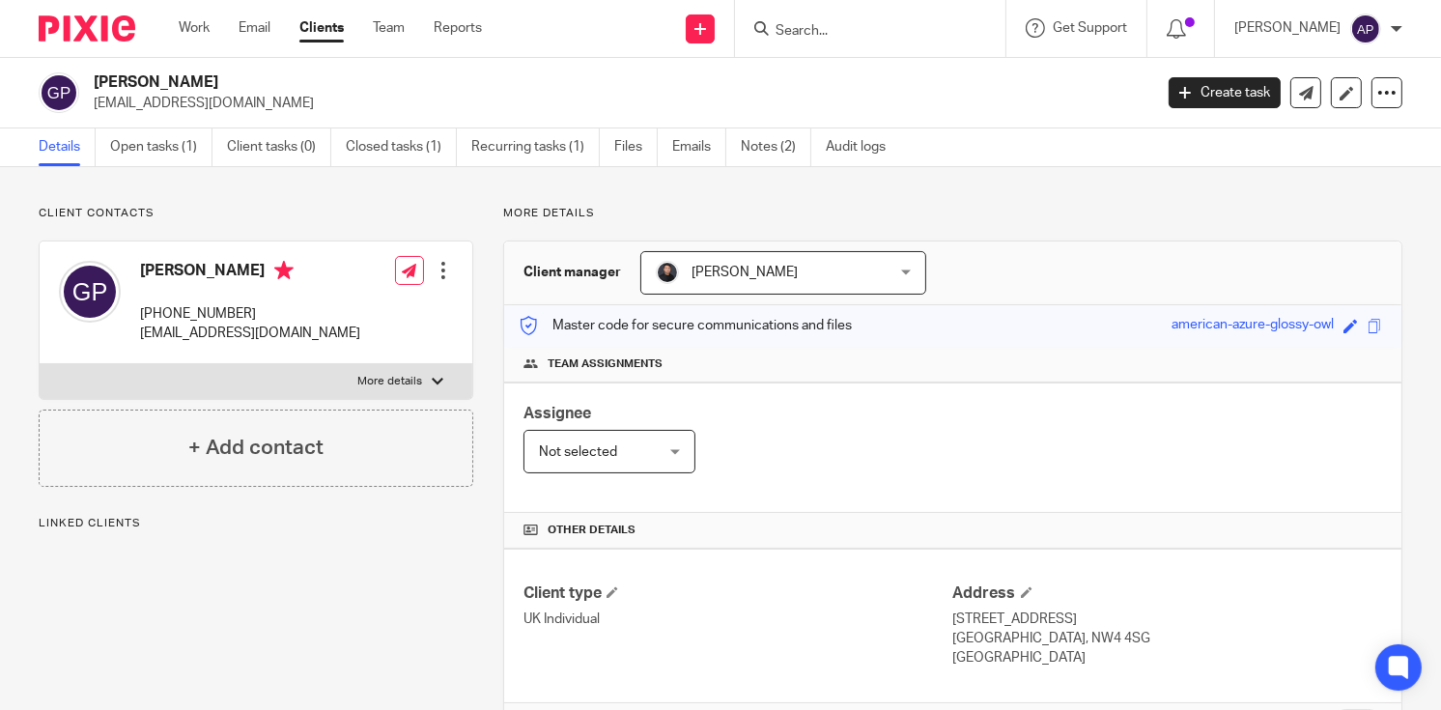
drag, startPoint x: 93, startPoint y: 77, endPoint x: 324, endPoint y: 77, distance: 230.9
click at [324, 77] on h2 "[PERSON_NAME]" at bounding box center [512, 82] width 837 height 20
copy h2 "[PERSON_NAME]"
click at [813, 32] on input "Search" at bounding box center [861, 31] width 174 height 17
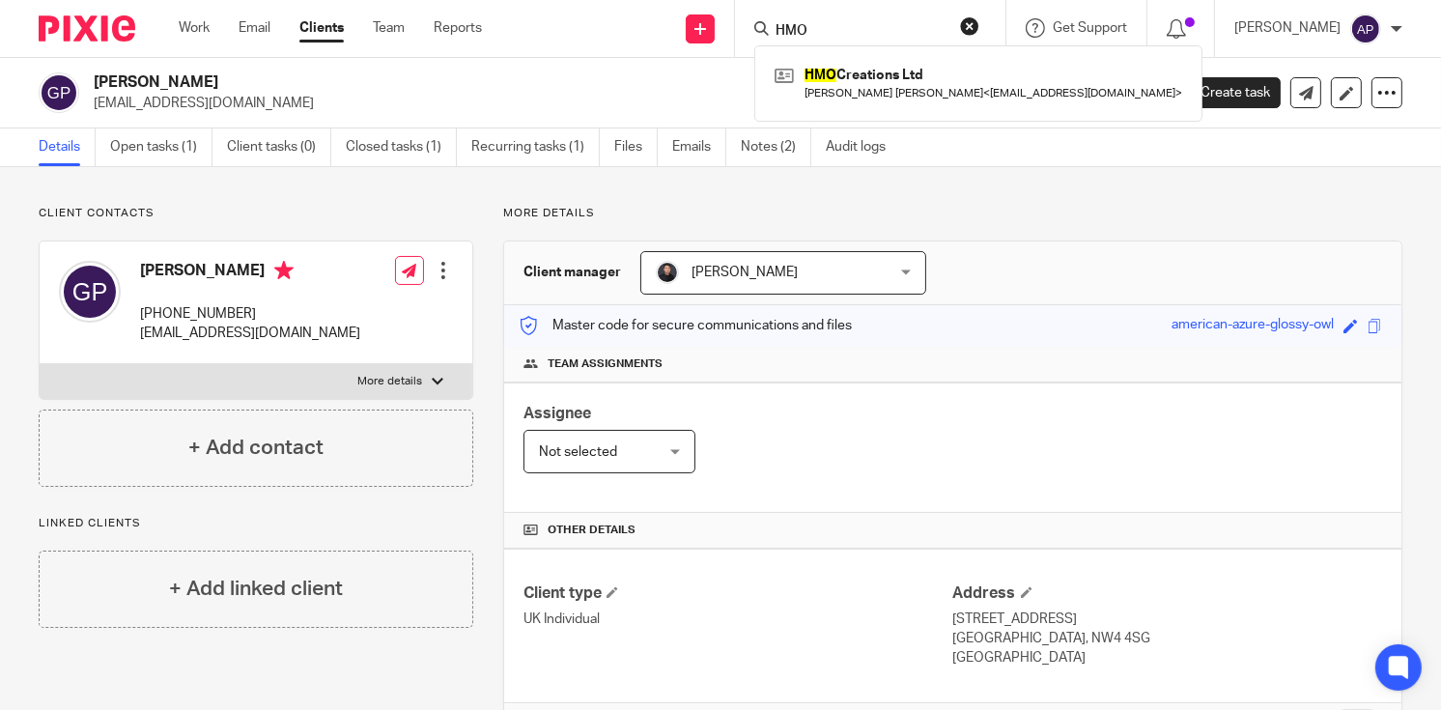
type input "HMO"
click at [980, 28] on button "reset" at bounding box center [969, 25] width 19 height 19
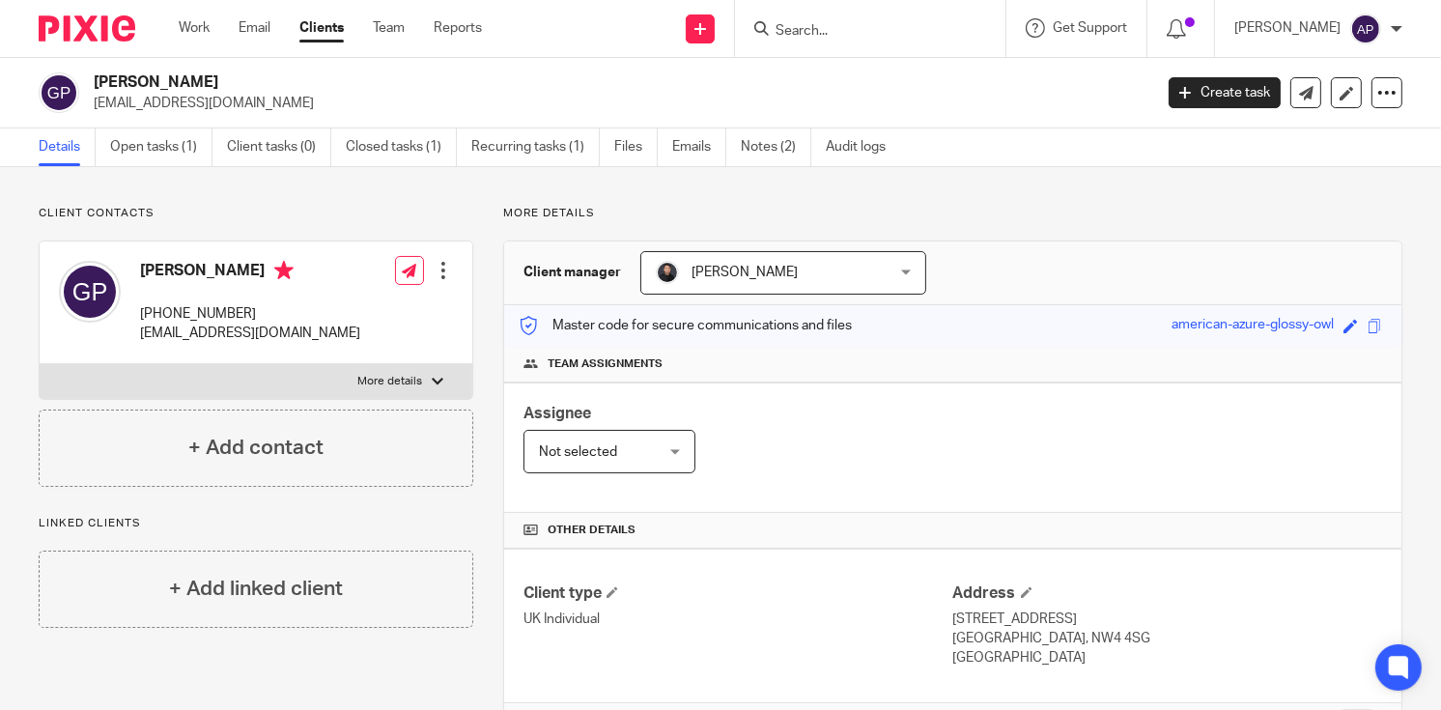
click at [823, 29] on input "Search" at bounding box center [861, 31] width 174 height 17
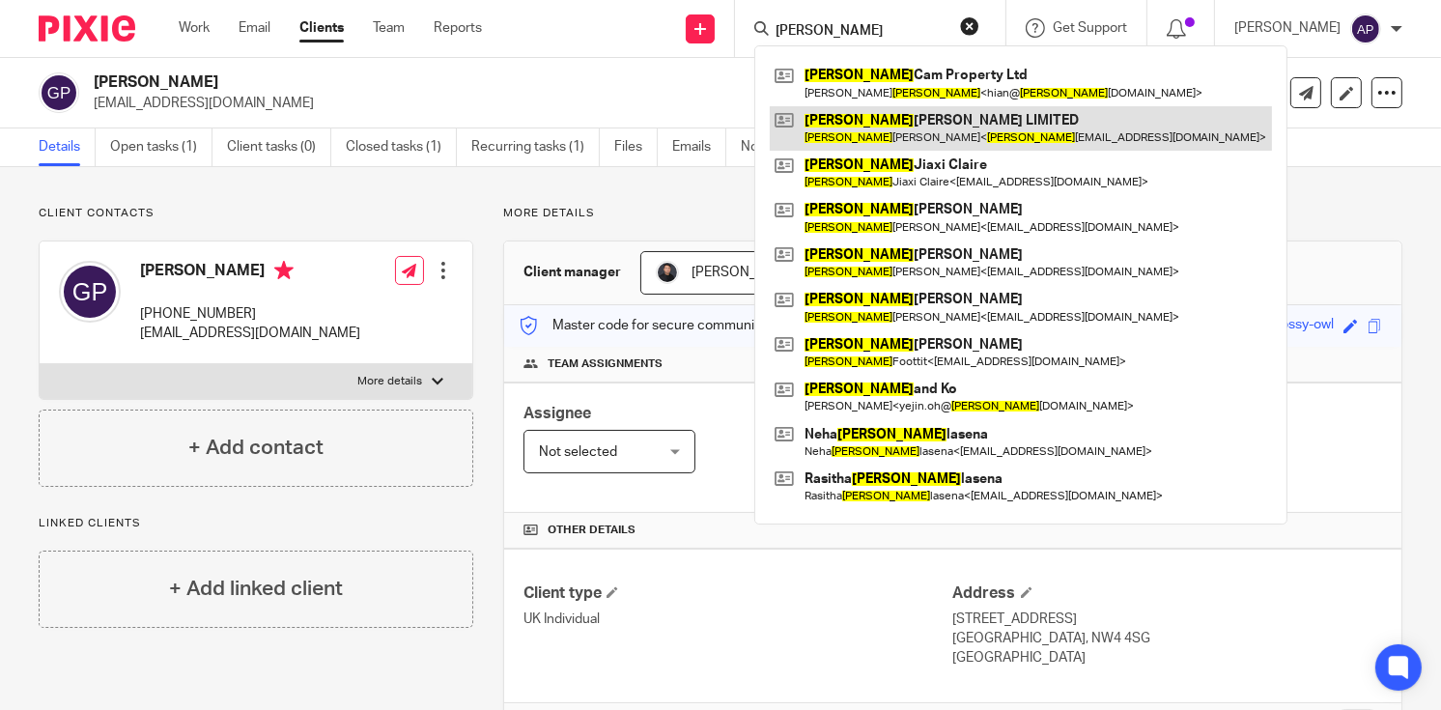
type input "LEE"
click at [894, 118] on link at bounding box center [1021, 128] width 502 height 44
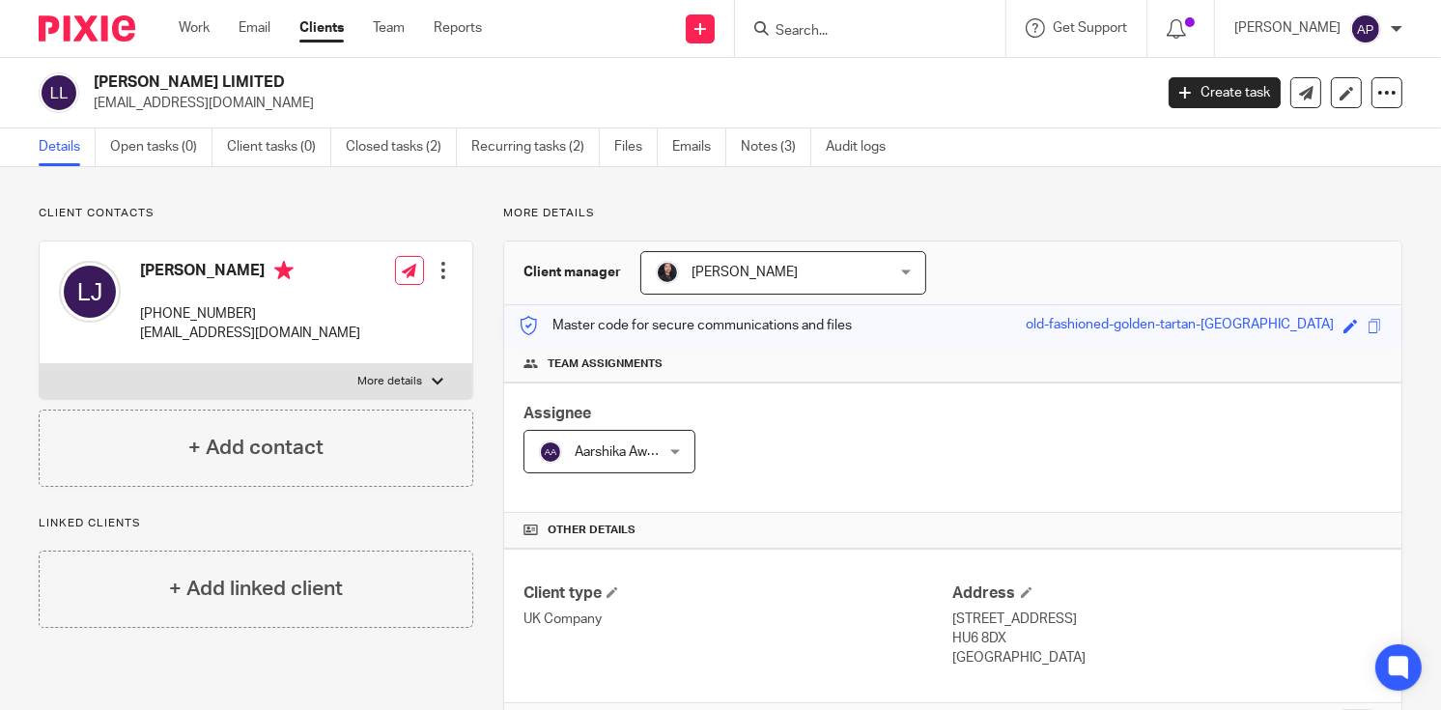
click at [814, 37] on input "Search" at bounding box center [861, 31] width 174 height 17
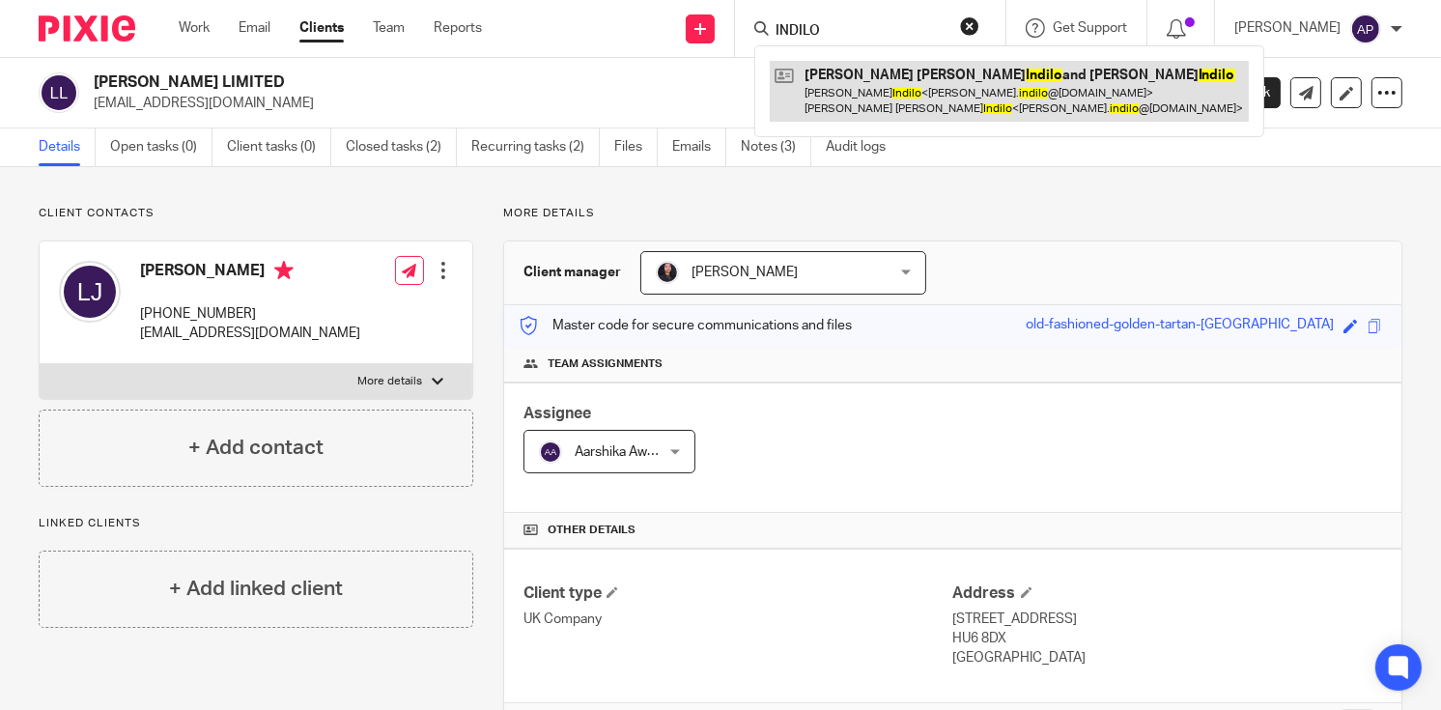
type input "INDILO"
click at [901, 82] on link at bounding box center [1009, 91] width 479 height 60
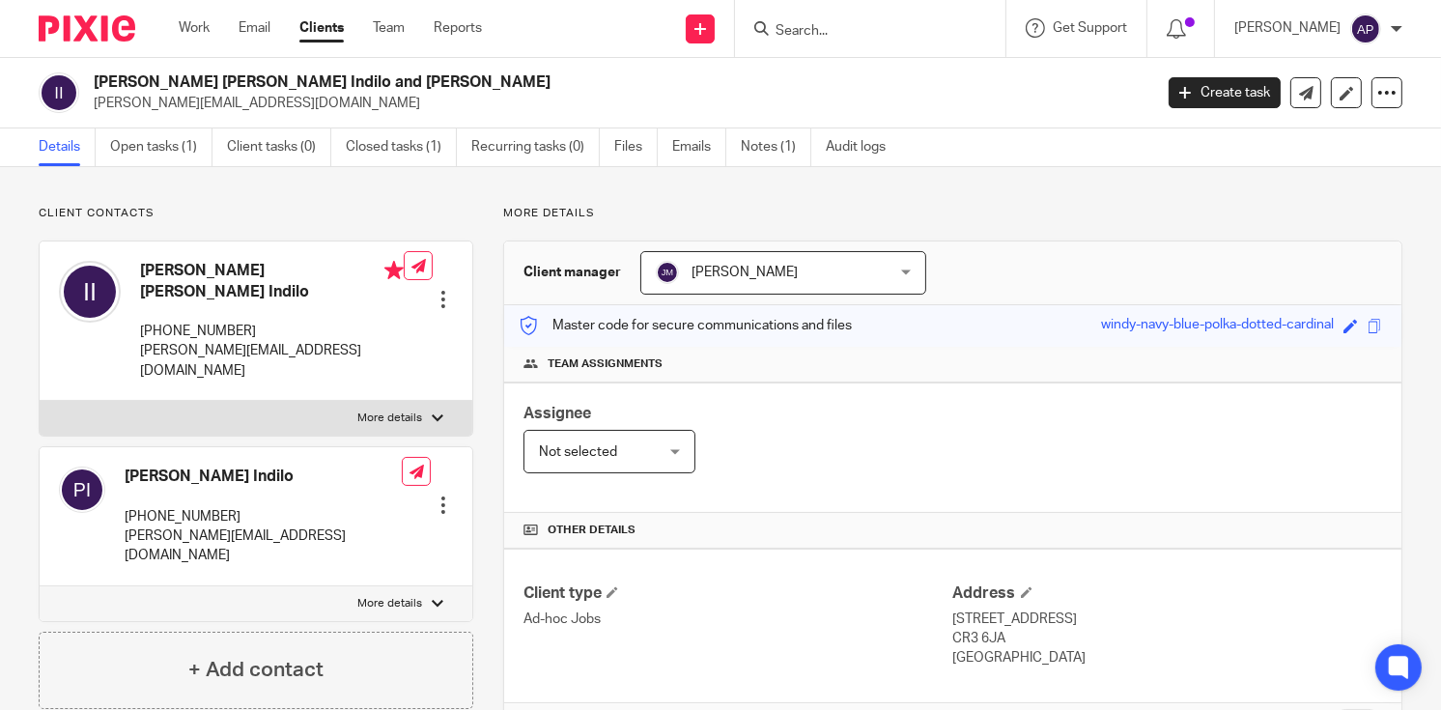
click at [385, 80] on div "[PERSON_NAME] [PERSON_NAME] Indilo and [PERSON_NAME] [PERSON_NAME][EMAIL_ADDRES…" at bounding box center [589, 92] width 1101 height 41
click at [834, 28] on input "Search" at bounding box center [861, 31] width 174 height 17
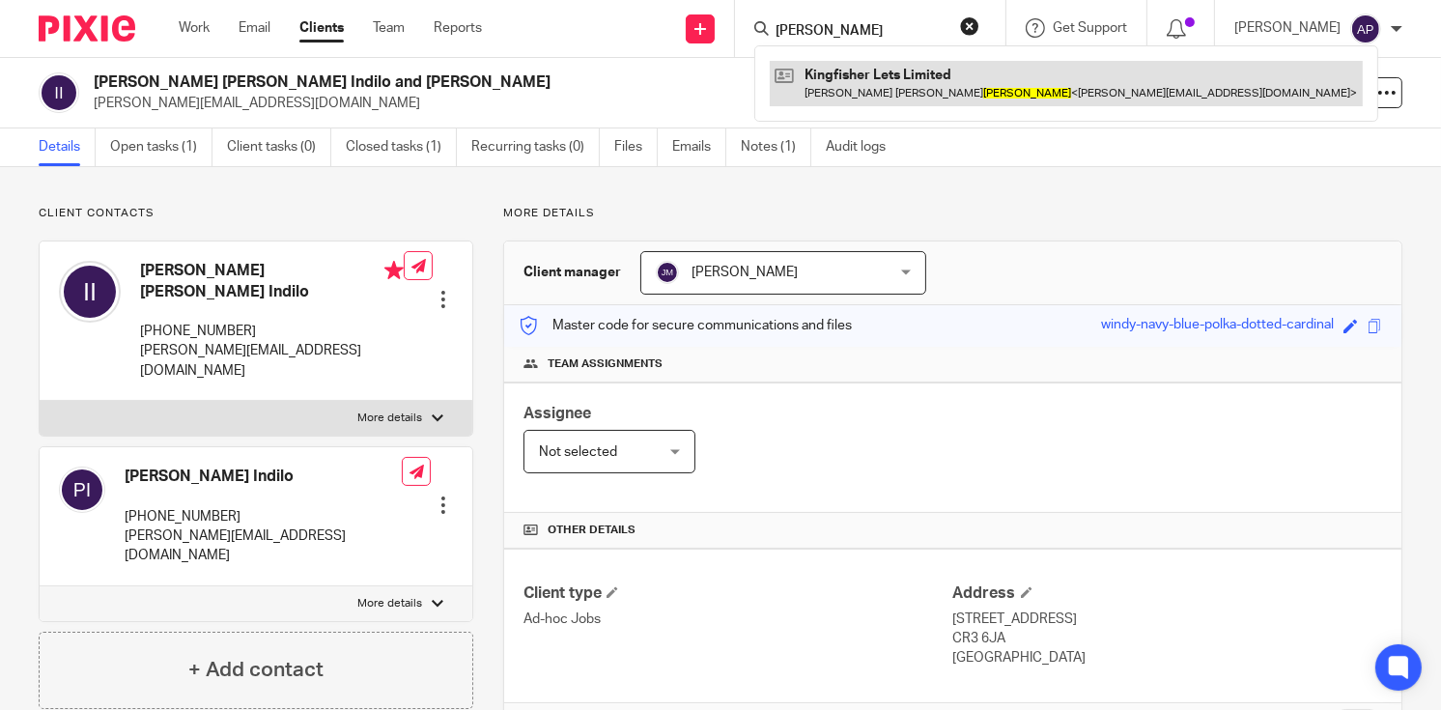
type input "ROWLES"
click at [885, 79] on link at bounding box center [1066, 83] width 593 height 44
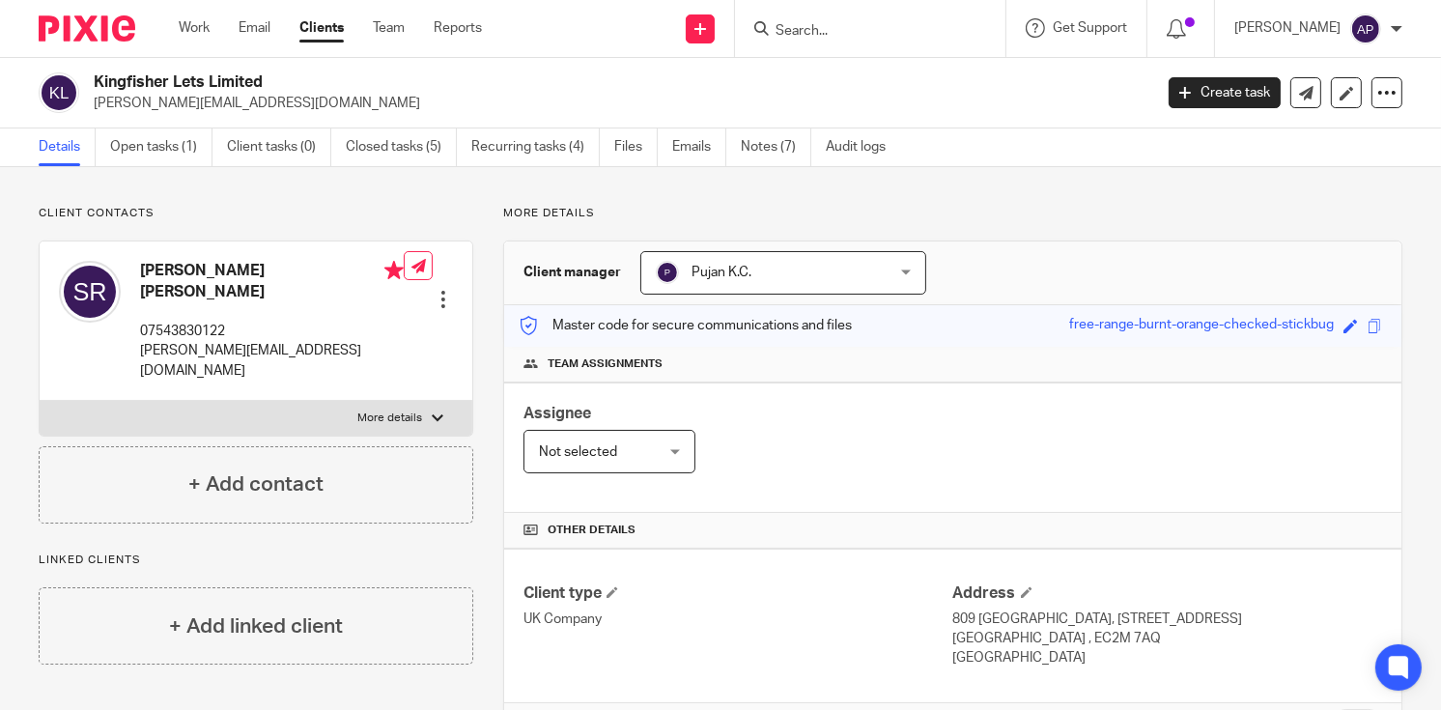
drag, startPoint x: 94, startPoint y: 80, endPoint x: 341, endPoint y: 83, distance: 247.3
click at [341, 83] on h2 "Kingfisher Lets Limited" at bounding box center [512, 82] width 837 height 20
drag, startPoint x: 341, startPoint y: 83, endPoint x: 320, endPoint y: 75, distance: 22.6
click at [320, 75] on h2 "Kingfisher Lets Limited" at bounding box center [512, 82] width 837 height 20
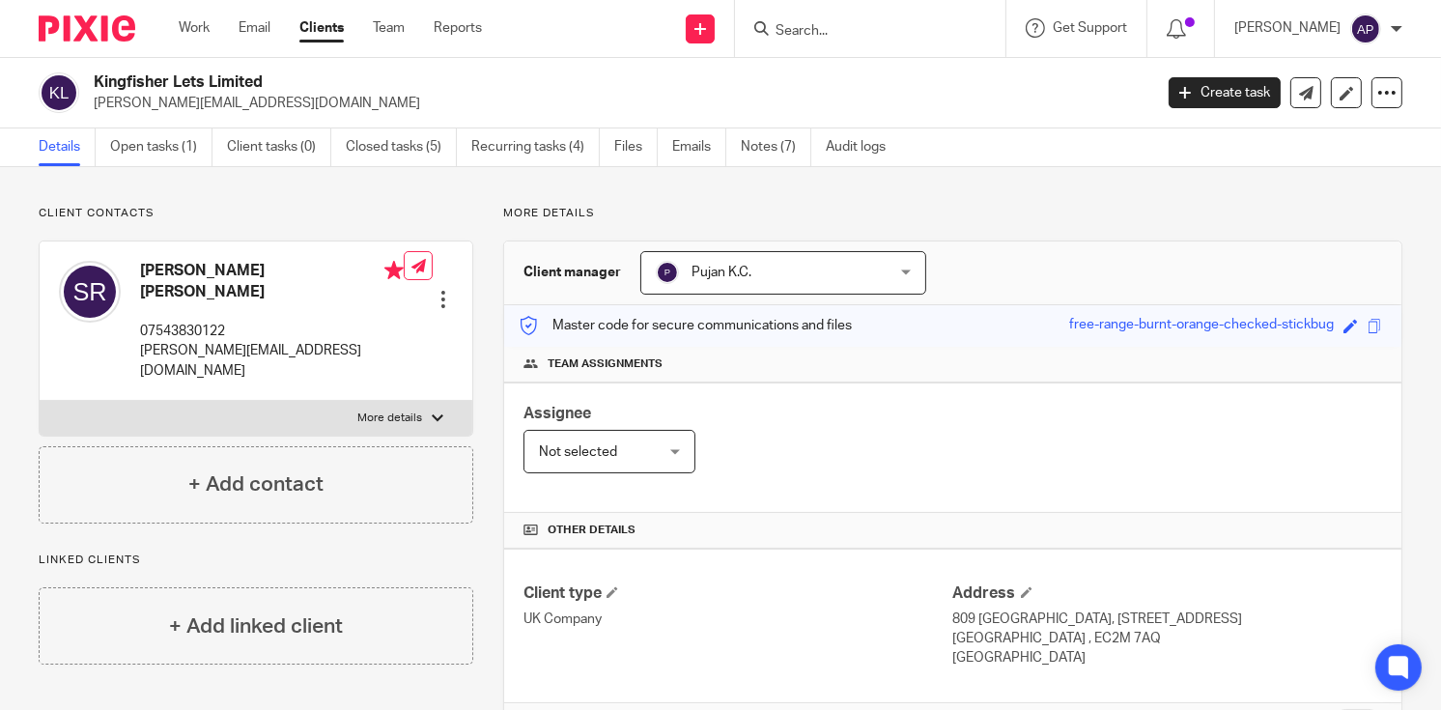
drag, startPoint x: 90, startPoint y: 78, endPoint x: 310, endPoint y: 79, distance: 220.3
click at [310, 79] on div "Kingfisher Lets Limited sam@kingfisherlets.co.uk" at bounding box center [589, 92] width 1101 height 41
copy h2 "Kingfisher Lets Limited"
click at [842, 35] on input "Search" at bounding box center [861, 31] width 174 height 17
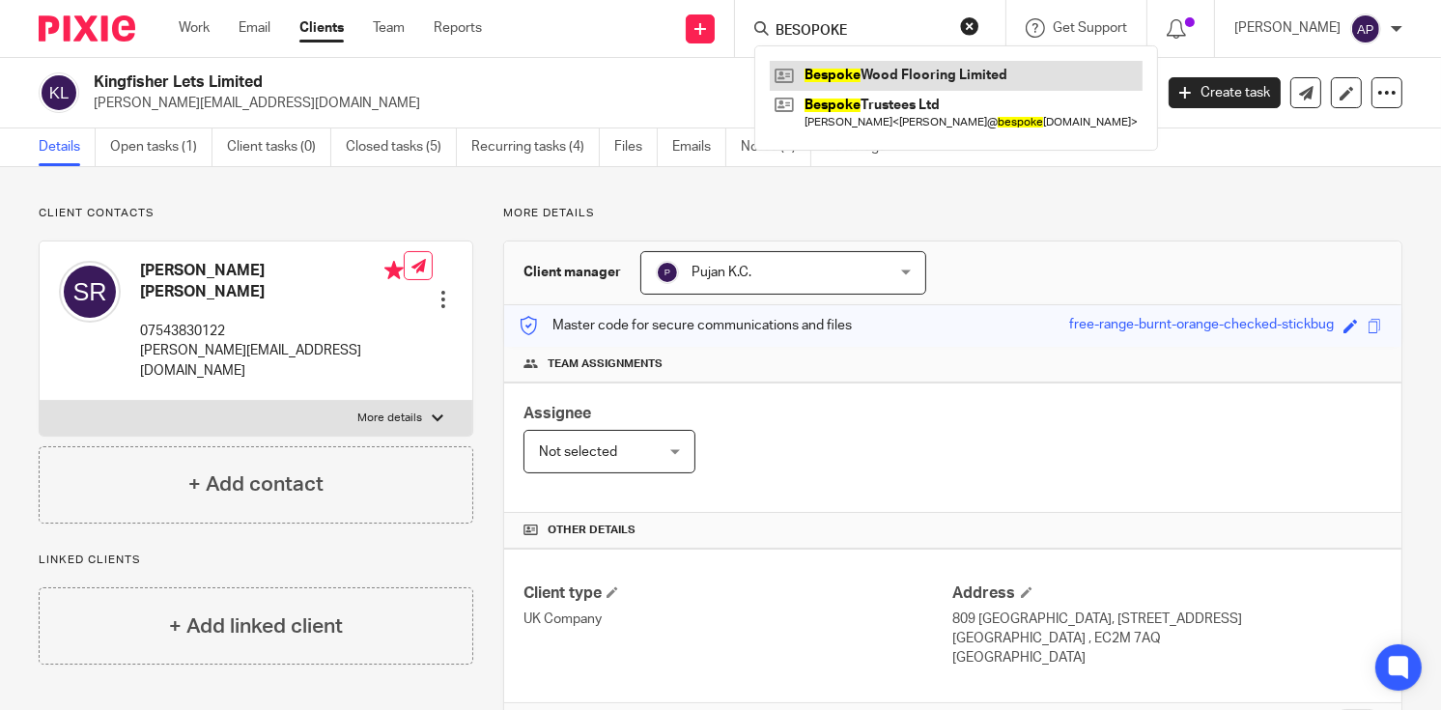
type input "BESOPOKE"
click at [891, 65] on link at bounding box center [956, 75] width 373 height 29
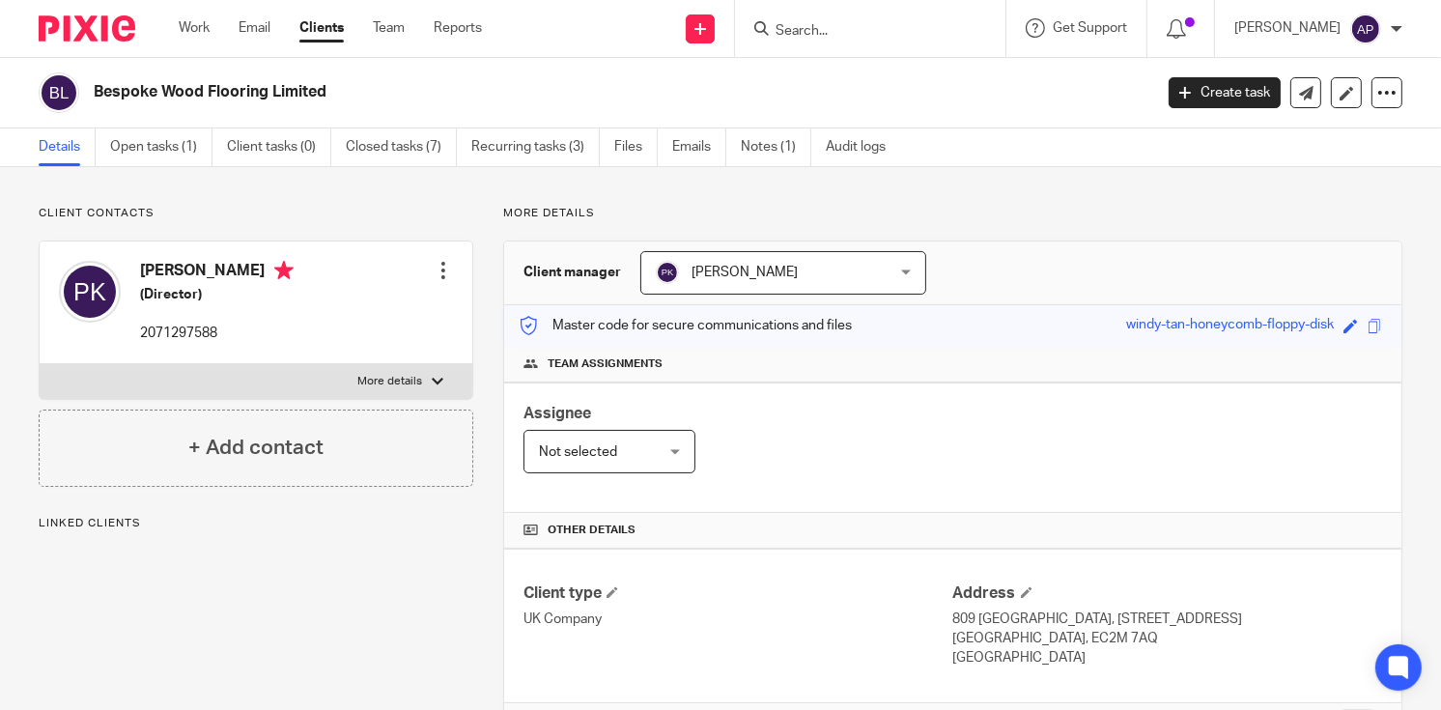
click at [373, 87] on h2 "Bespoke Wood Flooring Limited" at bounding box center [512, 92] width 837 height 20
click at [825, 31] on input "Search" at bounding box center [861, 31] width 174 height 17
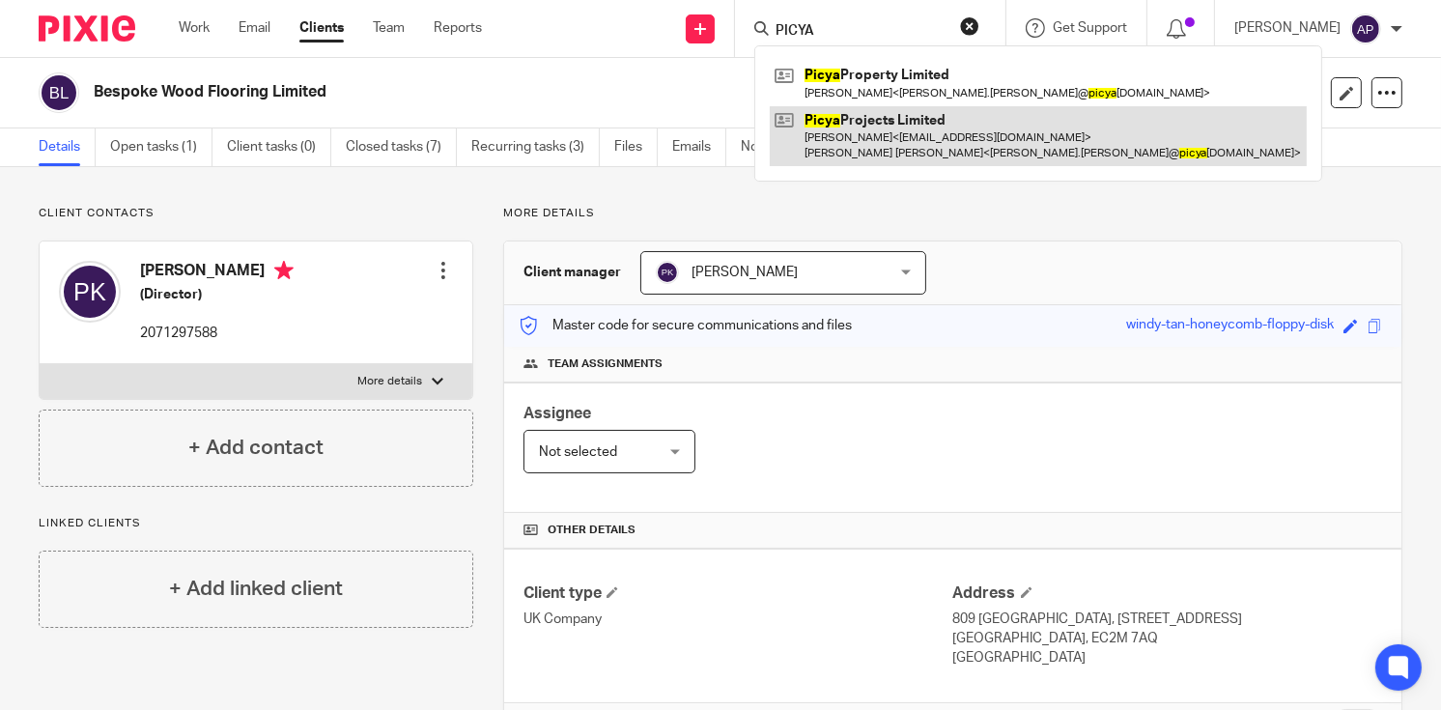
type input "PICYA"
click at [940, 124] on link at bounding box center [1038, 136] width 537 height 60
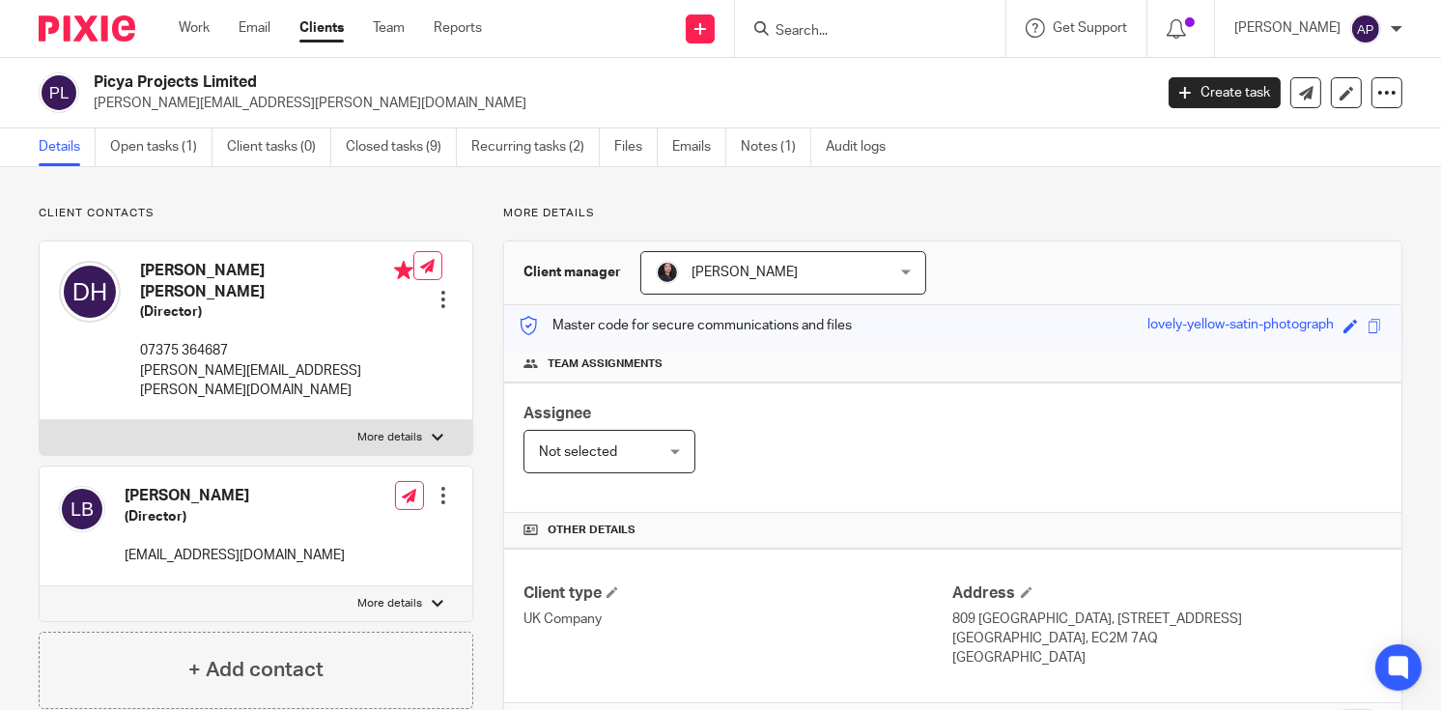
drag, startPoint x: 93, startPoint y: 75, endPoint x: 265, endPoint y: 75, distance: 172.0
click at [265, 75] on h2 "Picya Projects Limited" at bounding box center [512, 82] width 837 height 20
copy h2 "Picya Projects Limited"
click at [839, 33] on input "Search" at bounding box center [861, 31] width 174 height 17
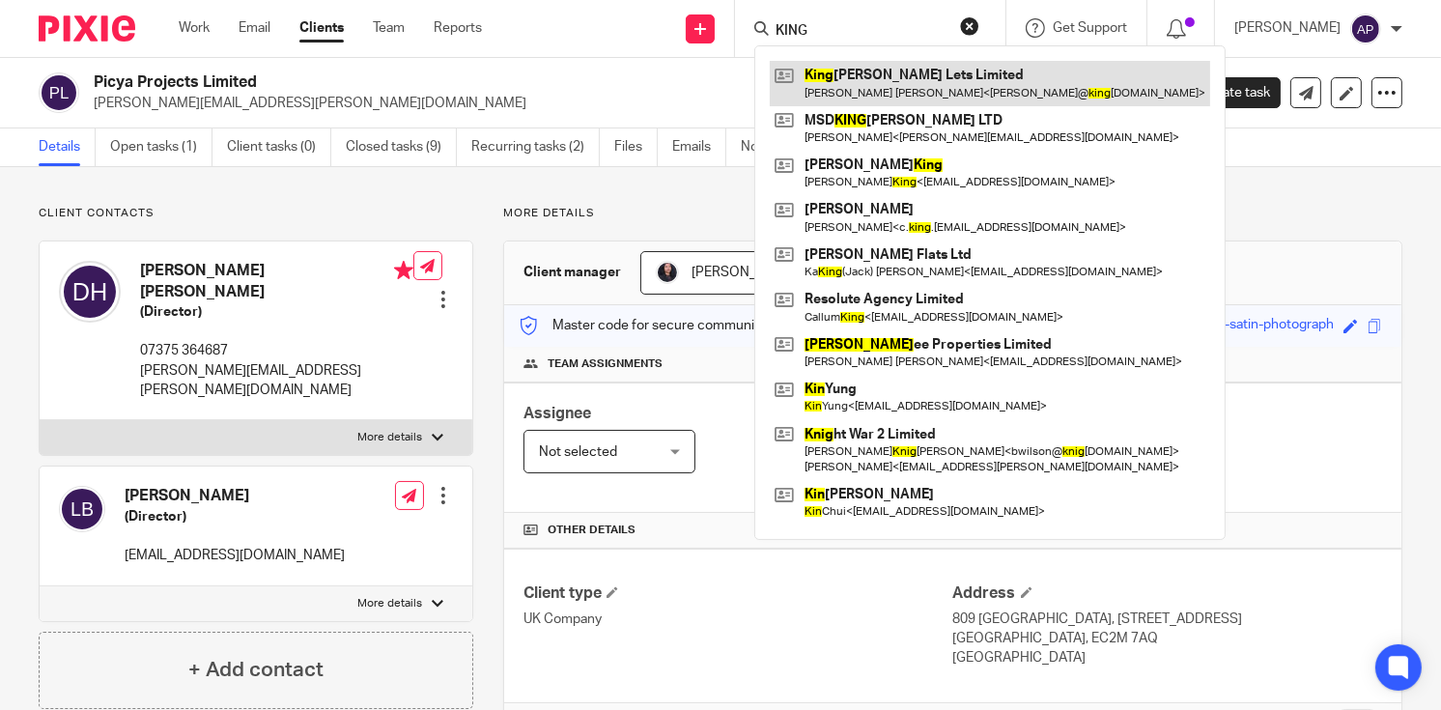
type input "KING"
click at [914, 72] on link at bounding box center [990, 83] width 441 height 44
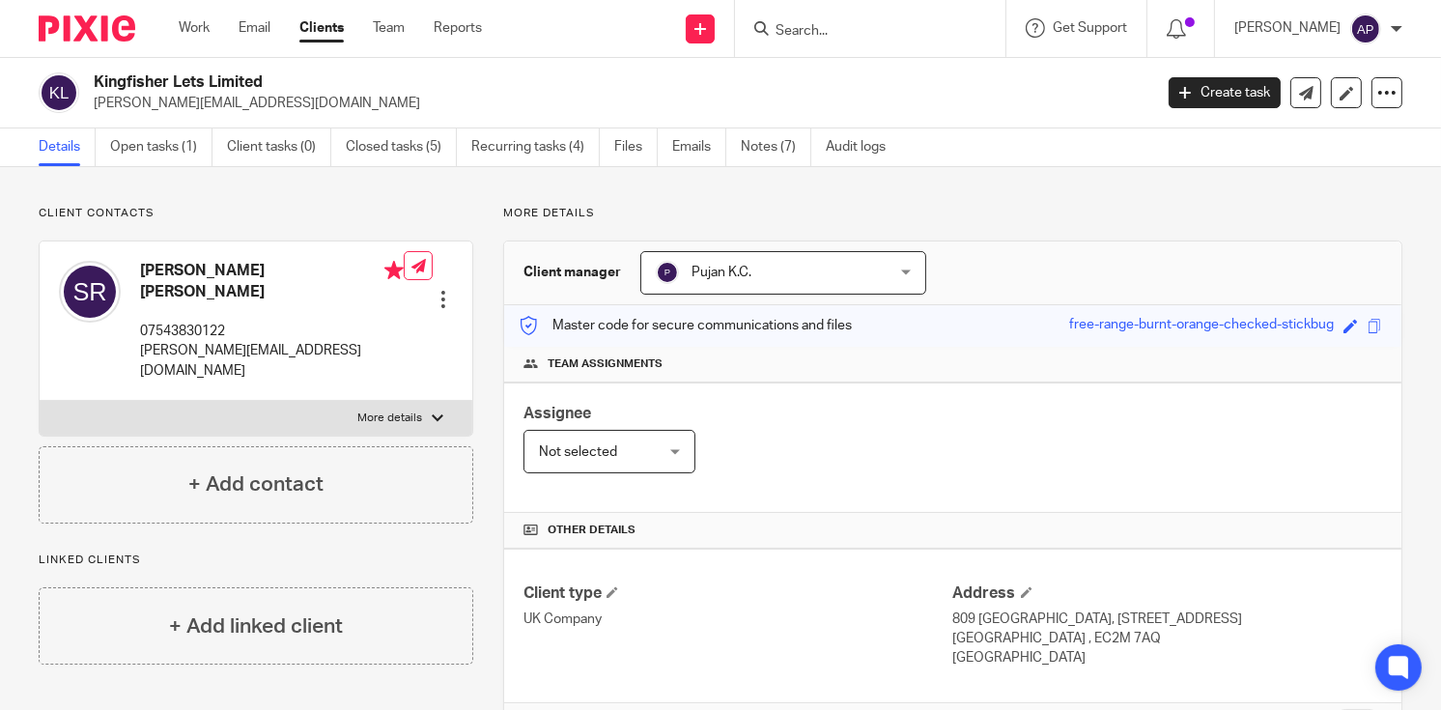
drag, startPoint x: 97, startPoint y: 82, endPoint x: 275, endPoint y: 81, distance: 178.7
click at [275, 81] on h2 "Kingfisher Lets Limited" at bounding box center [512, 82] width 837 height 20
copy h2 "Kingfisher Lets Limited"
drag, startPoint x: 93, startPoint y: 102, endPoint x: 258, endPoint y: 106, distance: 165.3
click at [258, 106] on p "sam@kingfisherlets.co.uk" at bounding box center [617, 103] width 1046 height 19
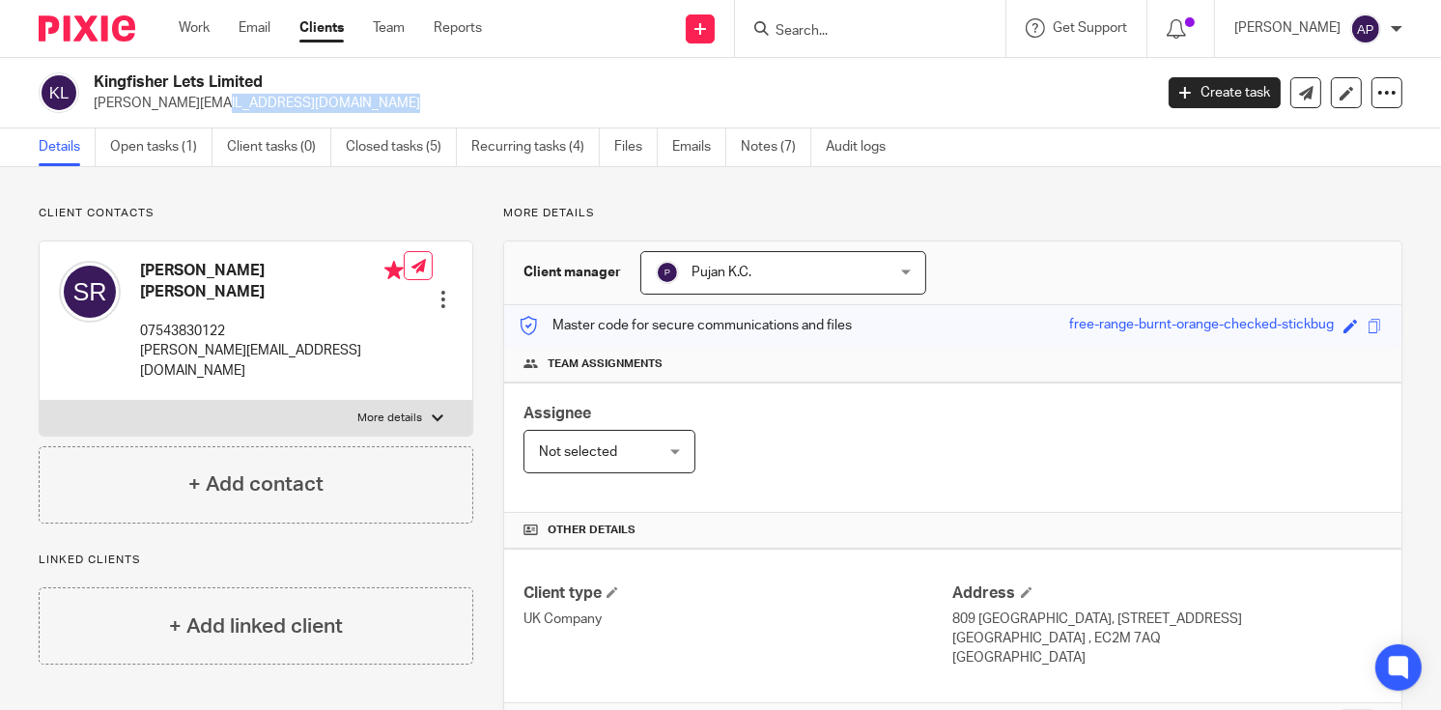
copy p "sam@kingfisherlets.co.uk"
click at [170, 266] on h4 "Samantha Anne ROWLES" at bounding box center [272, 282] width 264 height 42
copy h4 "Samantha"
click at [796, 20] on form at bounding box center [877, 28] width 206 height 24
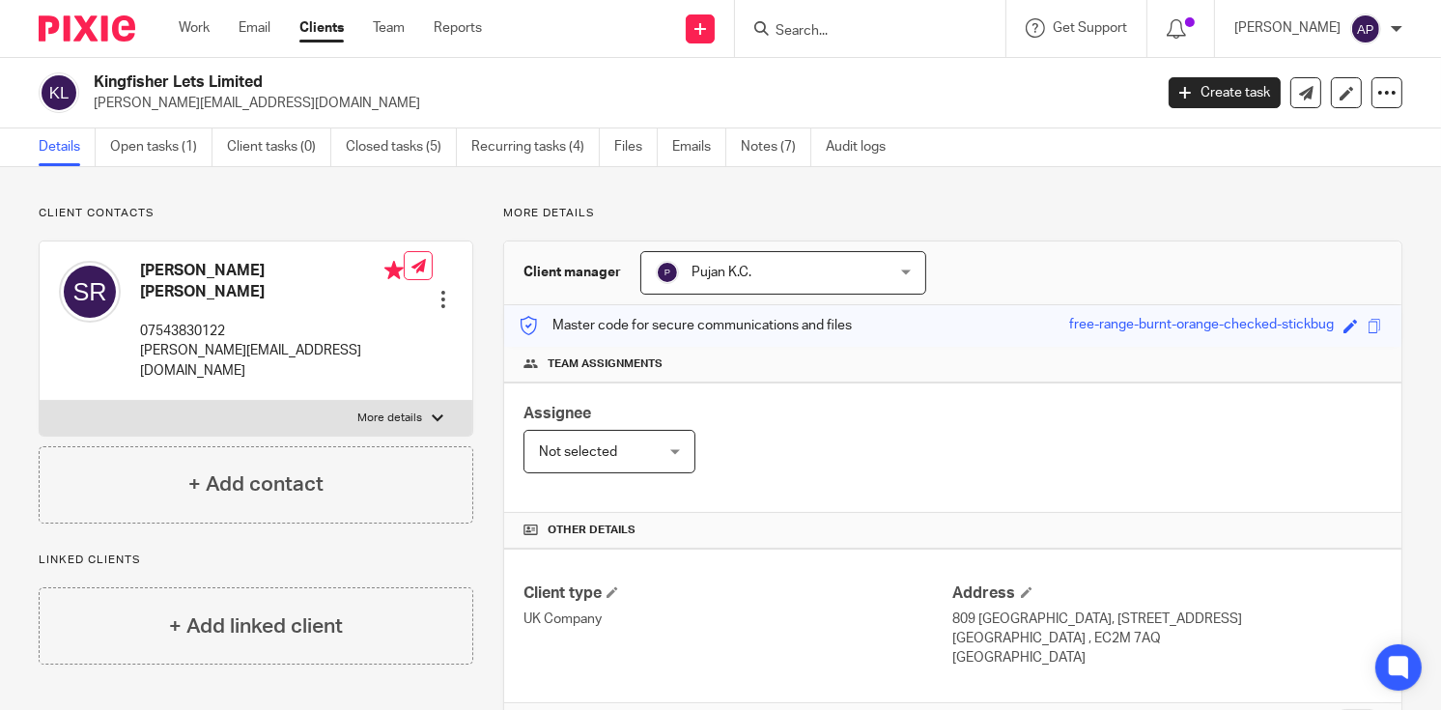
click at [810, 32] on input "Search" at bounding box center [861, 31] width 174 height 17
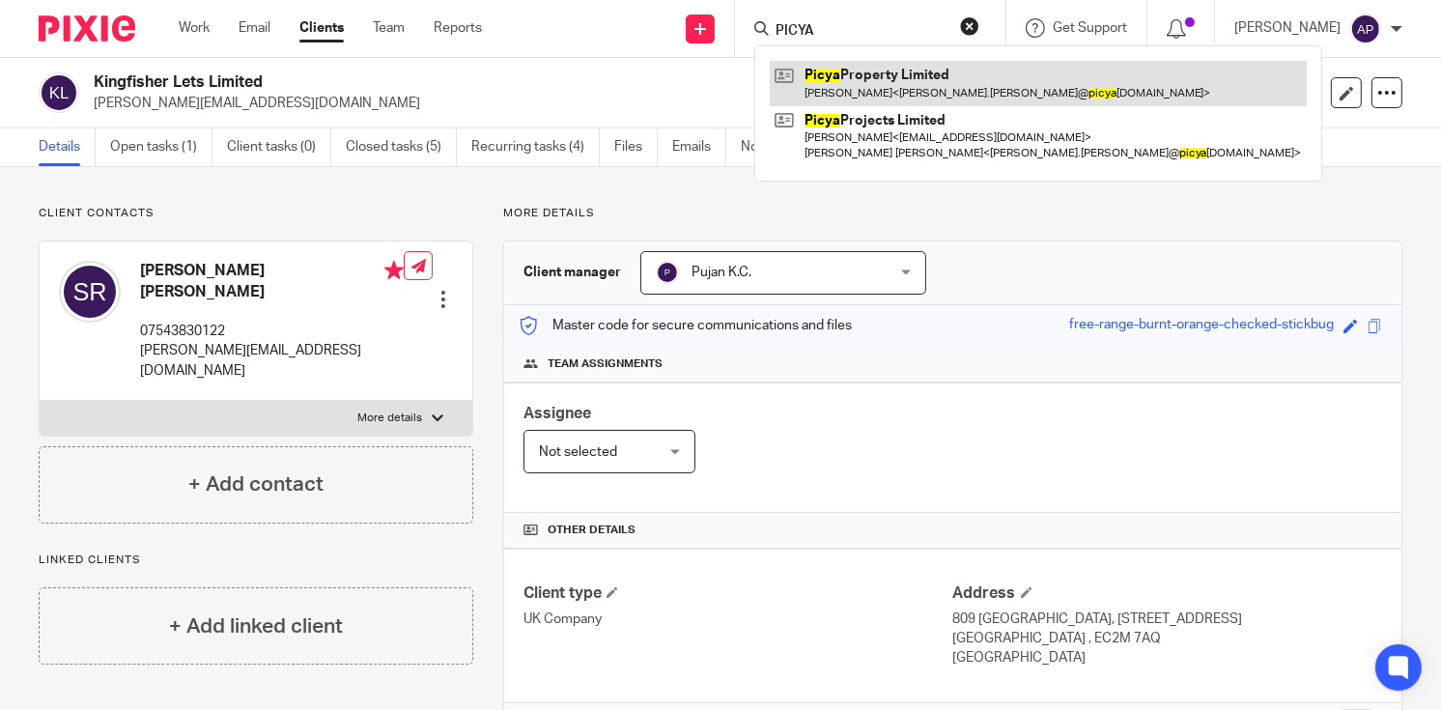
type input "PICYA"
click at [864, 80] on link at bounding box center [1038, 83] width 537 height 44
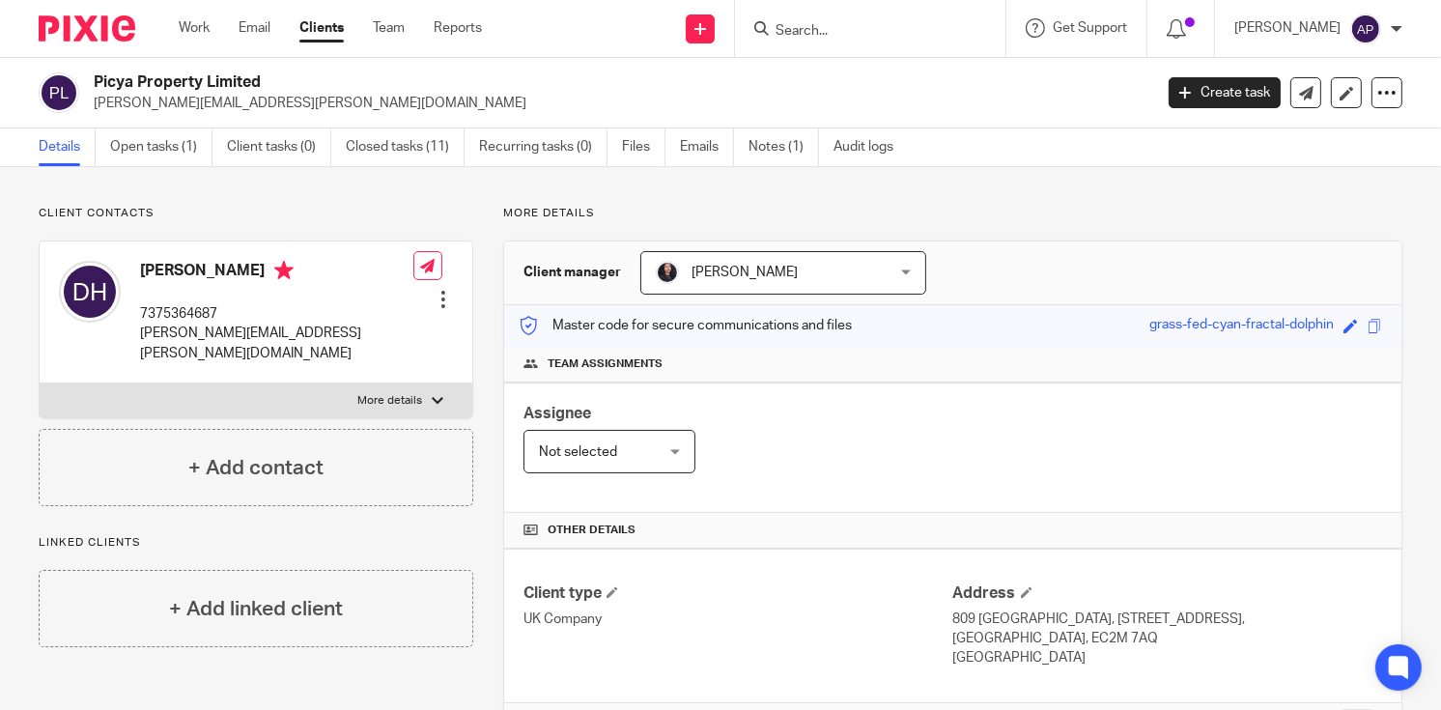
click at [824, 25] on input "Search" at bounding box center [861, 31] width 174 height 17
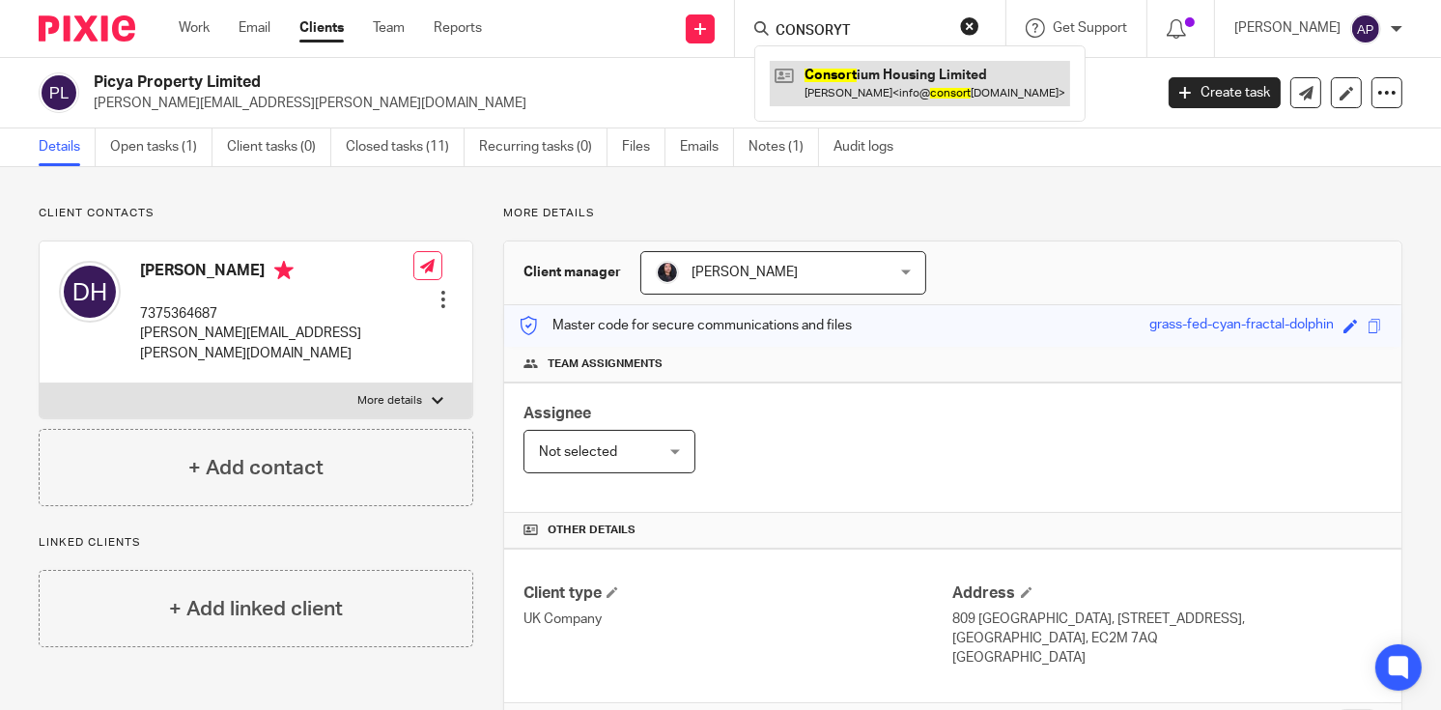
type input "CONSORYT"
click at [923, 104] on link at bounding box center [920, 83] width 300 height 44
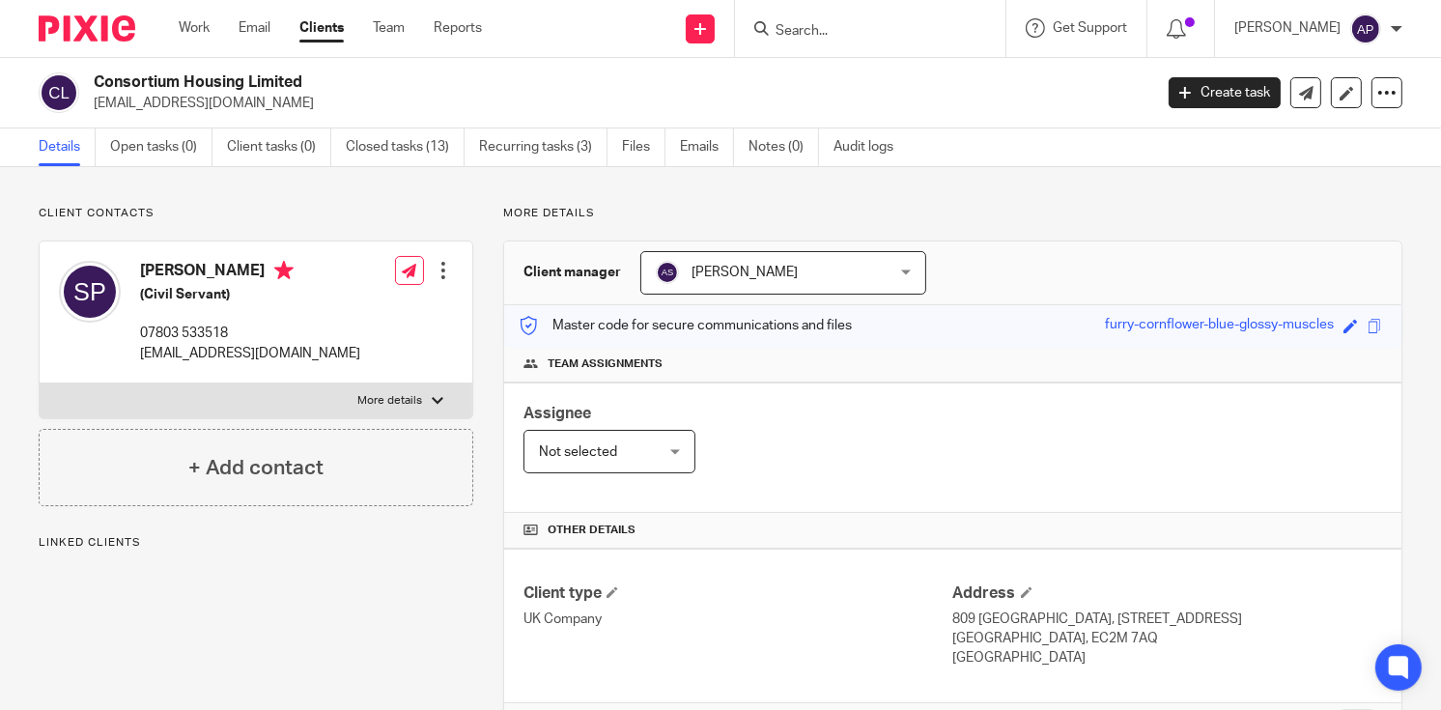
drag, startPoint x: 94, startPoint y: 79, endPoint x: 328, endPoint y: 78, distance: 233.8
click at [328, 78] on h2 "Consortium Housing Limited" at bounding box center [512, 82] width 837 height 20
copy h2 "Consortium Housing Limited"
drag, startPoint x: 90, startPoint y: 103, endPoint x: 302, endPoint y: 99, distance: 212.6
click at [302, 99] on div "Consortium Housing Limited info@consortiumhousing.com" at bounding box center [589, 92] width 1101 height 41
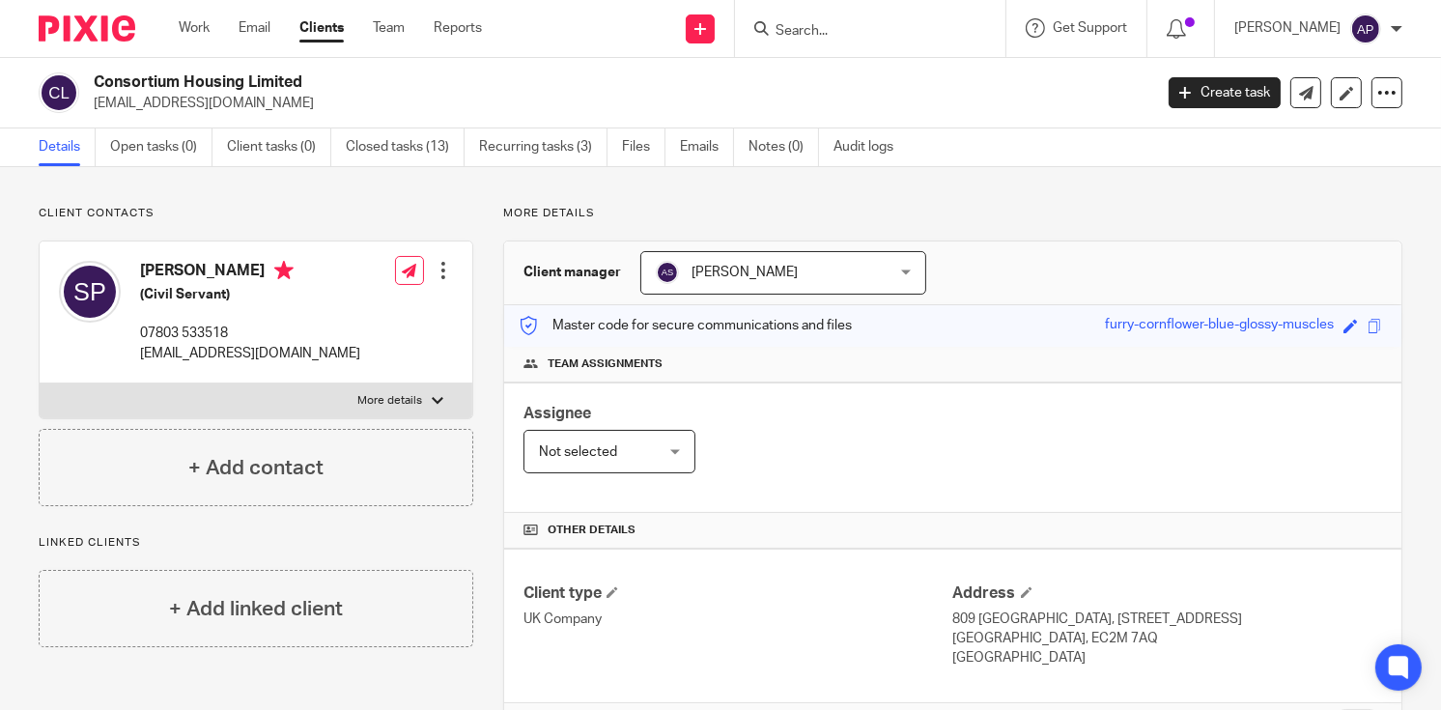
copy p "info@consortiumhousing.com"
click at [170, 270] on h4 "[PERSON_NAME]" at bounding box center [250, 273] width 220 height 24
copy h4 "Shalisha"
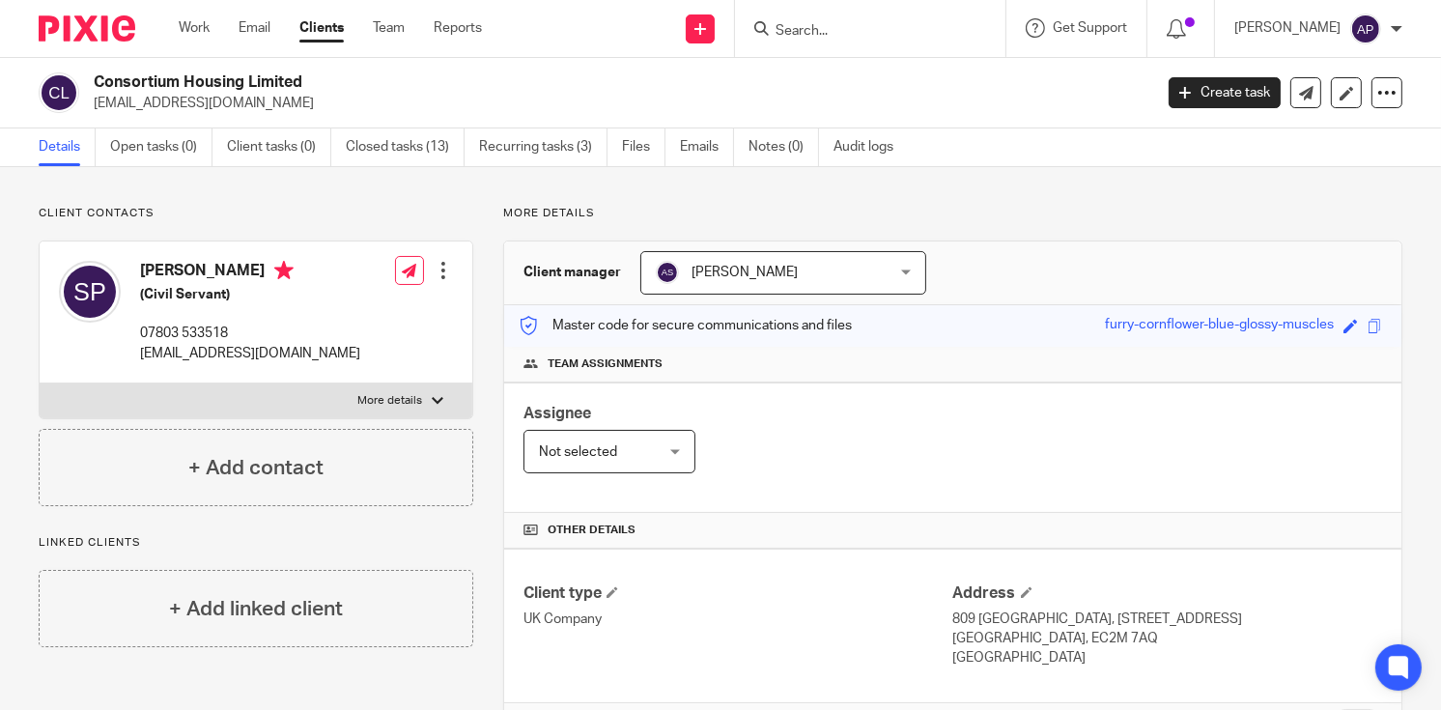
click at [855, 36] on input "Search" at bounding box center [861, 31] width 174 height 17
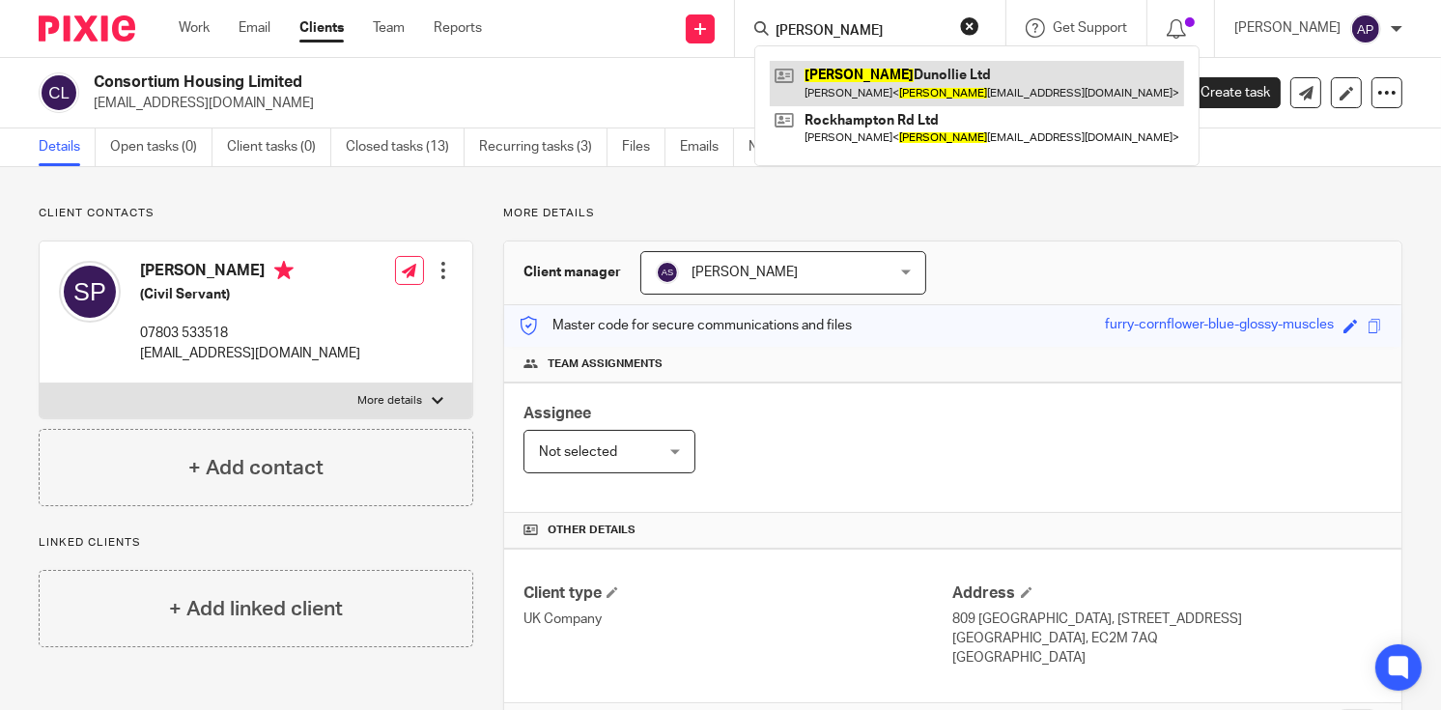
type input "HALSTEAD"
click at [922, 91] on link at bounding box center [977, 83] width 414 height 44
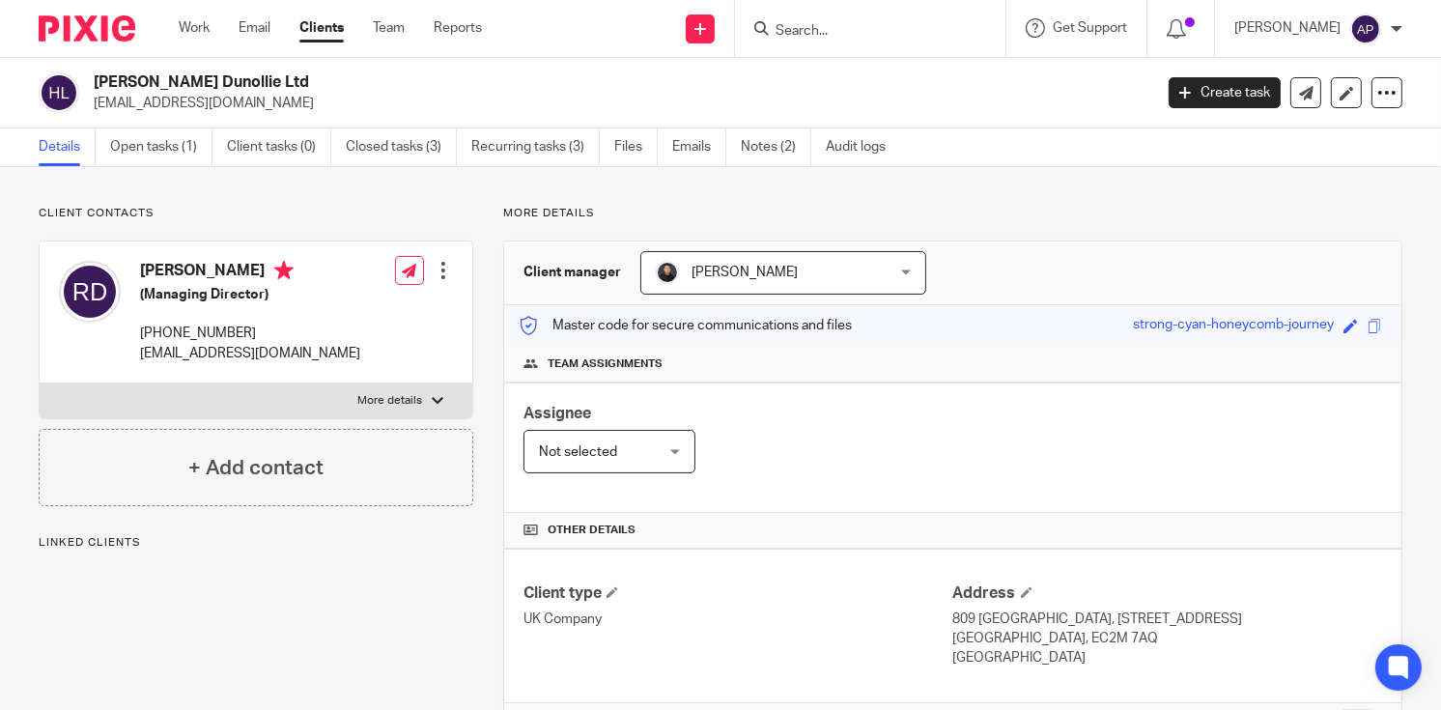
drag, startPoint x: 93, startPoint y: 78, endPoint x: 283, endPoint y: 80, distance: 190.3
click at [283, 80] on h2 "Halstead Dunollie Ltd" at bounding box center [512, 82] width 837 height 20
copy h2 "Halstead Dunollie Ltd"
drag, startPoint x: 93, startPoint y: 100, endPoint x: 271, endPoint y: 100, distance: 178.7
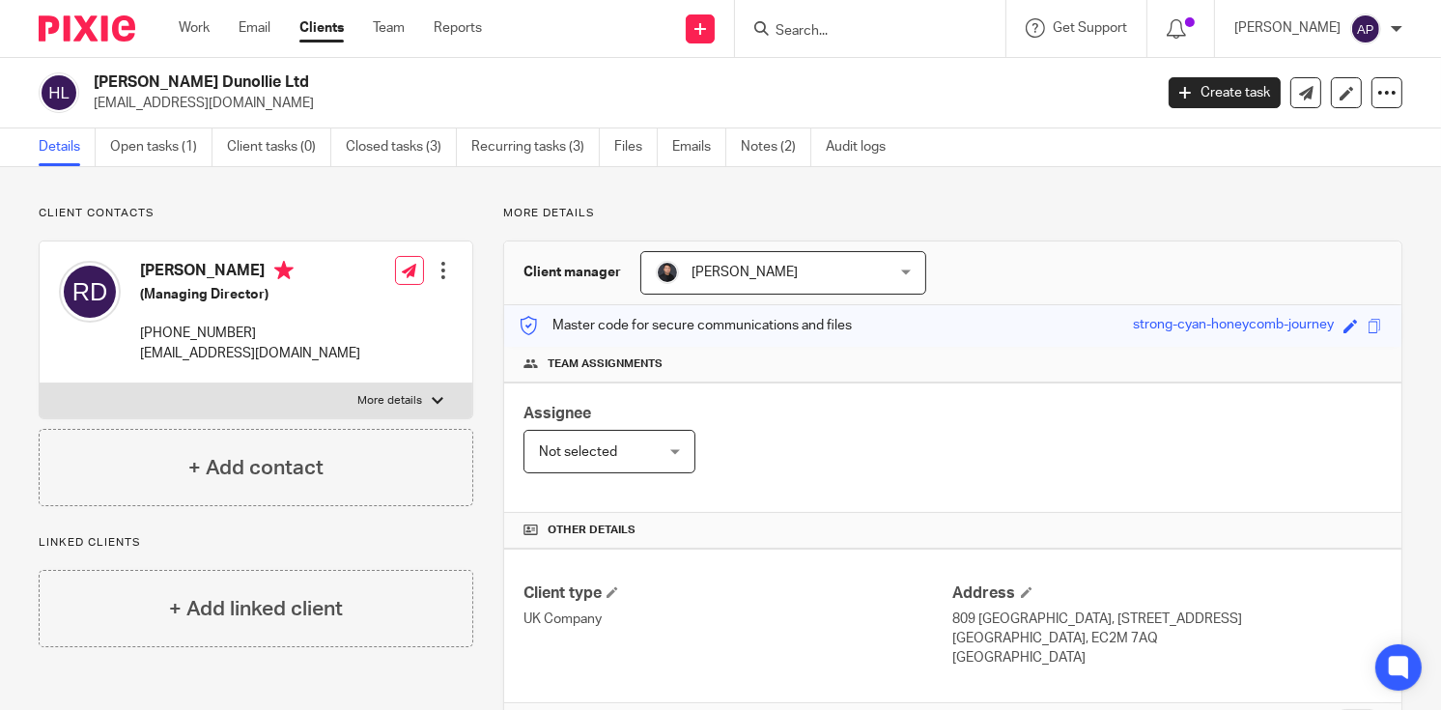
click at [271, 100] on p "halsteadinbox@outlook.com" at bounding box center [617, 103] width 1046 height 19
copy p "halsteadinbox@outlook.com"
click at [171, 270] on h4 "Richard Alexander Dawes" at bounding box center [250, 273] width 220 height 24
copy h4 "Richard"
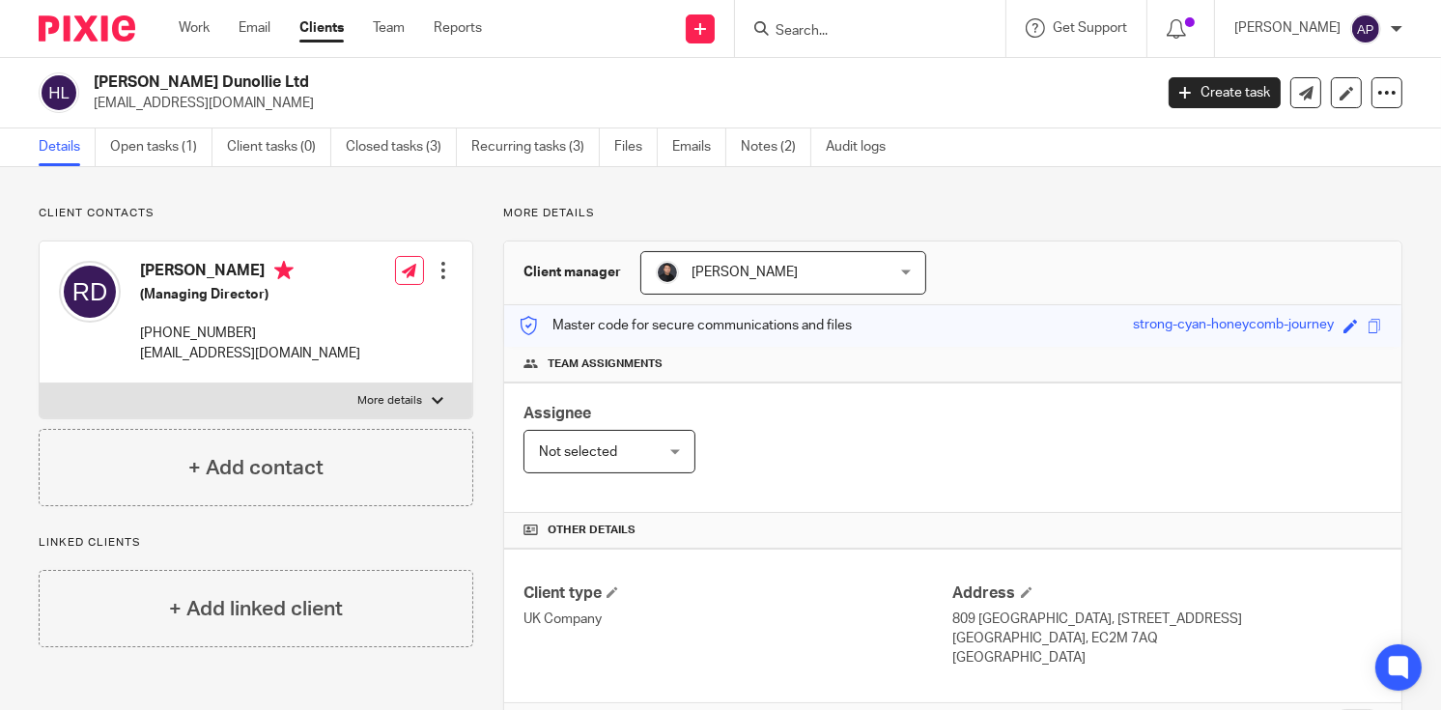
click at [825, 33] on input "Search" at bounding box center [861, 31] width 174 height 17
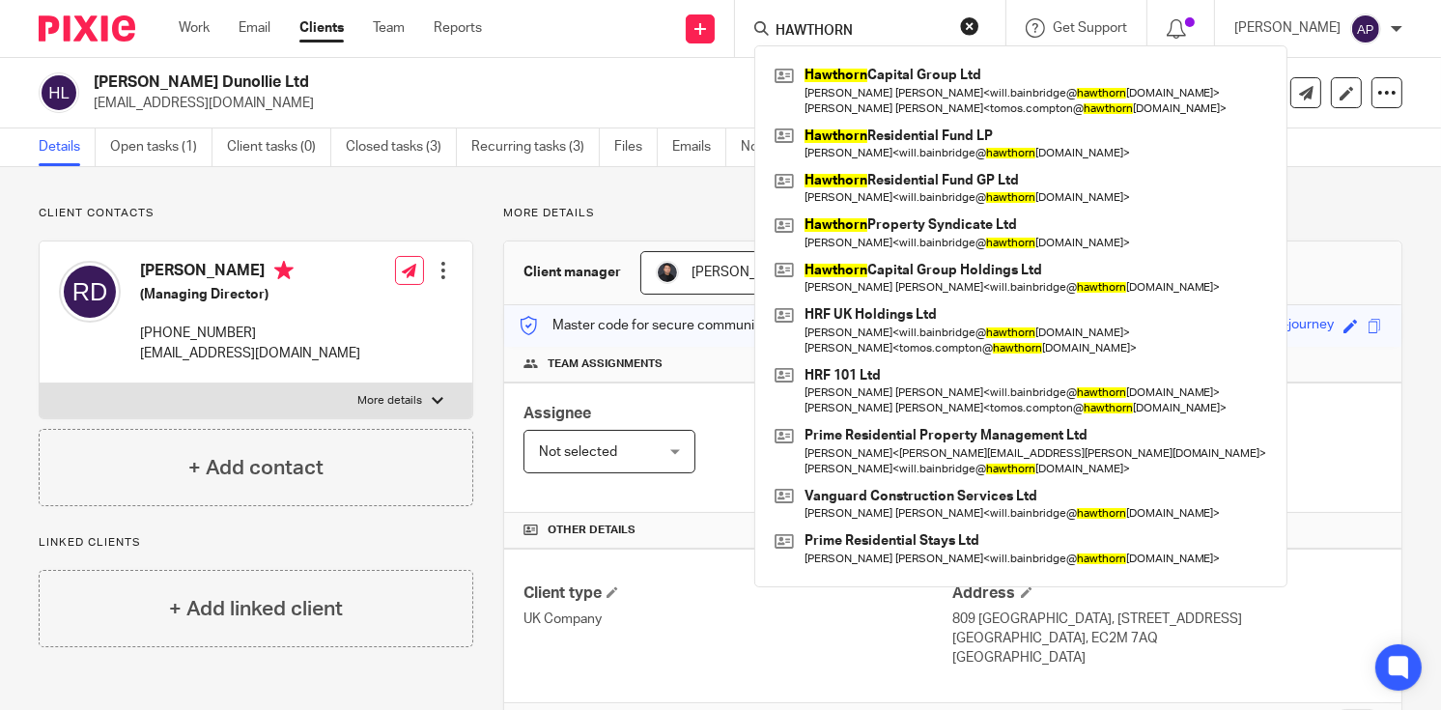
type input "HAWTHORN"
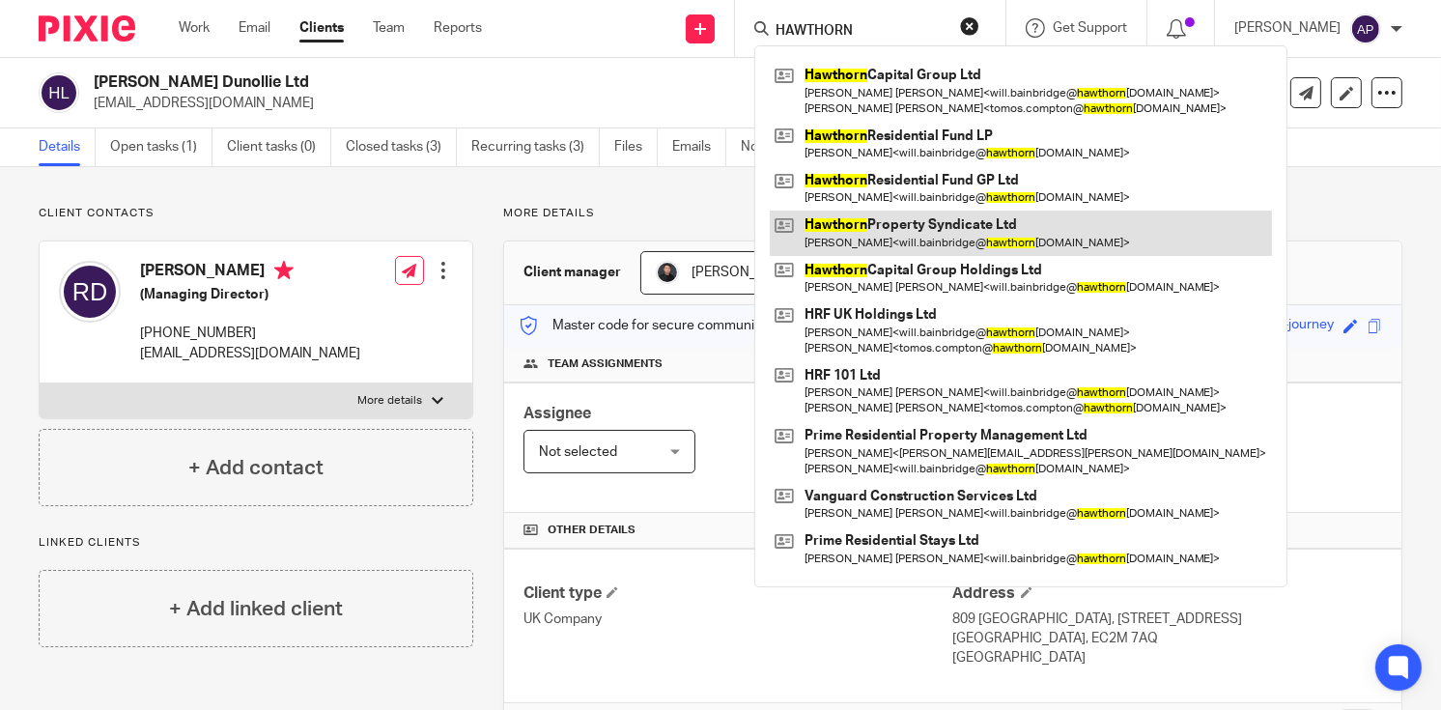
click at [1013, 237] on link at bounding box center [1021, 233] width 502 height 44
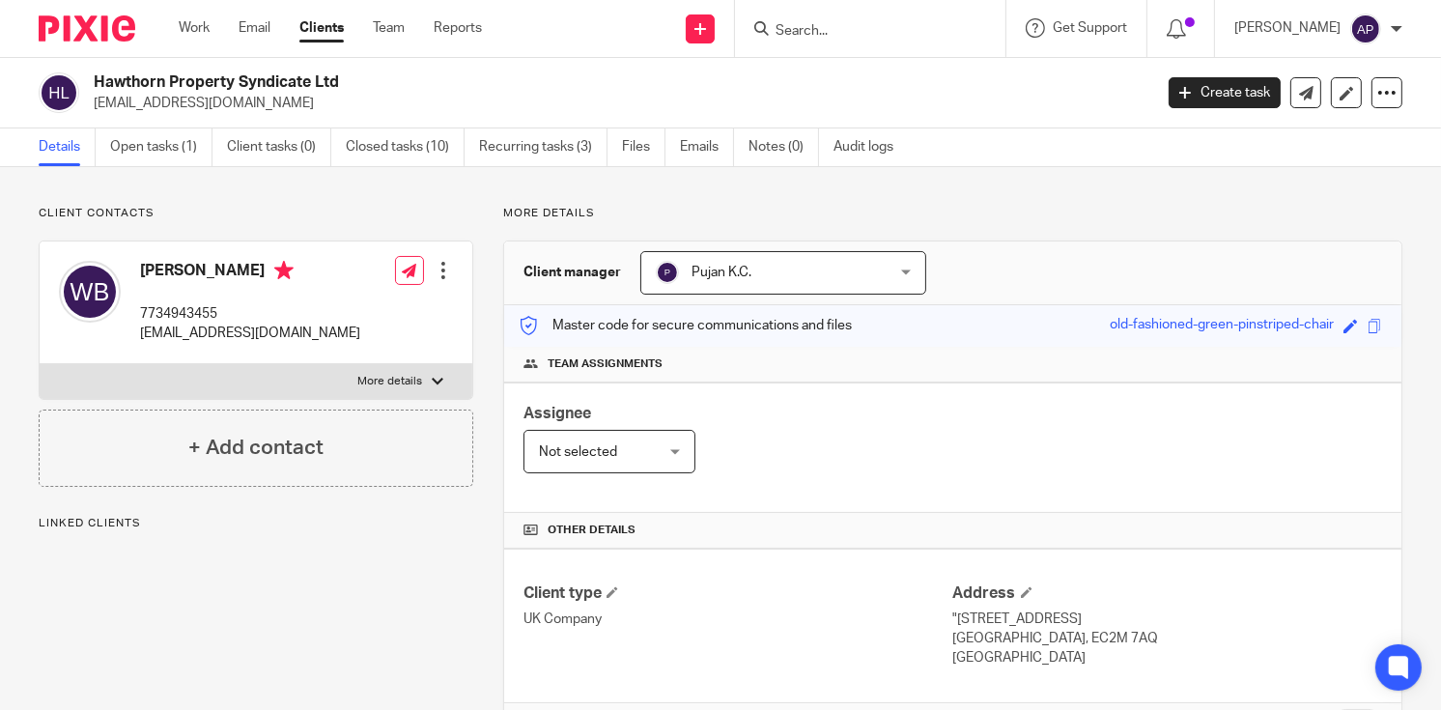
drag, startPoint x: 96, startPoint y: 78, endPoint x: 357, endPoint y: 91, distance: 261.2
click at [357, 91] on h2 "Hawthorn Property Syndicate Ltd" at bounding box center [512, 82] width 837 height 20
copy h2 "Hawthorn Property Syndicate Ltd"
drag, startPoint x: 93, startPoint y: 100, endPoint x: 354, endPoint y: 100, distance: 260.9
click at [354, 100] on div "Hawthorn Property Syndicate Ltd will.bainbridge@hawthorncapgroup.com" at bounding box center [589, 92] width 1101 height 41
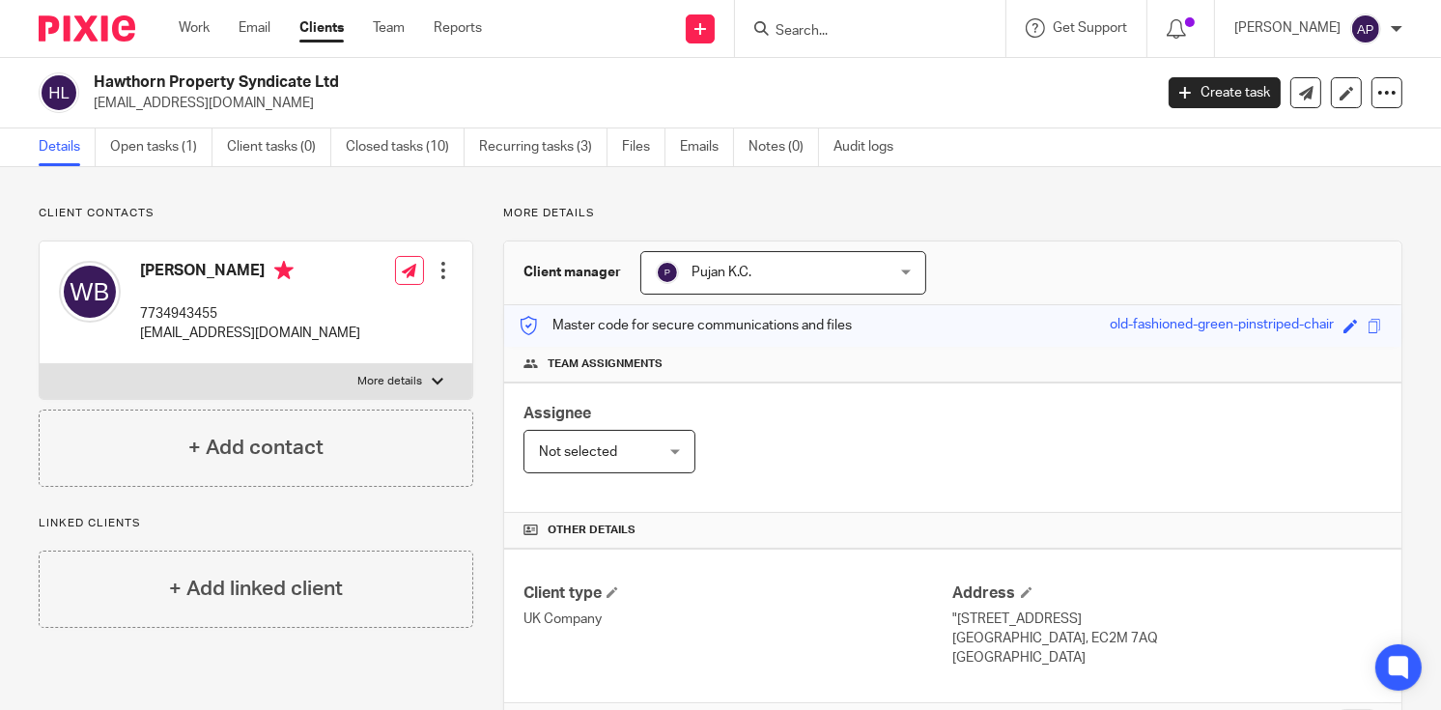
copy p "will.bainbridge@hawthorncapgroup.com"
click at [155, 267] on h4 "Will Bainbridge" at bounding box center [250, 273] width 220 height 24
copy h4 "Will"
click at [805, 27] on input "Search" at bounding box center [861, 31] width 174 height 17
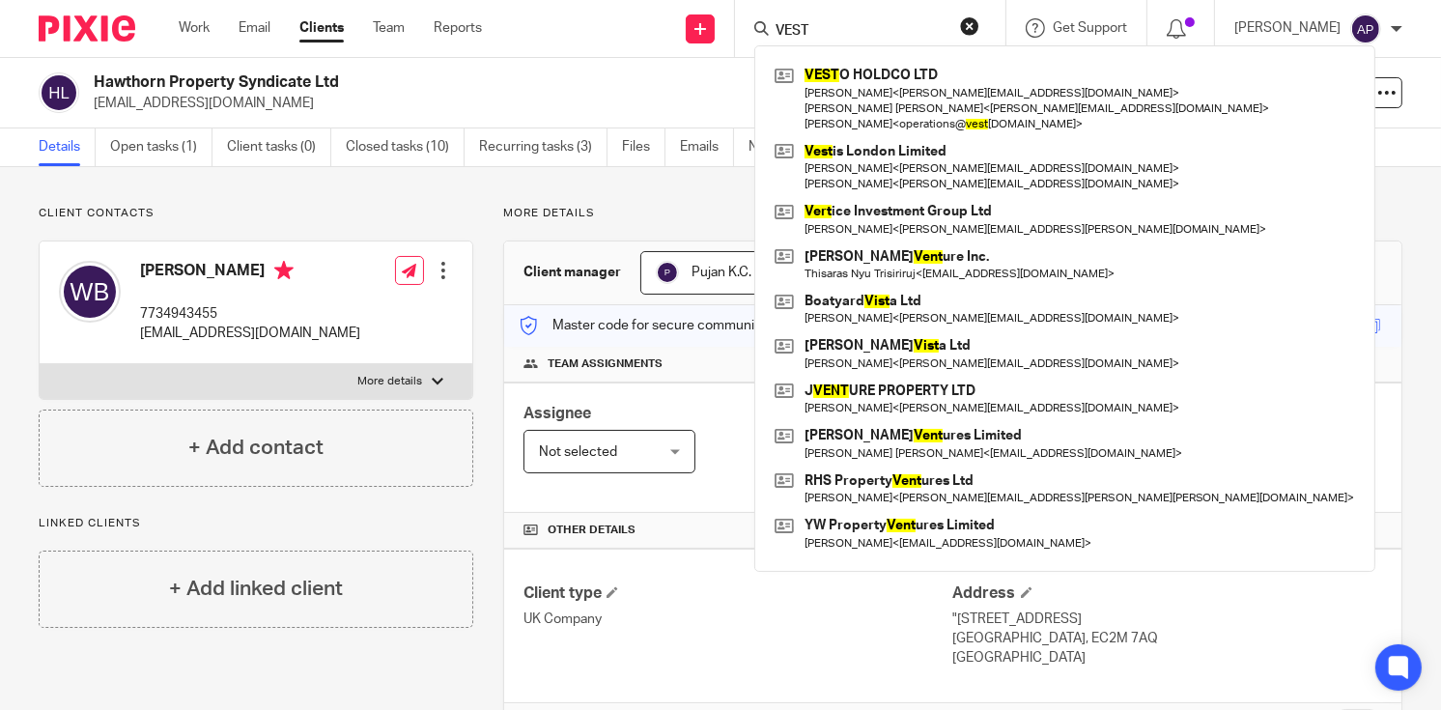
type input "VEST"
click at [980, 21] on button "reset" at bounding box center [969, 25] width 19 height 19
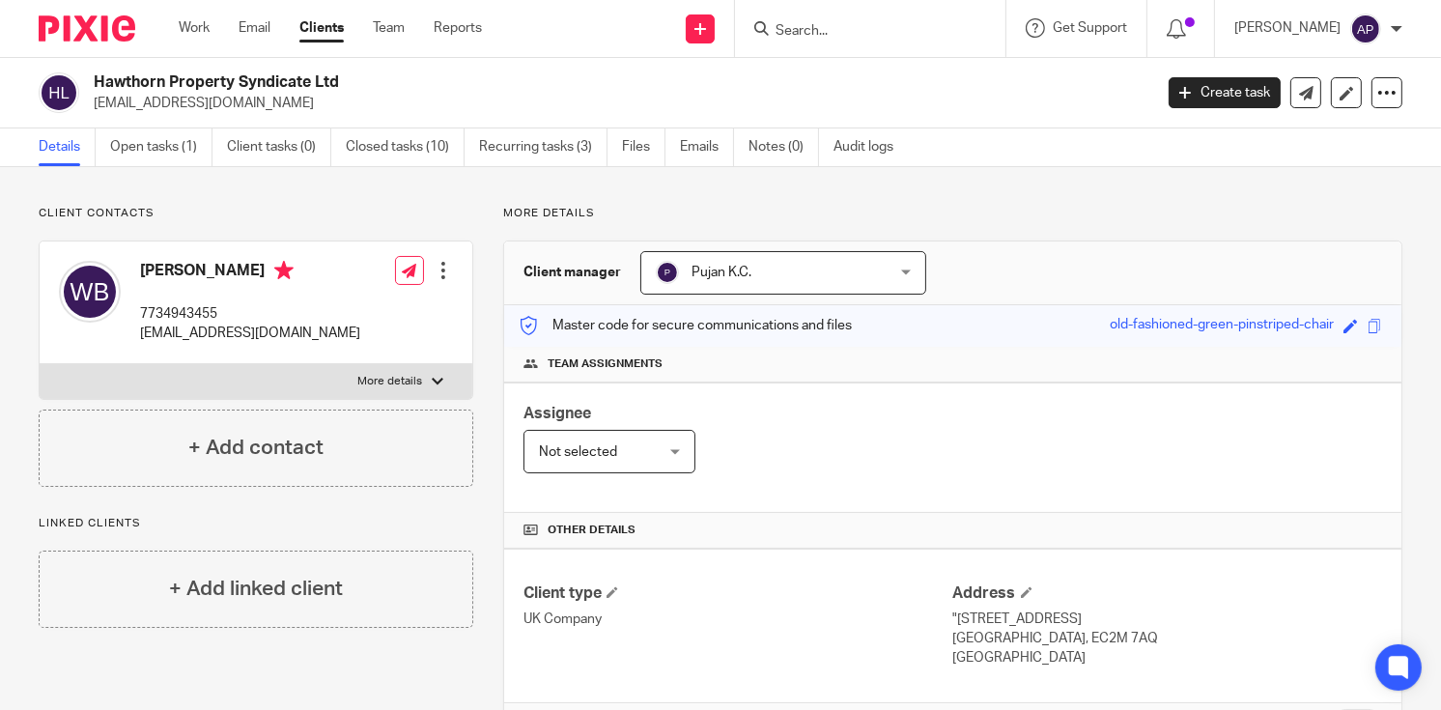
click at [824, 23] on input "Search" at bounding box center [861, 31] width 174 height 17
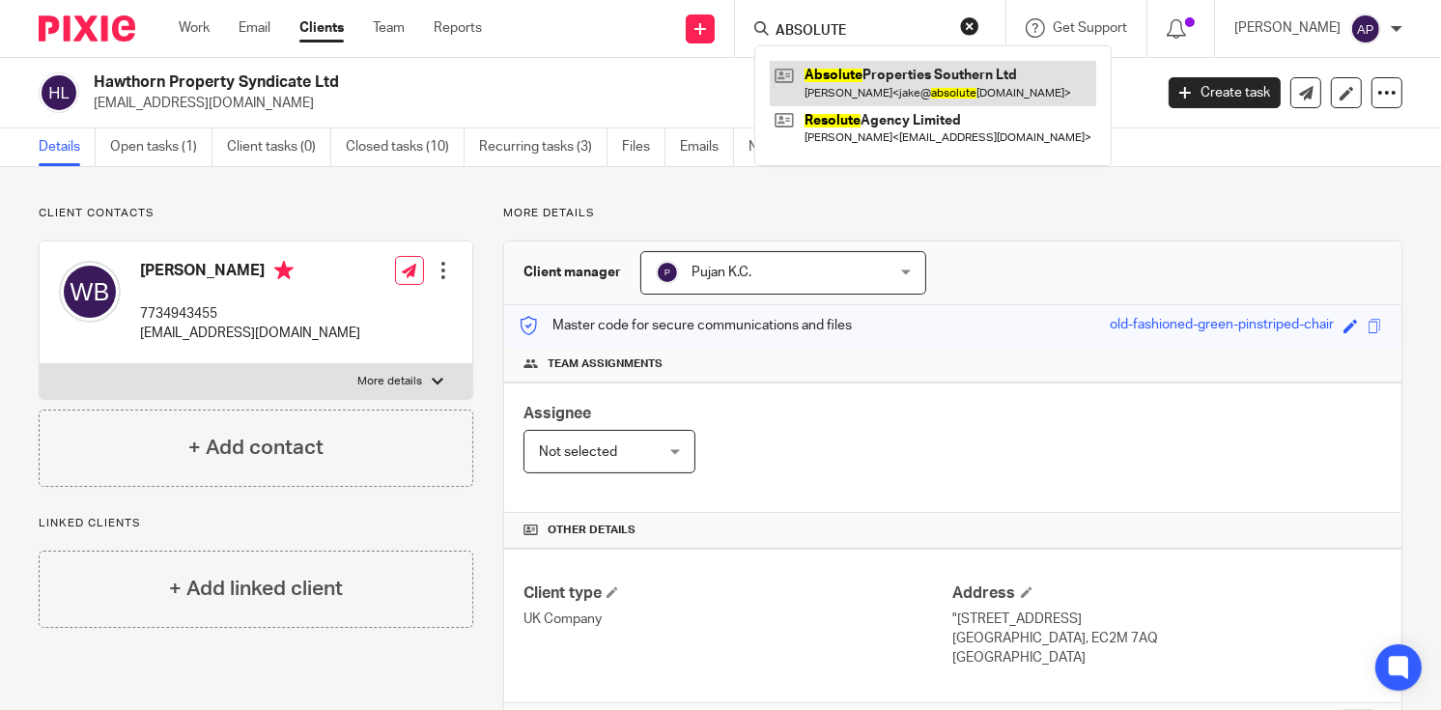
type input "ABSOLUTE"
click at [919, 72] on link at bounding box center [933, 83] width 327 height 44
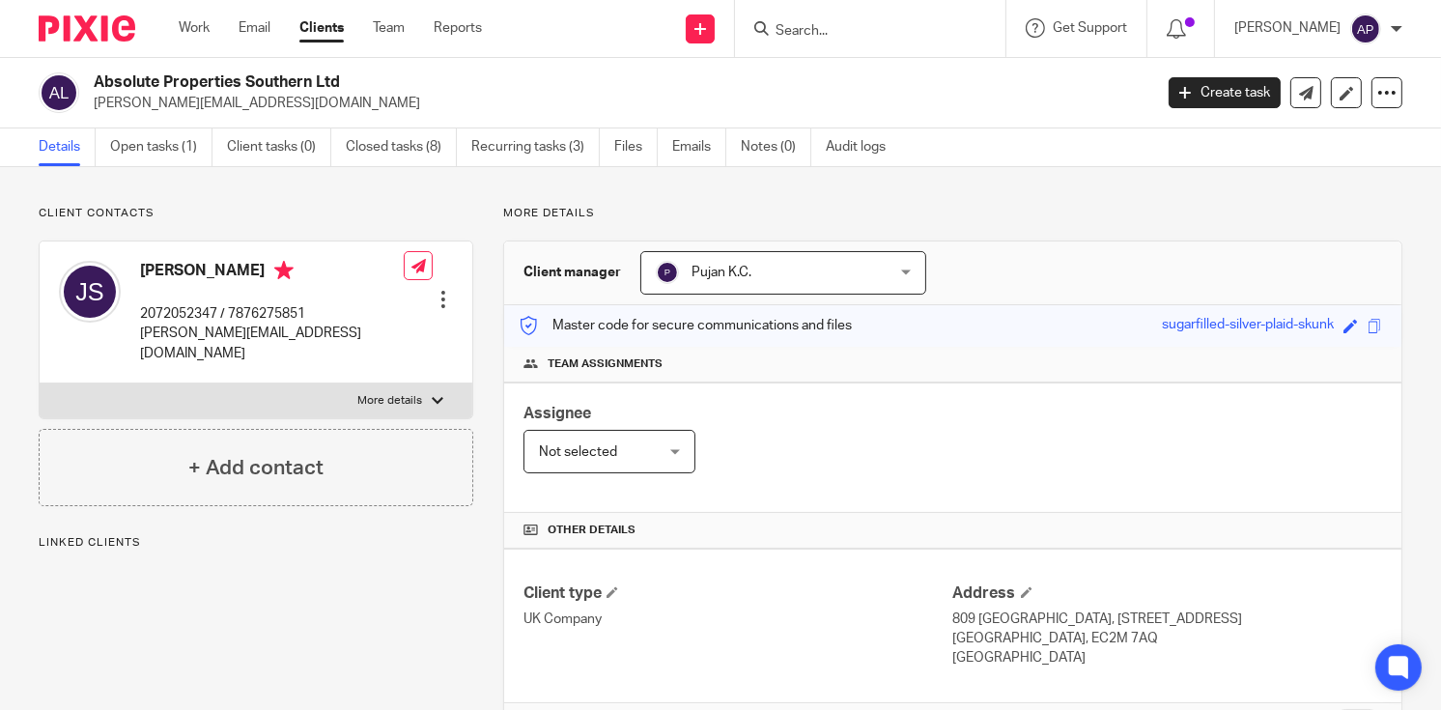
drag, startPoint x: 92, startPoint y: 79, endPoint x: 355, endPoint y: 82, distance: 262.8
click at [355, 82] on div "Absolute Properties Southern Ltd [PERSON_NAME][EMAIL_ADDRESS][DOMAIN_NAME]" at bounding box center [589, 92] width 1101 height 41
copy h2 "Absolute Properties Southern Ltd"
drag, startPoint x: 89, startPoint y: 100, endPoint x: 258, endPoint y: 101, distance: 169.1
click at [258, 101] on div "Absolute Properties Southern Ltd [PERSON_NAME][EMAIL_ADDRESS][DOMAIN_NAME]" at bounding box center [589, 92] width 1101 height 41
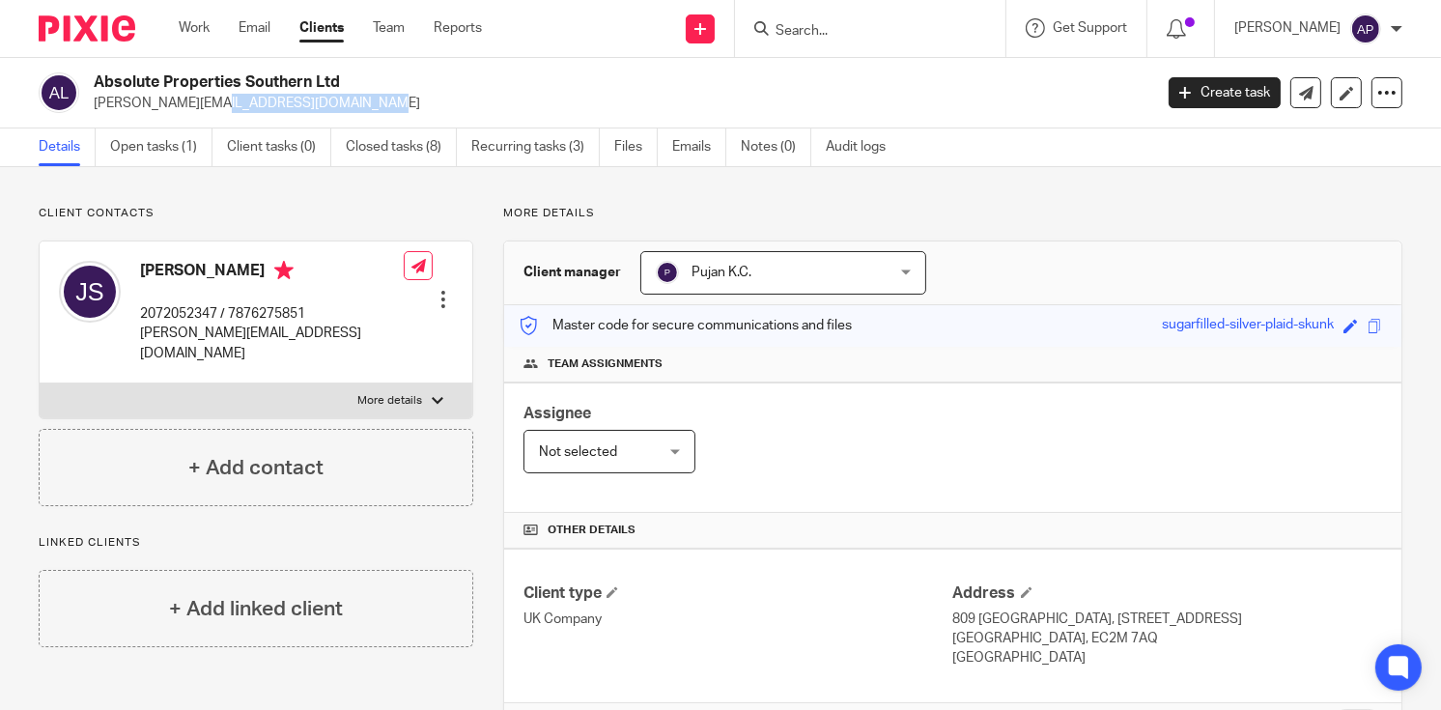
copy p "[PERSON_NAME][EMAIL_ADDRESS][DOMAIN_NAME]"
click at [154, 265] on h4 "[PERSON_NAME]" at bounding box center [272, 273] width 264 height 24
copy h4 "[PERSON_NAME]"
click at [848, 32] on input "Search" at bounding box center [861, 31] width 174 height 17
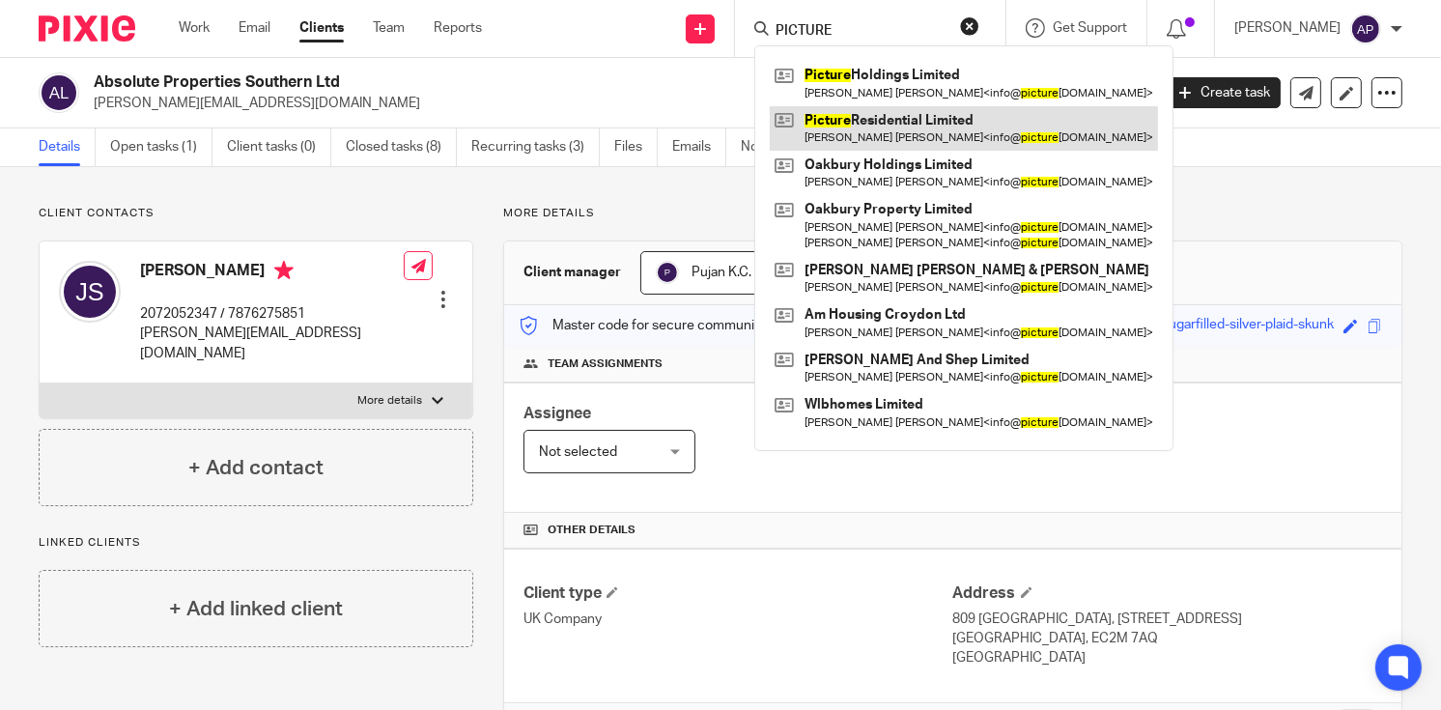
type input "PICTURE"
click at [976, 126] on link at bounding box center [964, 128] width 388 height 44
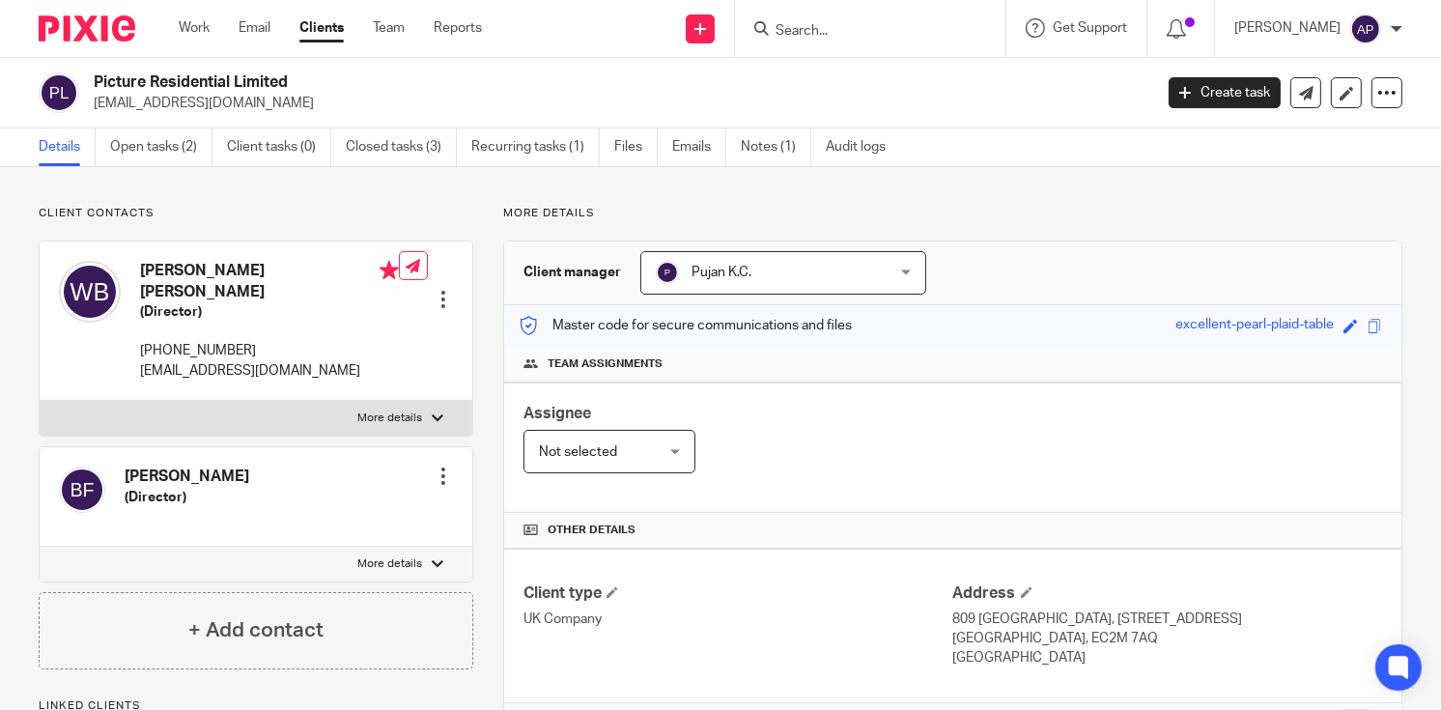
drag, startPoint x: 95, startPoint y: 76, endPoint x: 302, endPoint y: 81, distance: 207.8
click at [302, 81] on h2 "Picture Residential Limited" at bounding box center [512, 82] width 837 height 20
copy h2 "Picture Residential Limited"
